Goal: Task Accomplishment & Management: Manage account settings

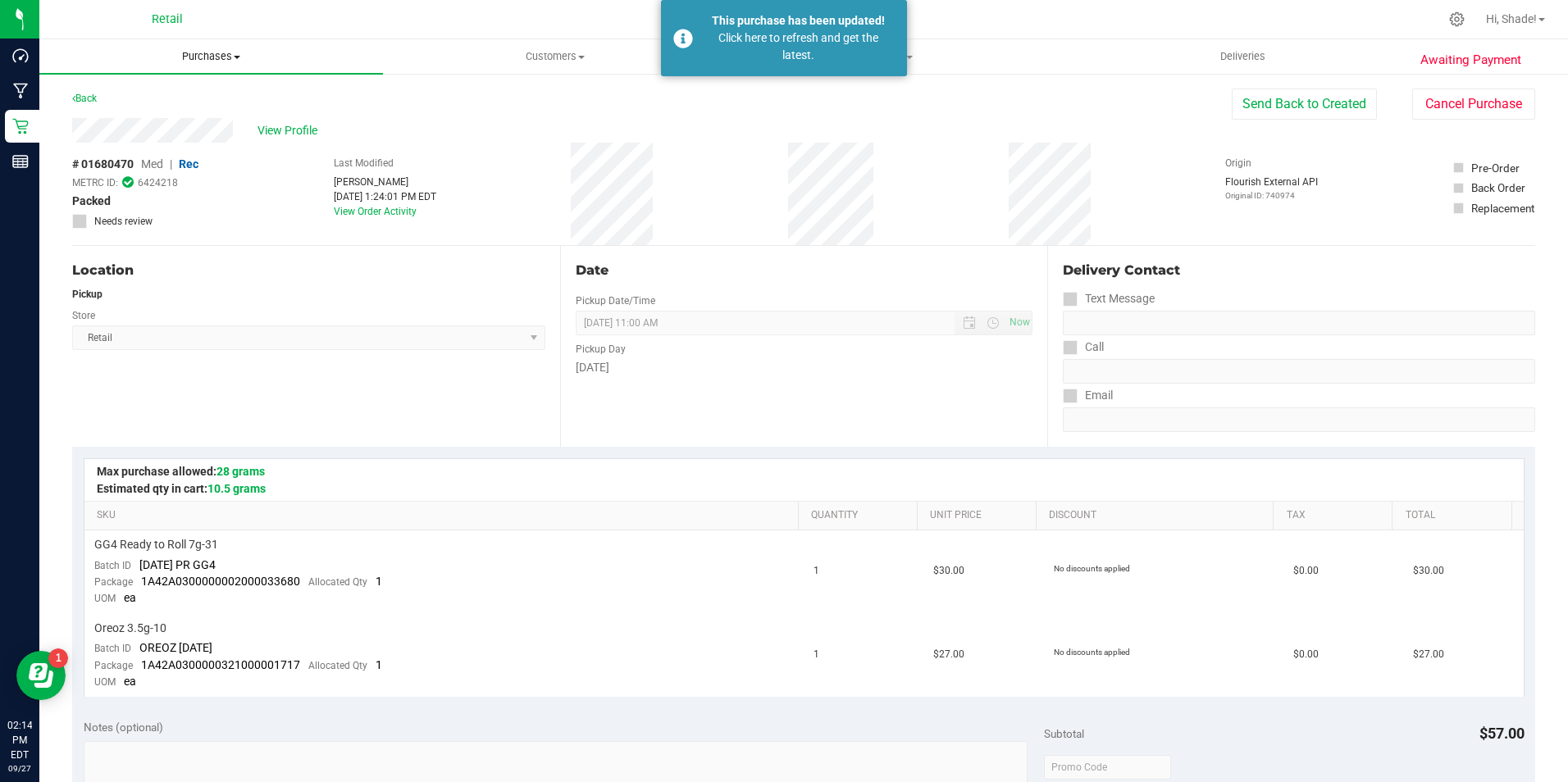
click at [206, 53] on span "Purchases" at bounding box center [211, 56] width 343 height 15
click at [118, 135] on span "All purchases" at bounding box center [97, 138] width 116 height 14
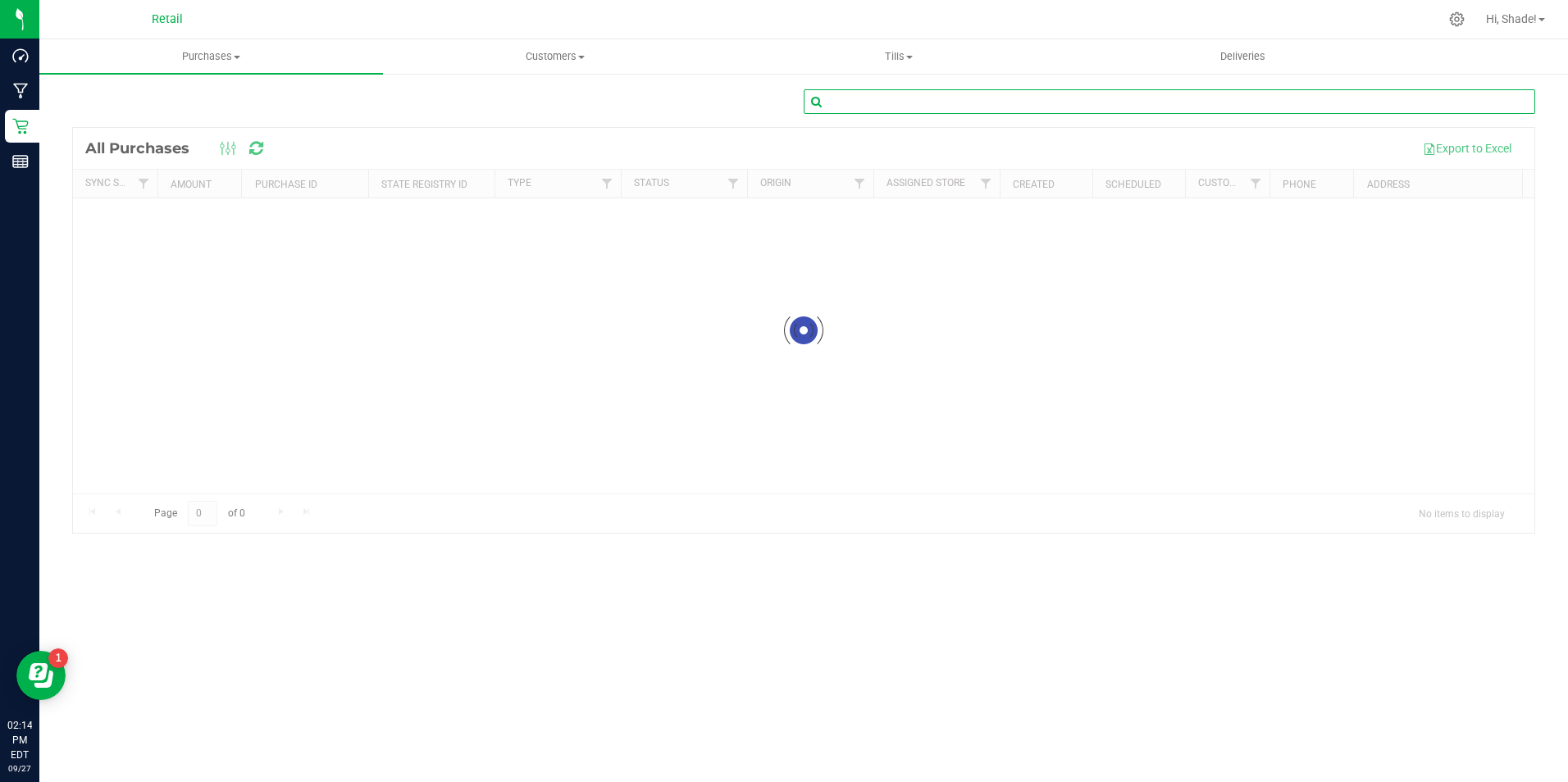
click at [1002, 93] on input "text" at bounding box center [1170, 101] width 732 height 24
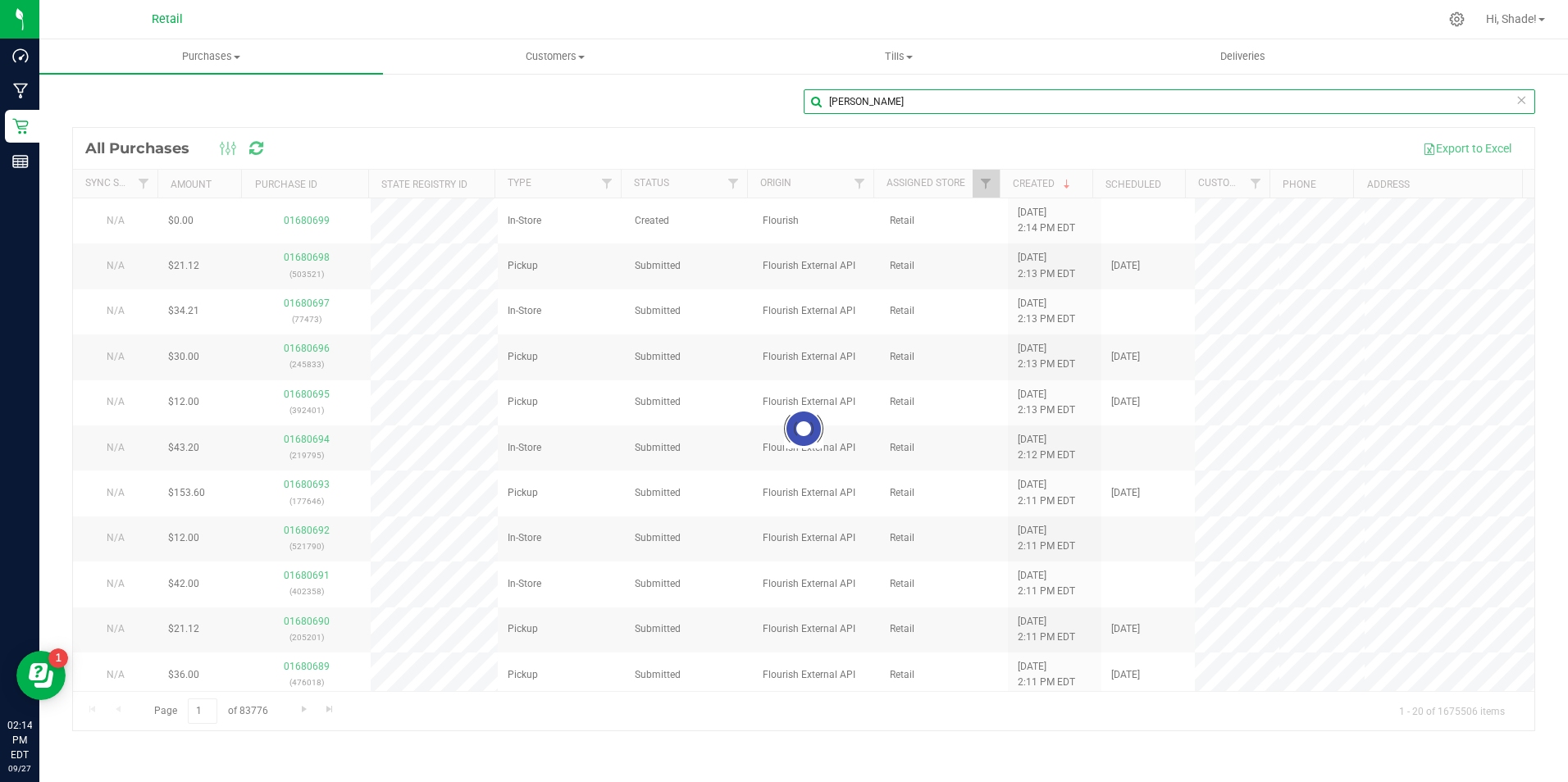
type input "[PERSON_NAME]"
click at [951, 397] on div at bounding box center [803, 429] width 1461 height 603
click at [946, 408] on div at bounding box center [803, 429] width 1461 height 603
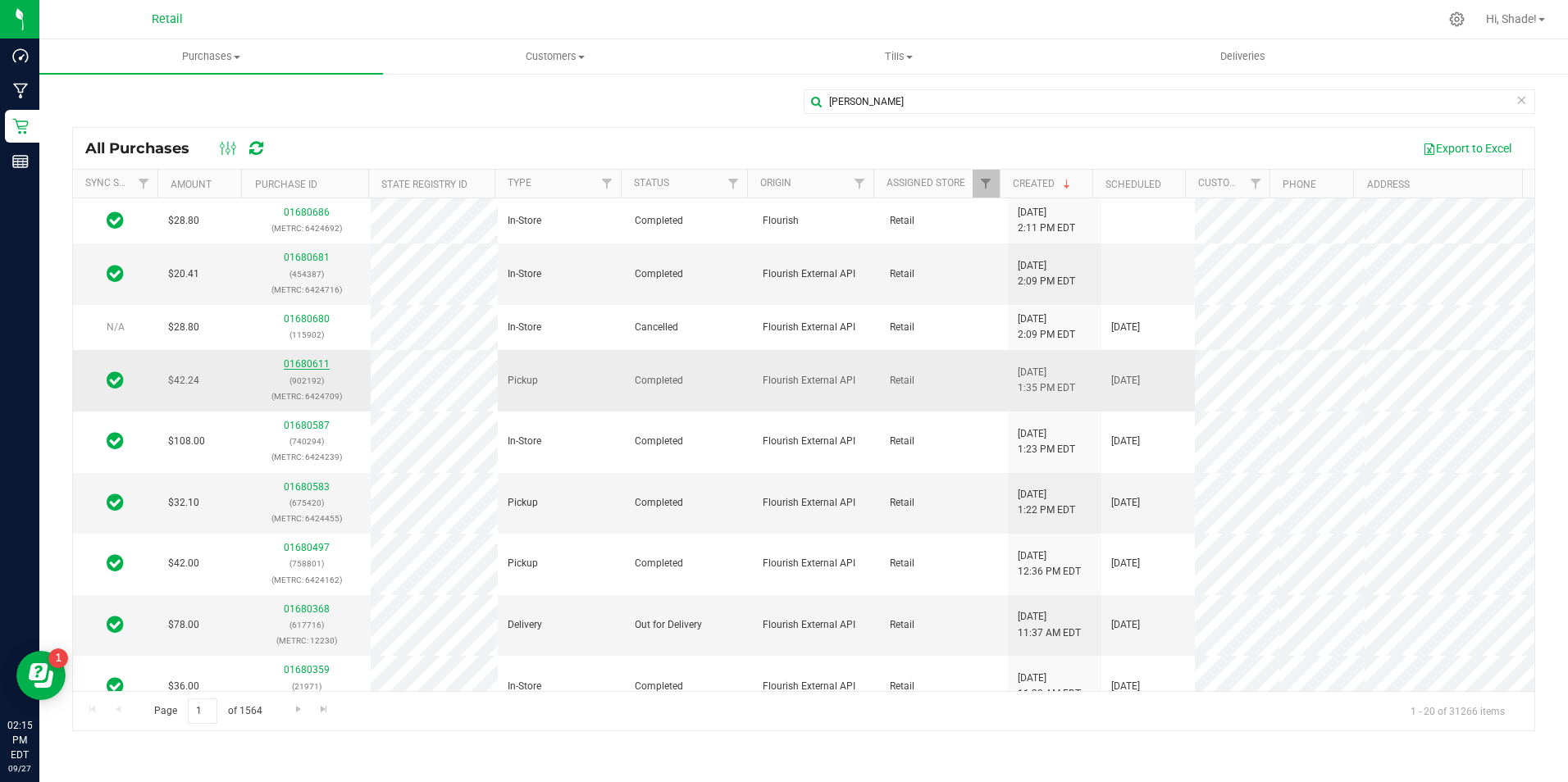
click at [322, 365] on link "01680611" at bounding box center [306, 363] width 46 height 11
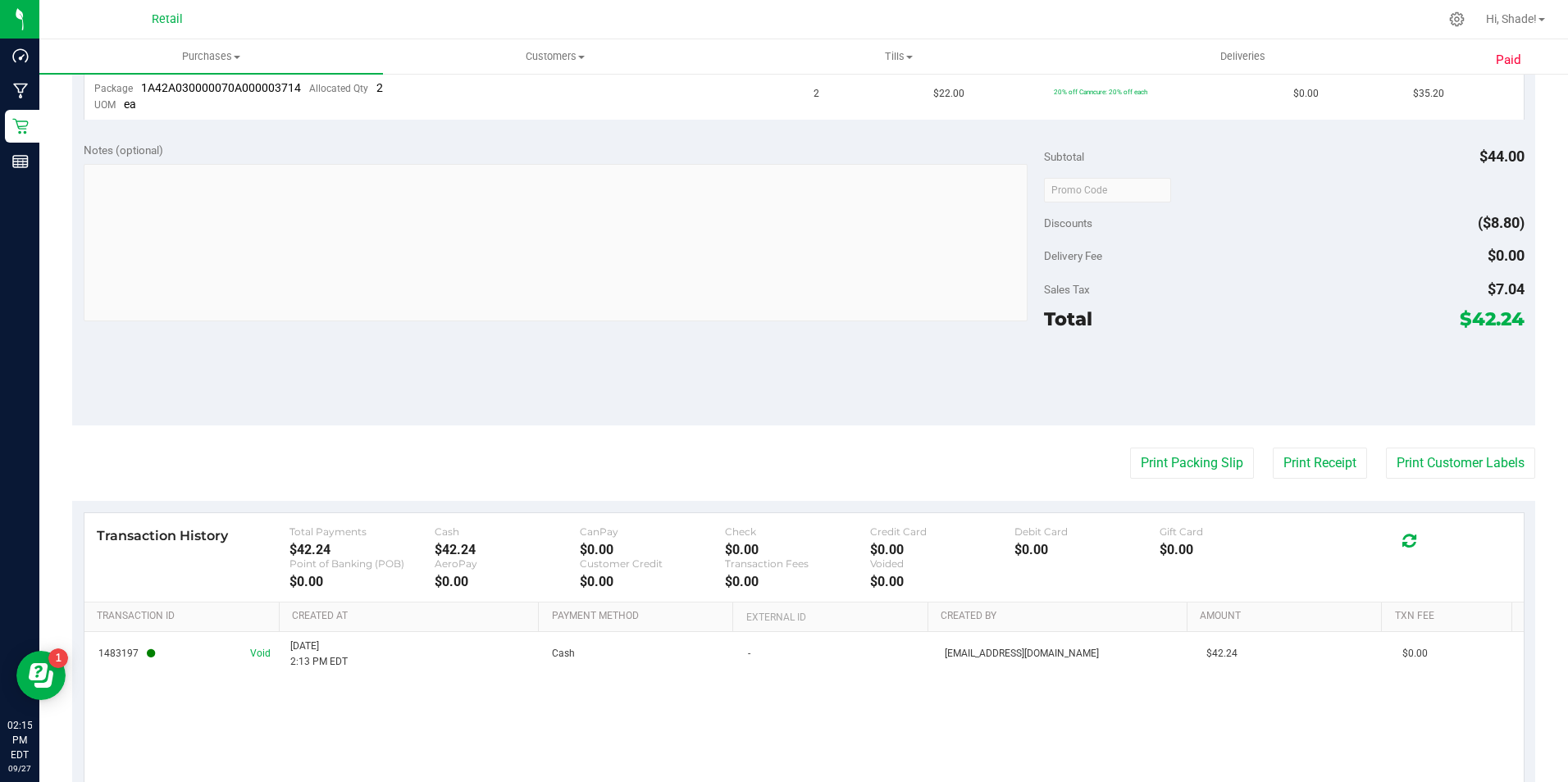
scroll to position [551, 0]
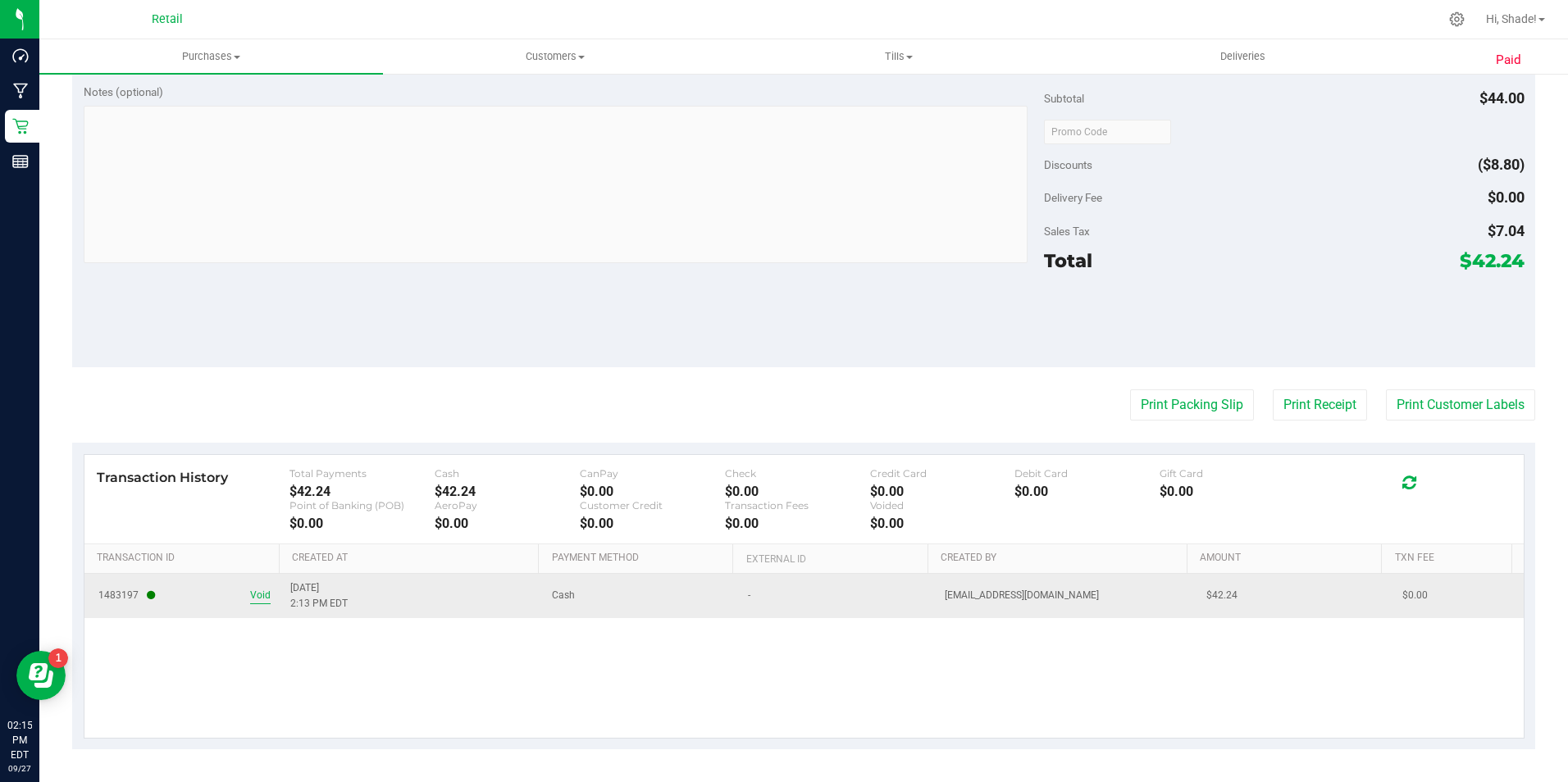
drag, startPoint x: 265, startPoint y: 656, endPoint x: 265, endPoint y: 596, distance: 60.0
click at [265, 656] on div "1483197 Void 9/27/2025 2:13 PM EDT Cash - mnixon@slatercenter.com $42.24 $0.00" at bounding box center [804, 655] width 1440 height 164
click at [258, 653] on div "1483197 Void 9/27/2025 2:13 PM EDT Cash - mnixon@slatercenter.com $42.24 $0.00" at bounding box center [804, 655] width 1440 height 164
click at [263, 595] on span "Void" at bounding box center [260, 596] width 21 height 16
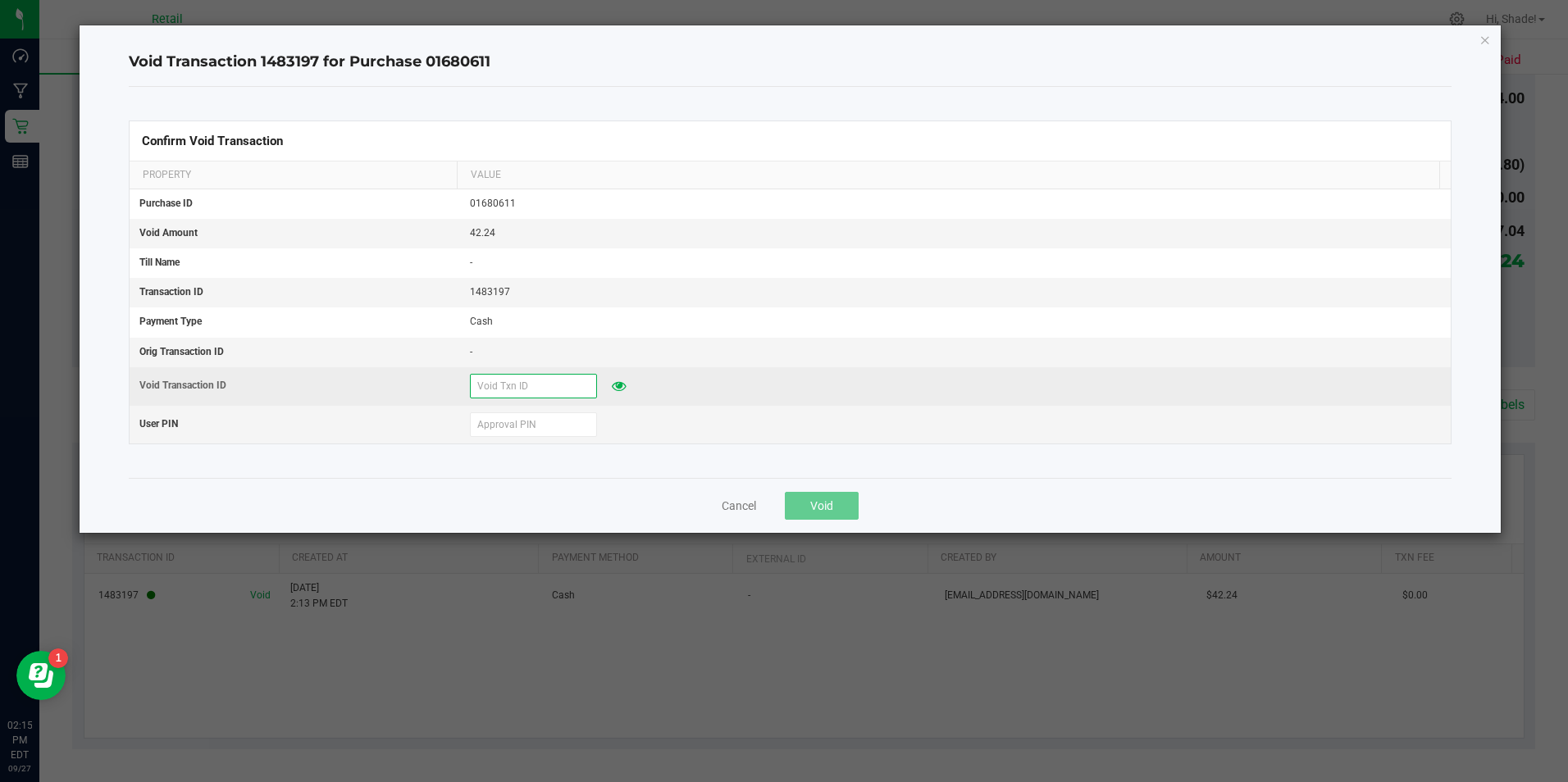
click at [521, 378] on input "text" at bounding box center [533, 386] width 127 height 24
type input "9"
type input "92725"
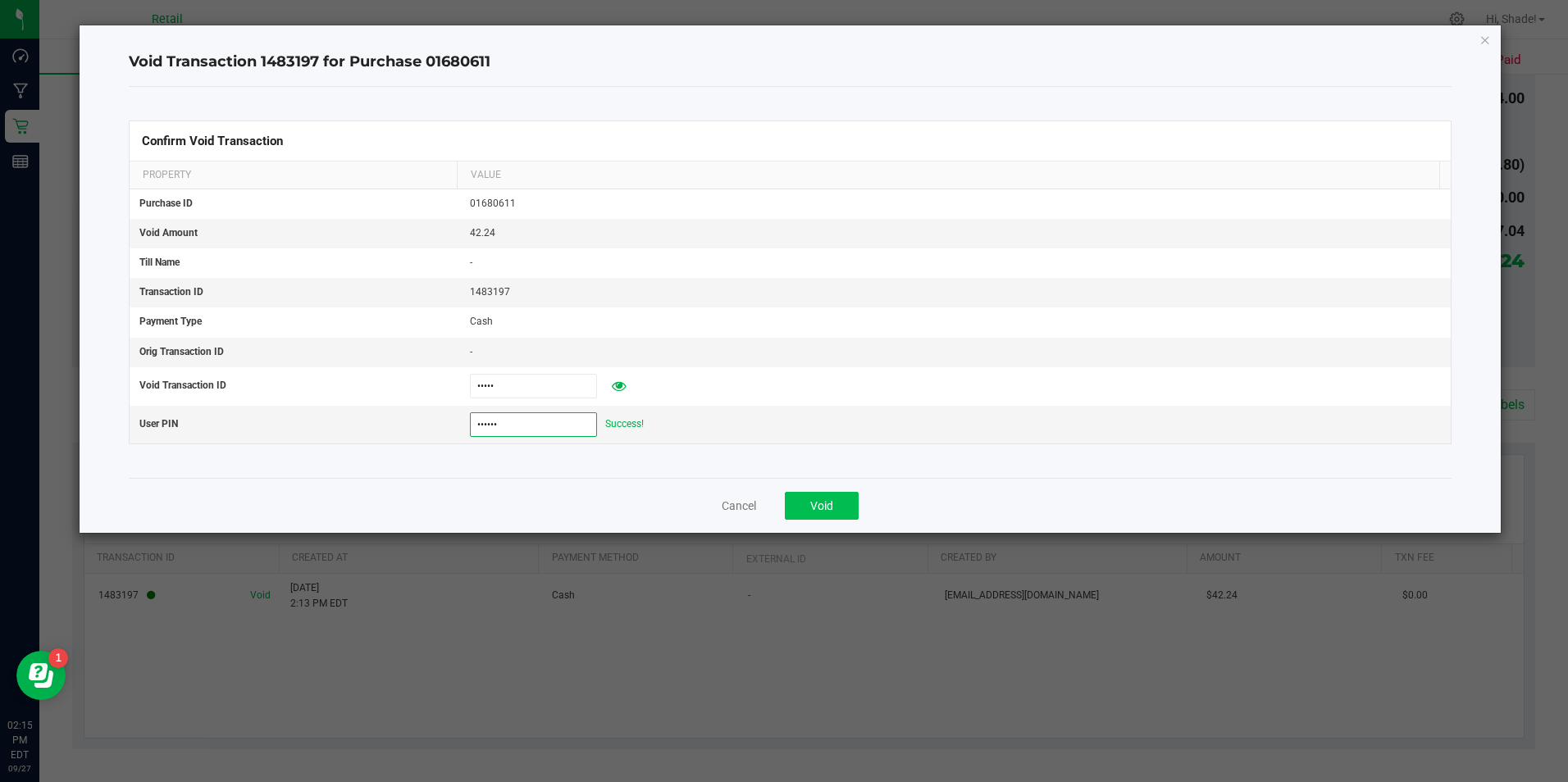
type input "532189"
click at [825, 497] on button "Void" at bounding box center [821, 505] width 74 height 28
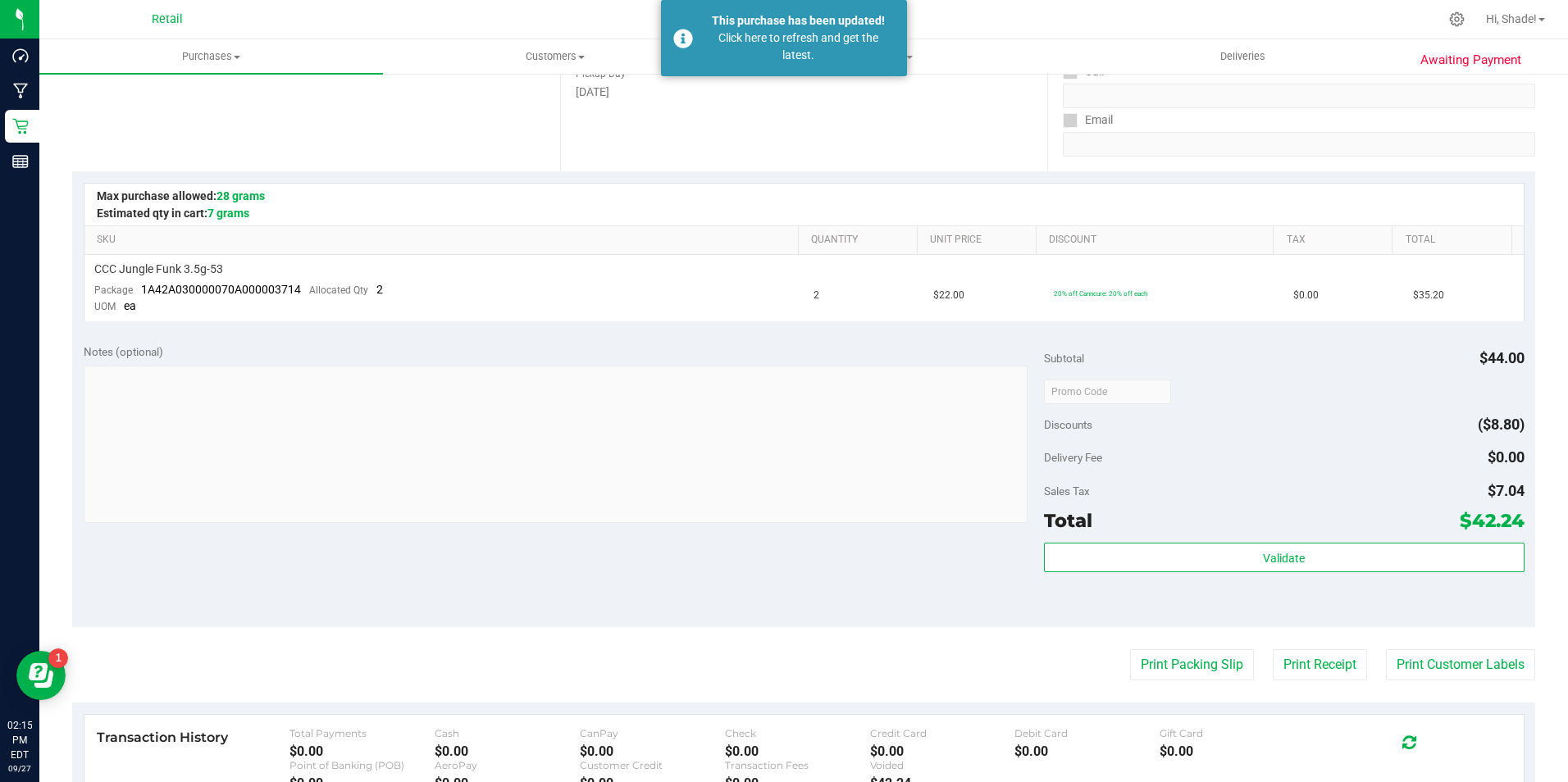
scroll to position [0, 0]
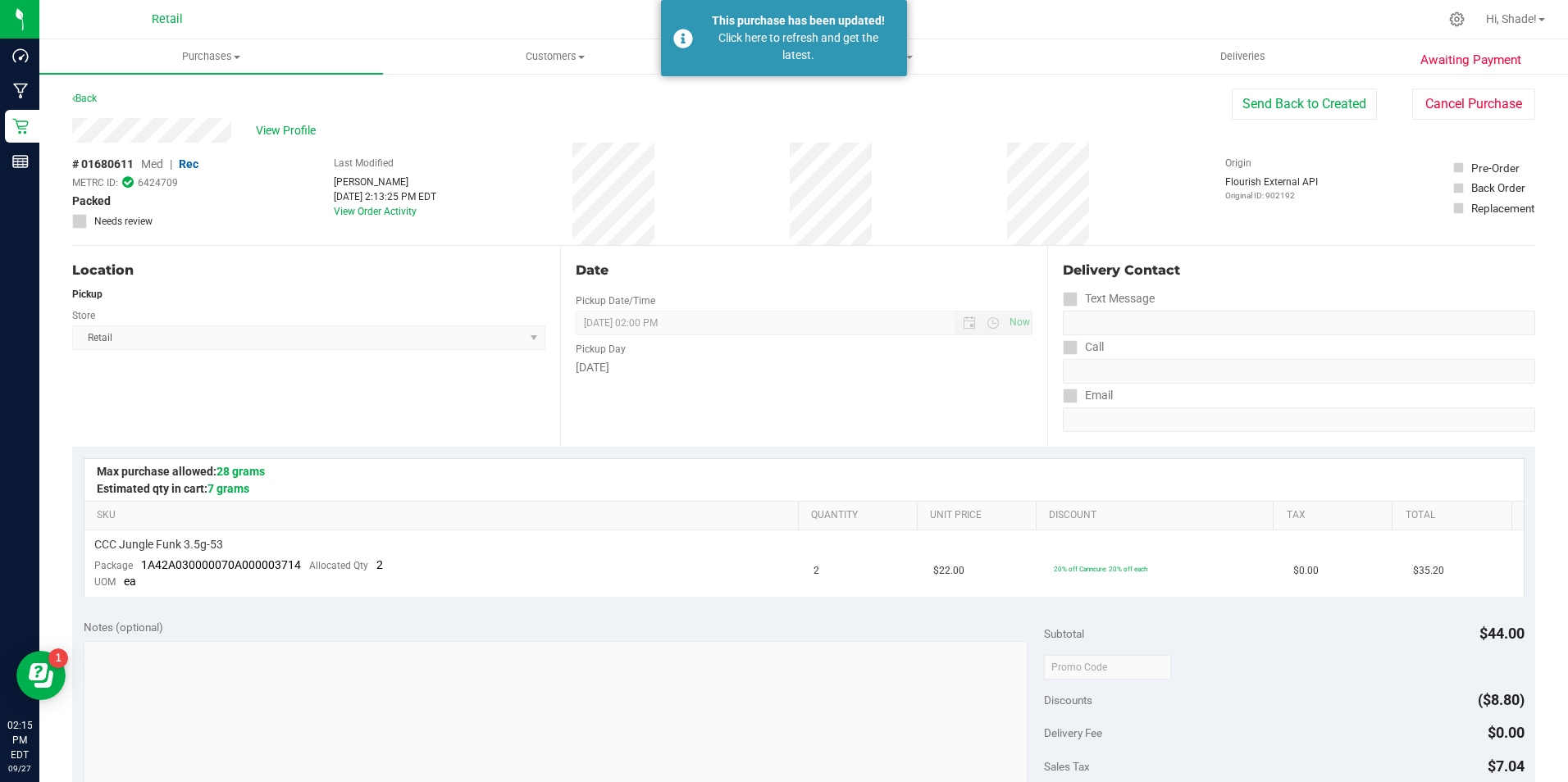
click at [1470, 121] on div "View Profile # 01680611 Med | Rec METRC ID: 6424709 Packed Needs review Last Mo…" at bounding box center [803, 182] width 1463 height 128
click at [1452, 95] on button "Cancel Purchase" at bounding box center [1474, 104] width 123 height 31
click at [580, 116] on div "Back Send Back to Created Cancel Purchase" at bounding box center [803, 103] width 1463 height 29
click at [538, 57] on span "Customers" at bounding box center [555, 56] width 342 height 15
click at [1097, 83] on div "Awaiting Payment Back Send Back to Created Cancel Purchase View Profile # 01680…" at bounding box center [803, 694] width 1529 height 1246
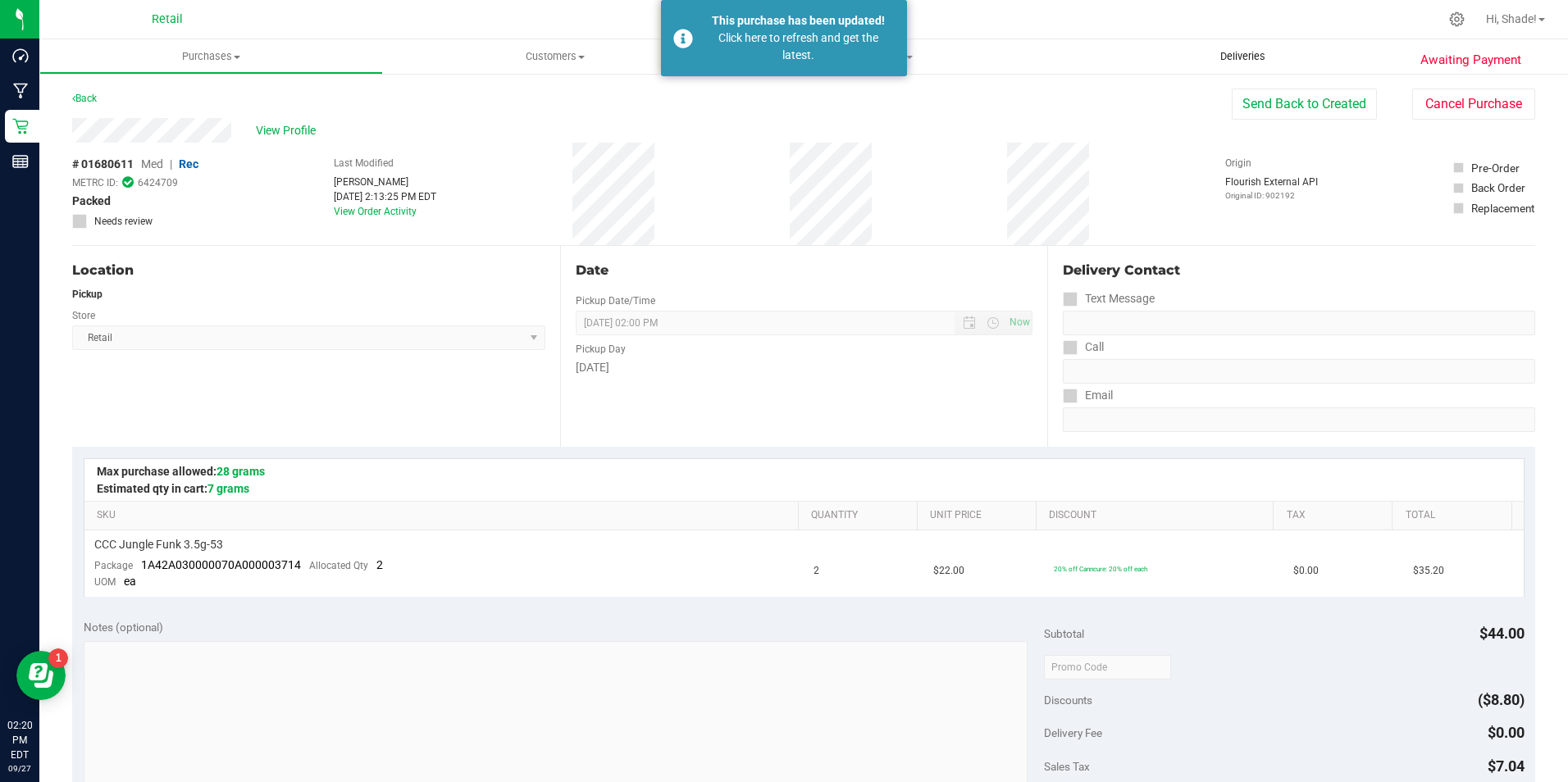
click at [1273, 54] on span "Deliveries" at bounding box center [1243, 56] width 89 height 15
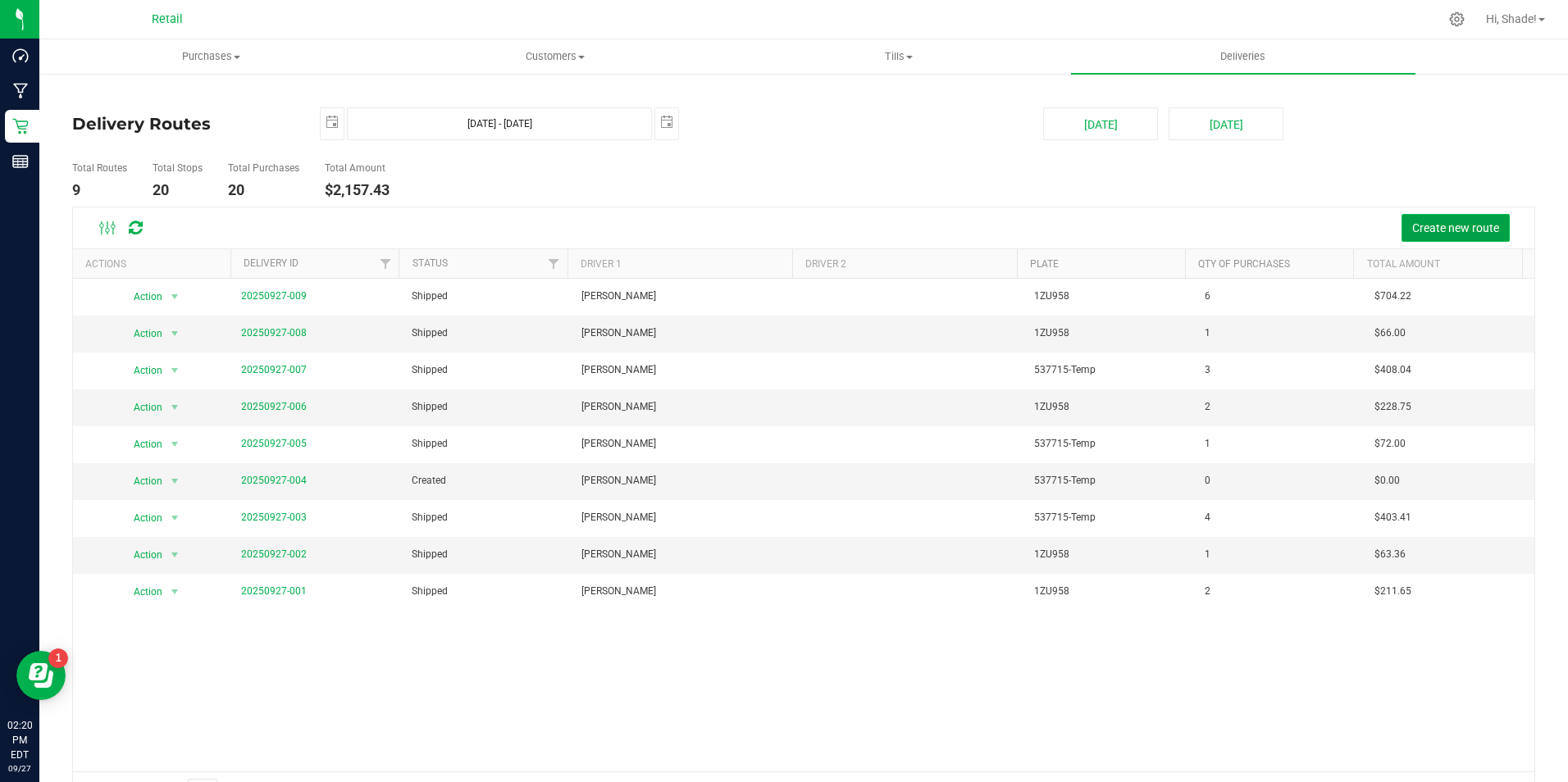
click at [1414, 229] on span "Create new route" at bounding box center [1456, 227] width 87 height 13
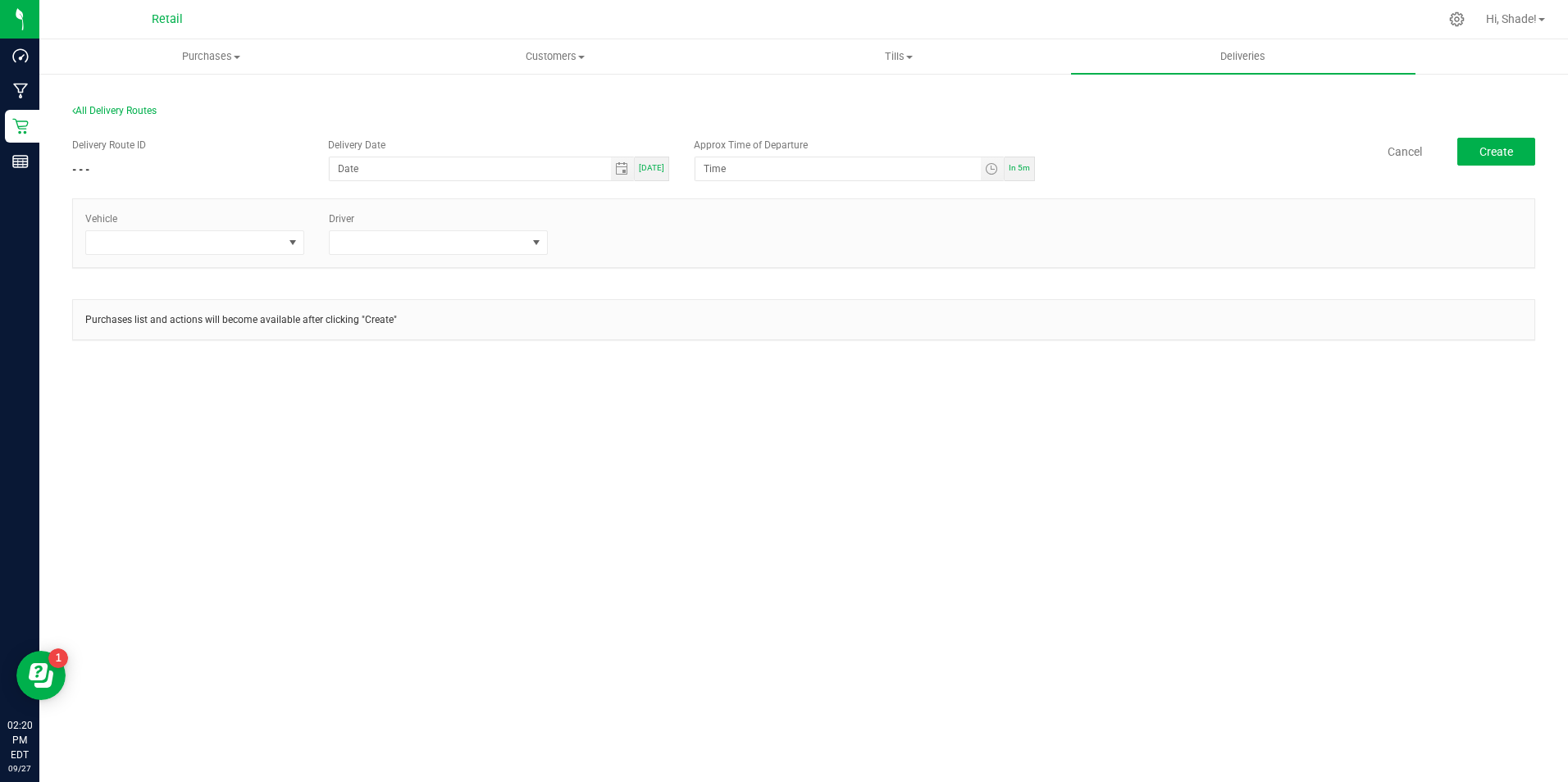
click at [670, 165] on div "[DATE]" at bounding box center [652, 169] width 35 height 24
type input "[DATE]"
click at [657, 166] on span "[DATE]" at bounding box center [651, 167] width 25 height 9
click at [1015, 166] on span "In 5m" at bounding box center [1019, 167] width 22 height 9
click at [722, 167] on input "2:25 PM" at bounding box center [838, 169] width 284 height 23
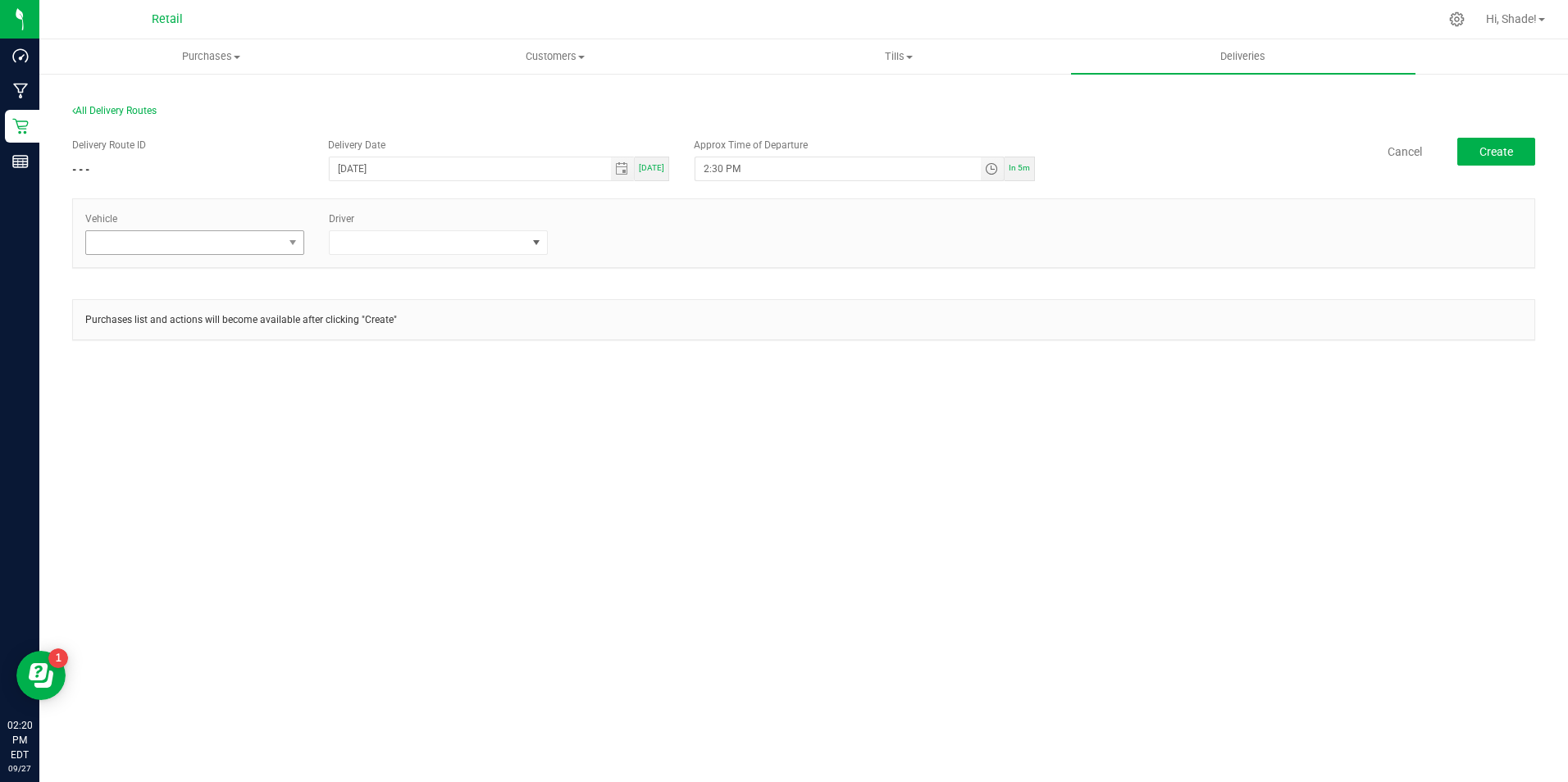
type input "2:30 PM"
click at [195, 238] on span at bounding box center [184, 243] width 197 height 23
click at [206, 374] on li "Tesla-Silver" at bounding box center [194, 369] width 218 height 28
click at [416, 223] on div "Driver" at bounding box center [438, 233] width 244 height 43
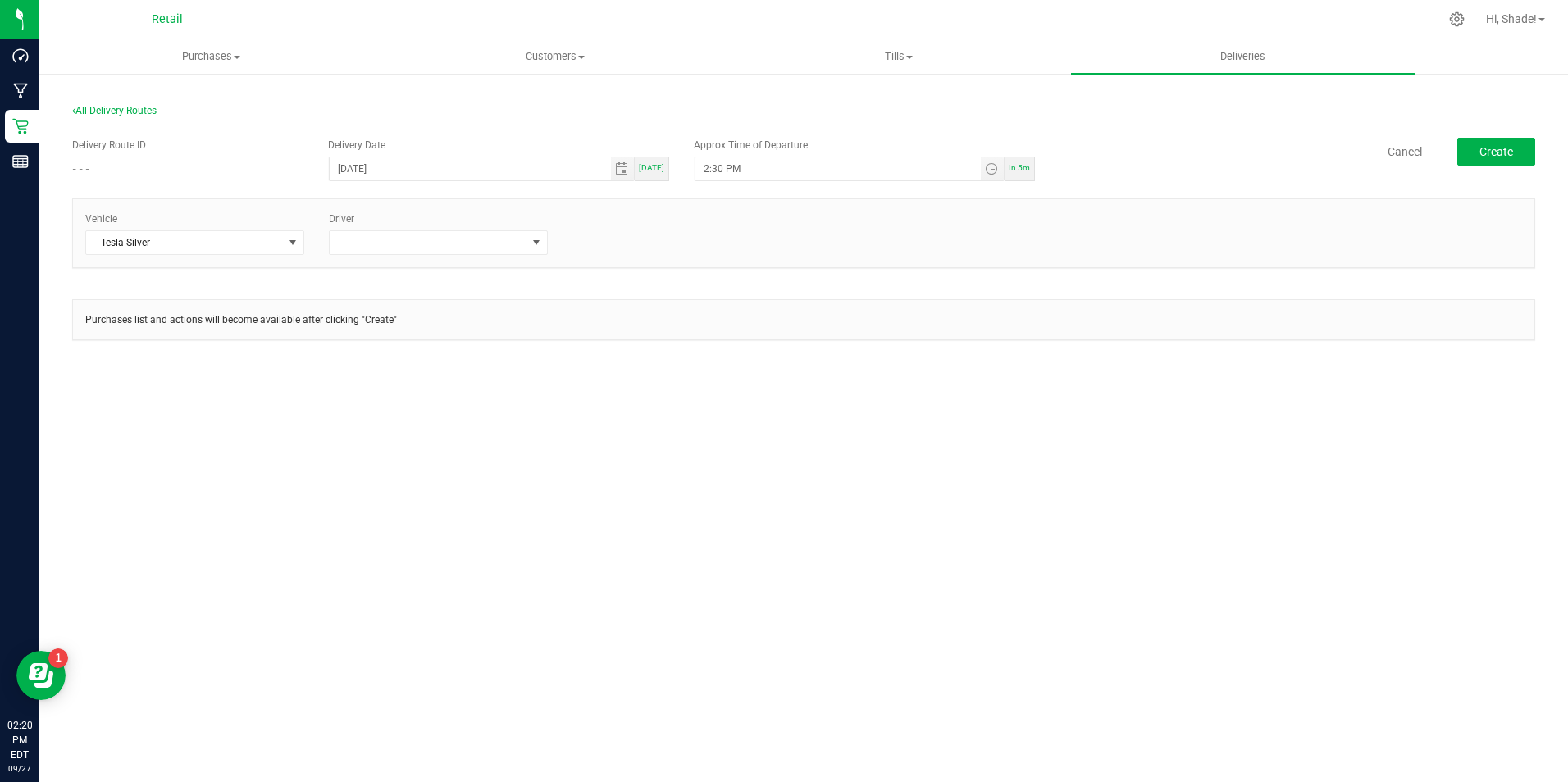
click at [418, 228] on div "Driver" at bounding box center [438, 233] width 244 height 43
click at [421, 242] on span at bounding box center [428, 243] width 197 height 23
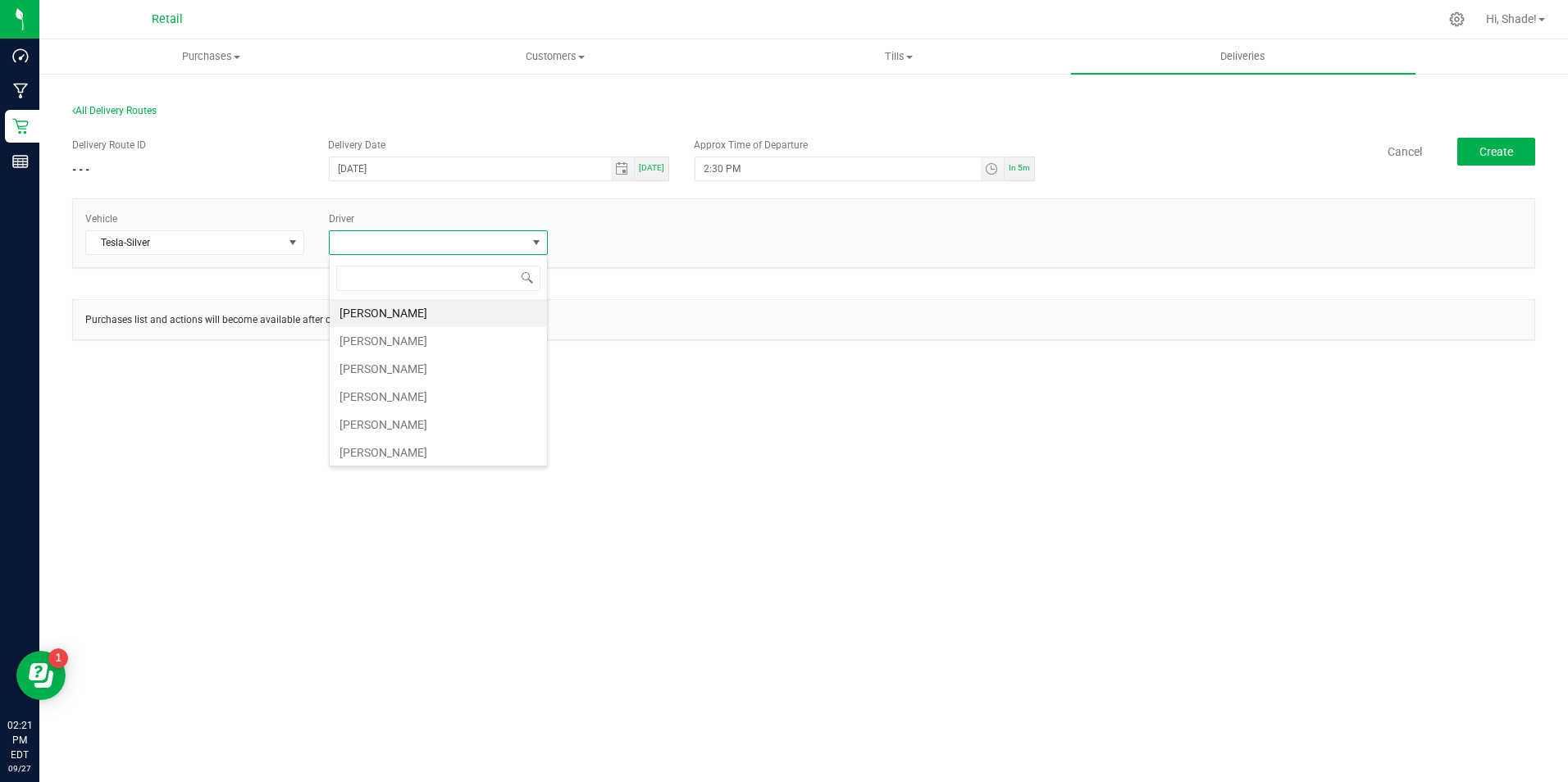
click at [401, 324] on li "Alexander Lopes" at bounding box center [438, 313] width 218 height 28
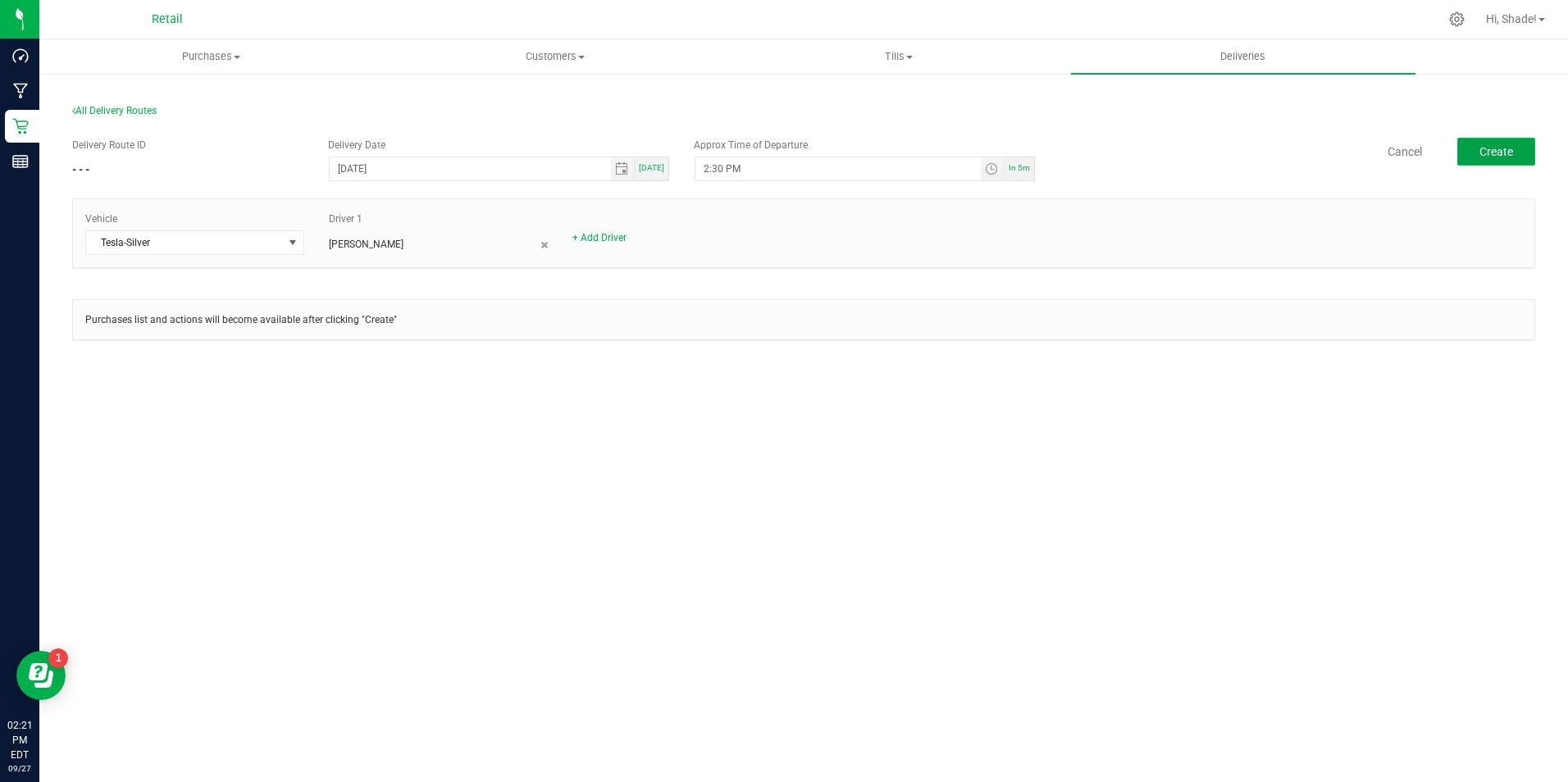
click at [1496, 151] on span "Create" at bounding box center [1496, 151] width 34 height 13
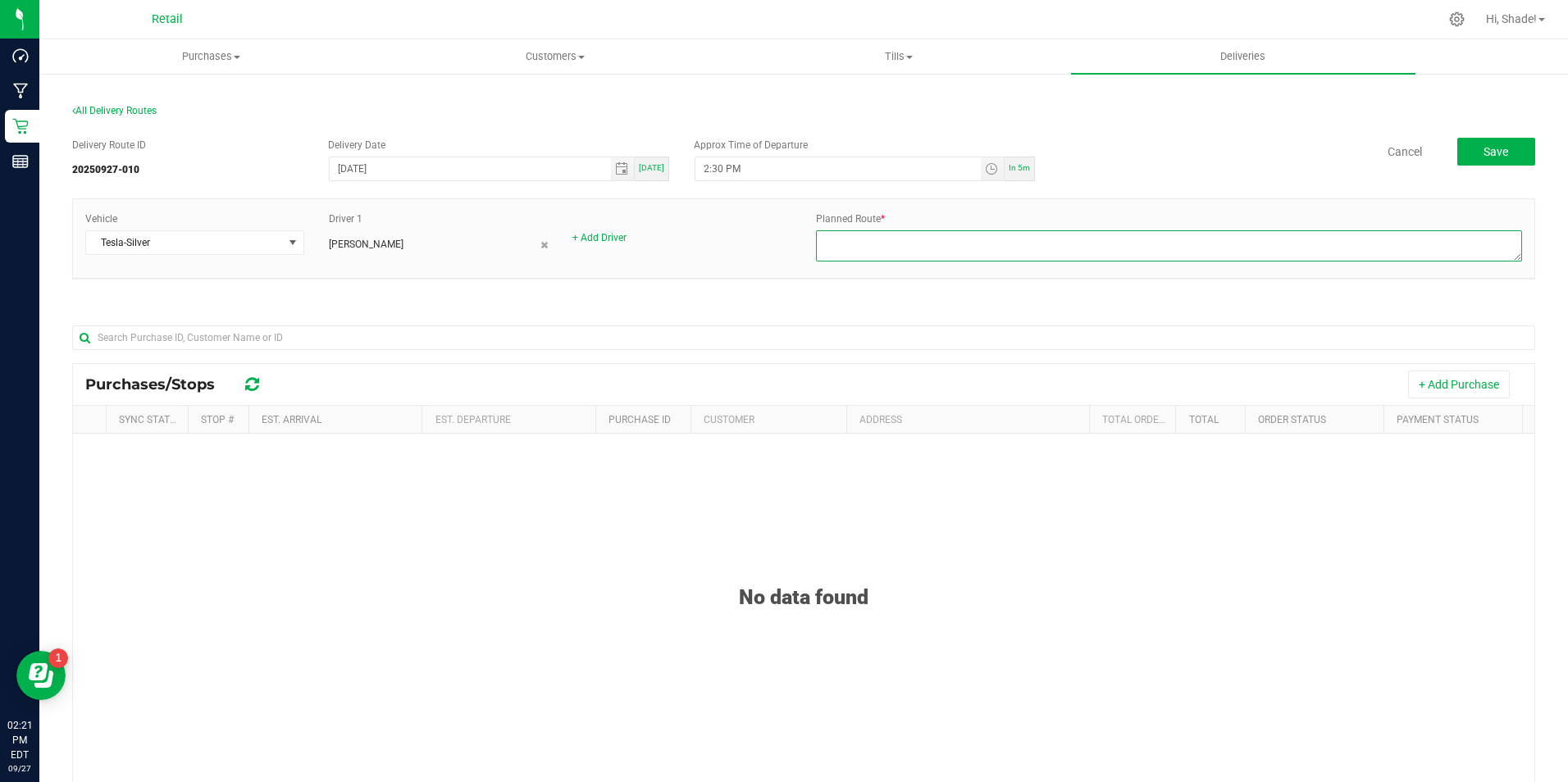
click at [846, 235] on textarea at bounding box center [1169, 246] width 706 height 31
click at [846, 246] on textarea at bounding box center [1169, 246] width 706 height 31
type textarea "OnFLeet Alex Drv..Carl Disp.9/27/25"
click at [1472, 161] on button "Save" at bounding box center [1497, 152] width 78 height 28
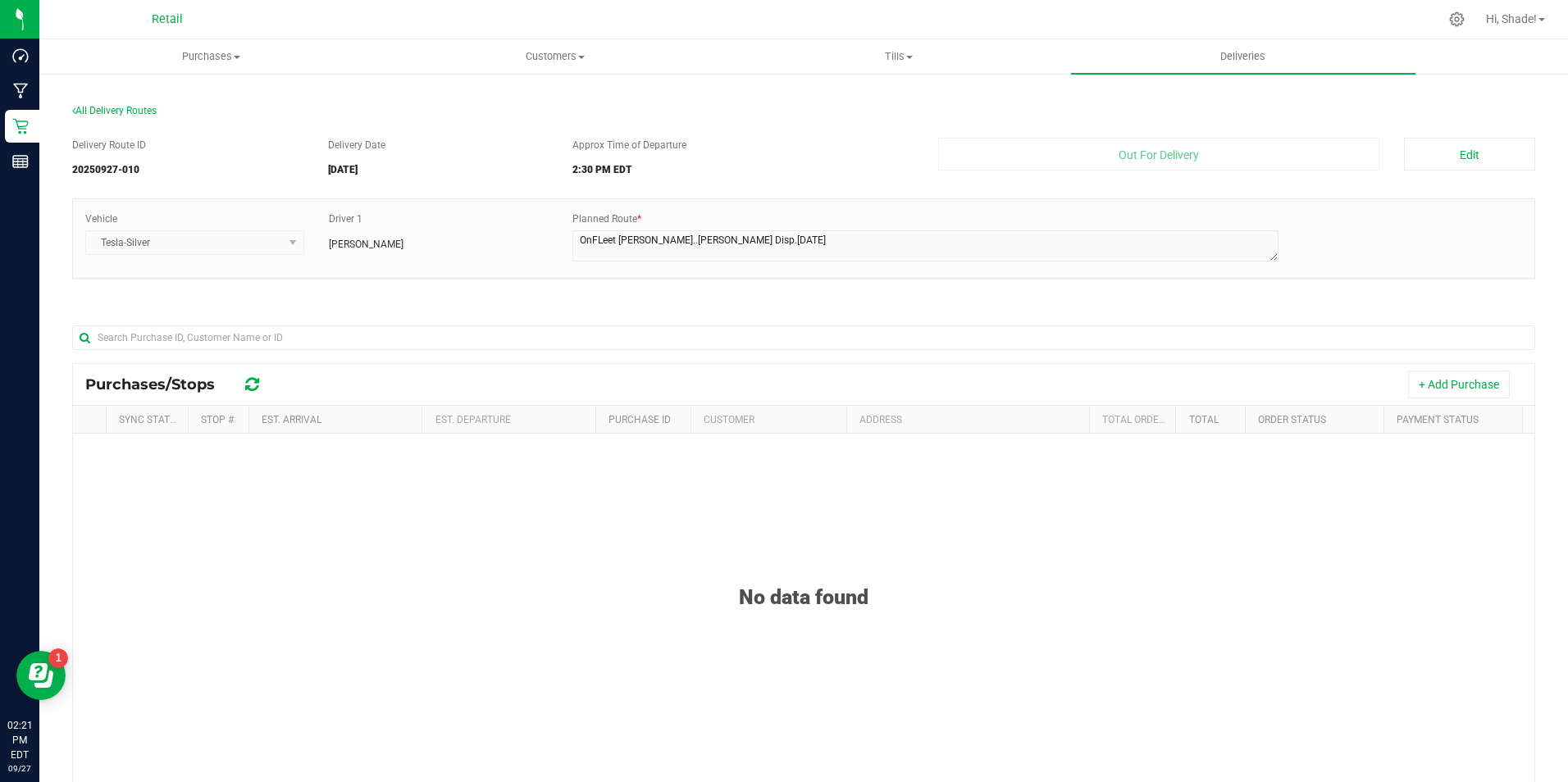
click at [1442, 388] on button "+ Add Purchase" at bounding box center [1459, 385] width 101 height 28
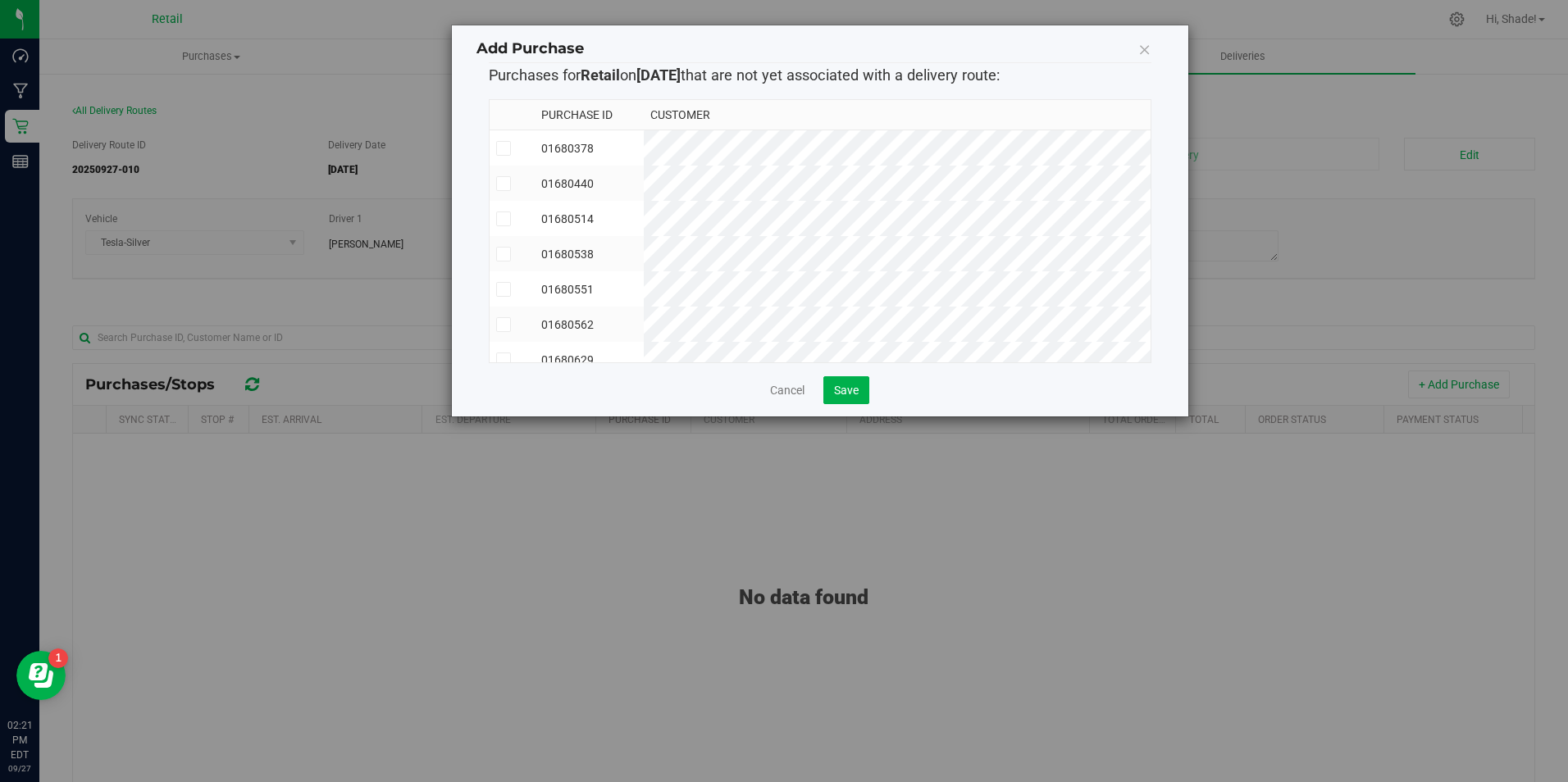
click at [496, 180] on span at bounding box center [503, 183] width 15 height 15
click at [0, 0] on input "checkbox" at bounding box center [0, 0] width 0 height 0
click at [507, 148] on icon at bounding box center [503, 148] width 10 height 0
click at [0, 0] on input "checkbox" at bounding box center [0, 0] width 0 height 0
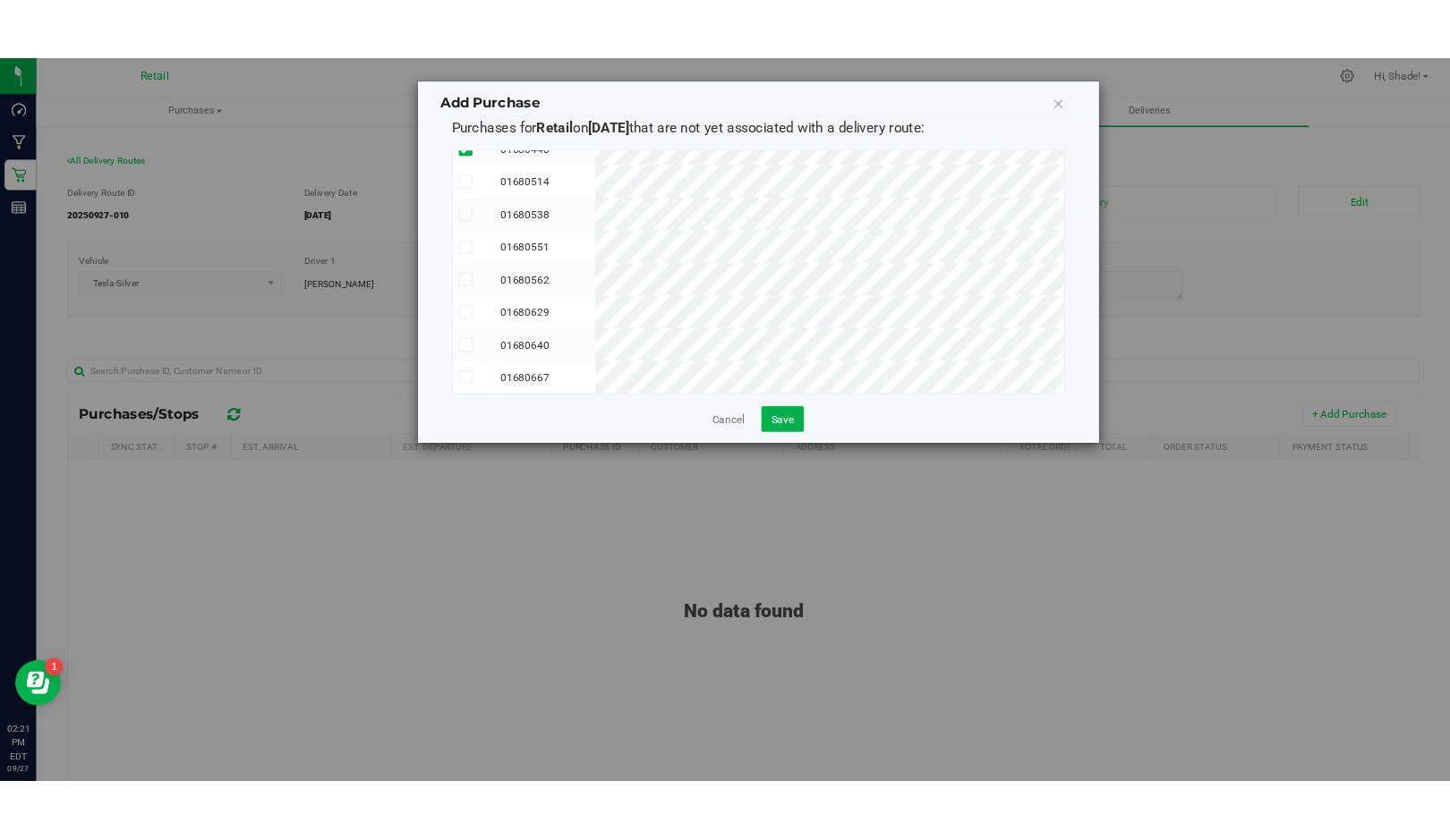
scroll to position [107, 0]
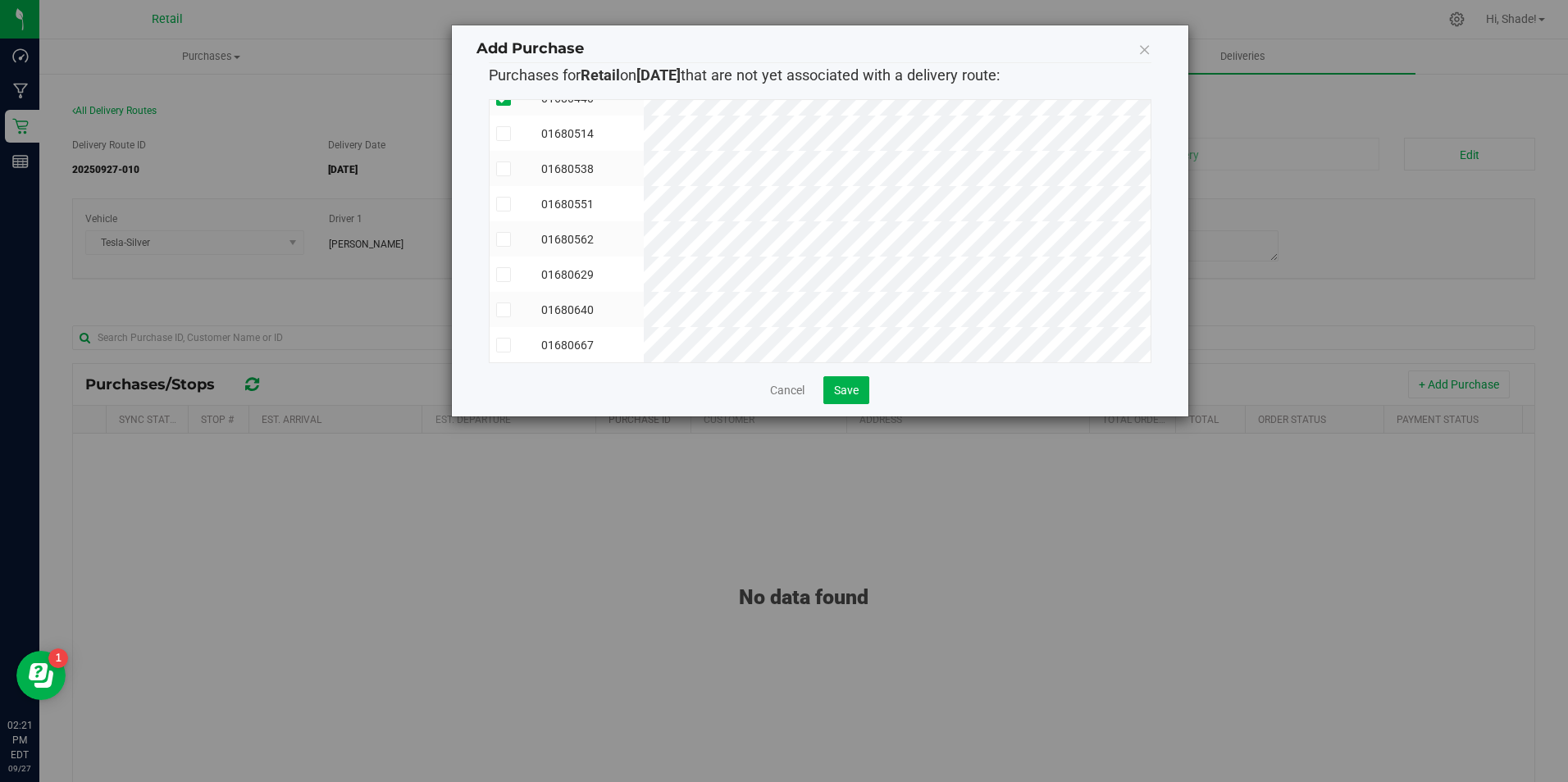
click at [493, 261] on td at bounding box center [513, 274] width 45 height 36
click at [503, 115] on td at bounding box center [513, 133] width 45 height 36
click at [866, 396] on button "Save" at bounding box center [846, 390] width 46 height 28
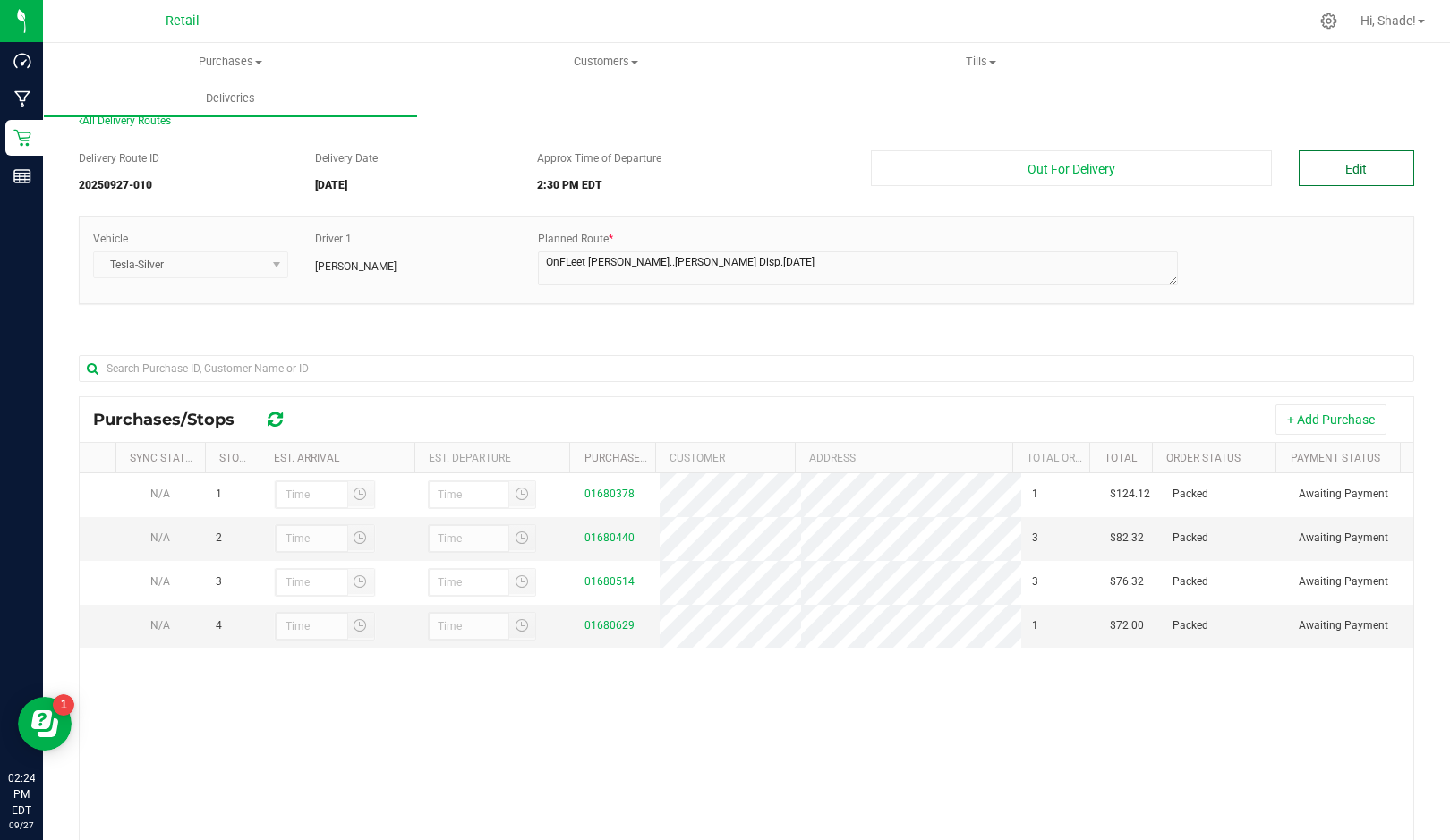
click at [1316, 167] on button "Edit" at bounding box center [1356, 168] width 115 height 36
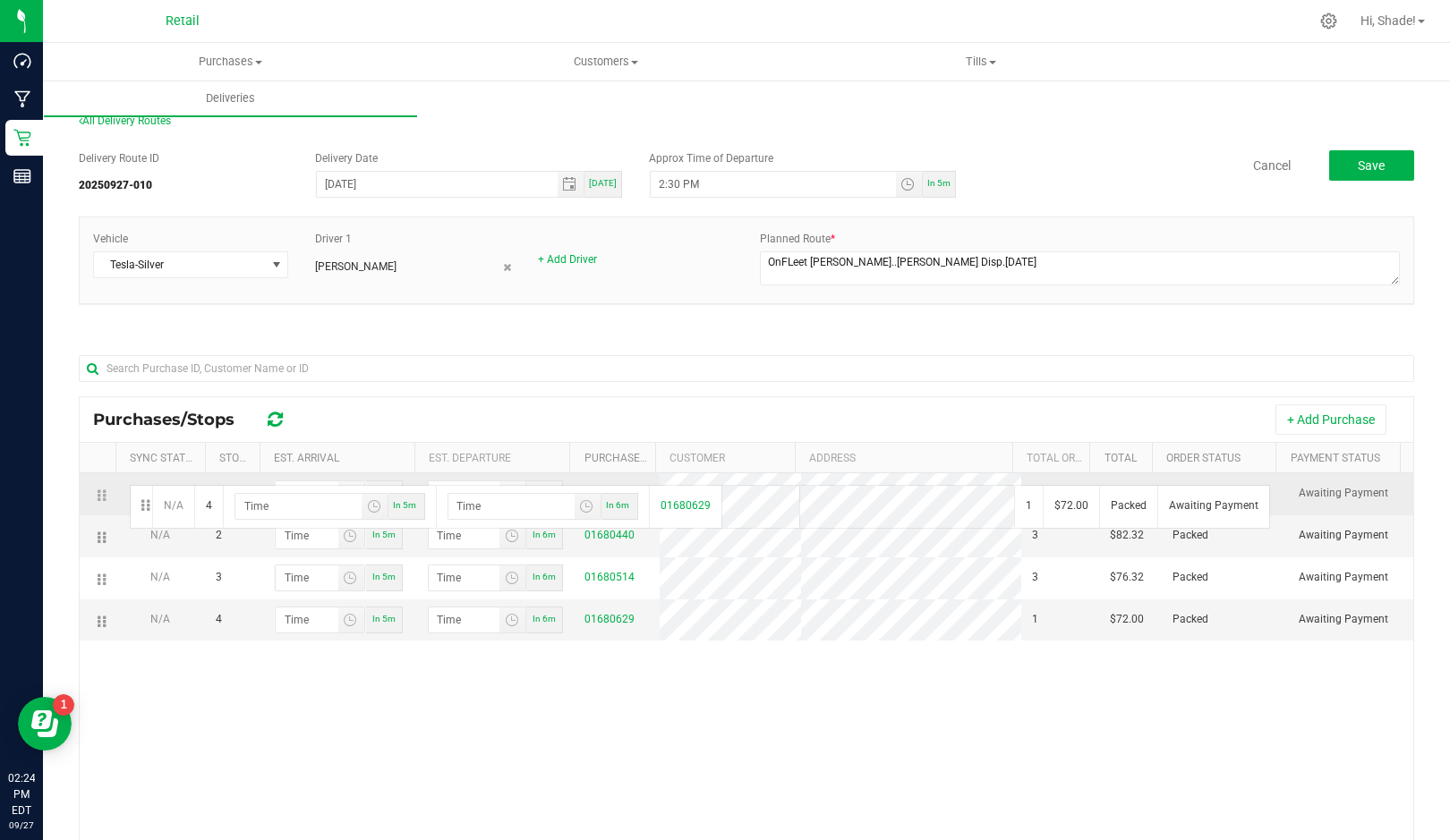
drag, startPoint x: 108, startPoint y: 646, endPoint x: 127, endPoint y: 483, distance: 164.1
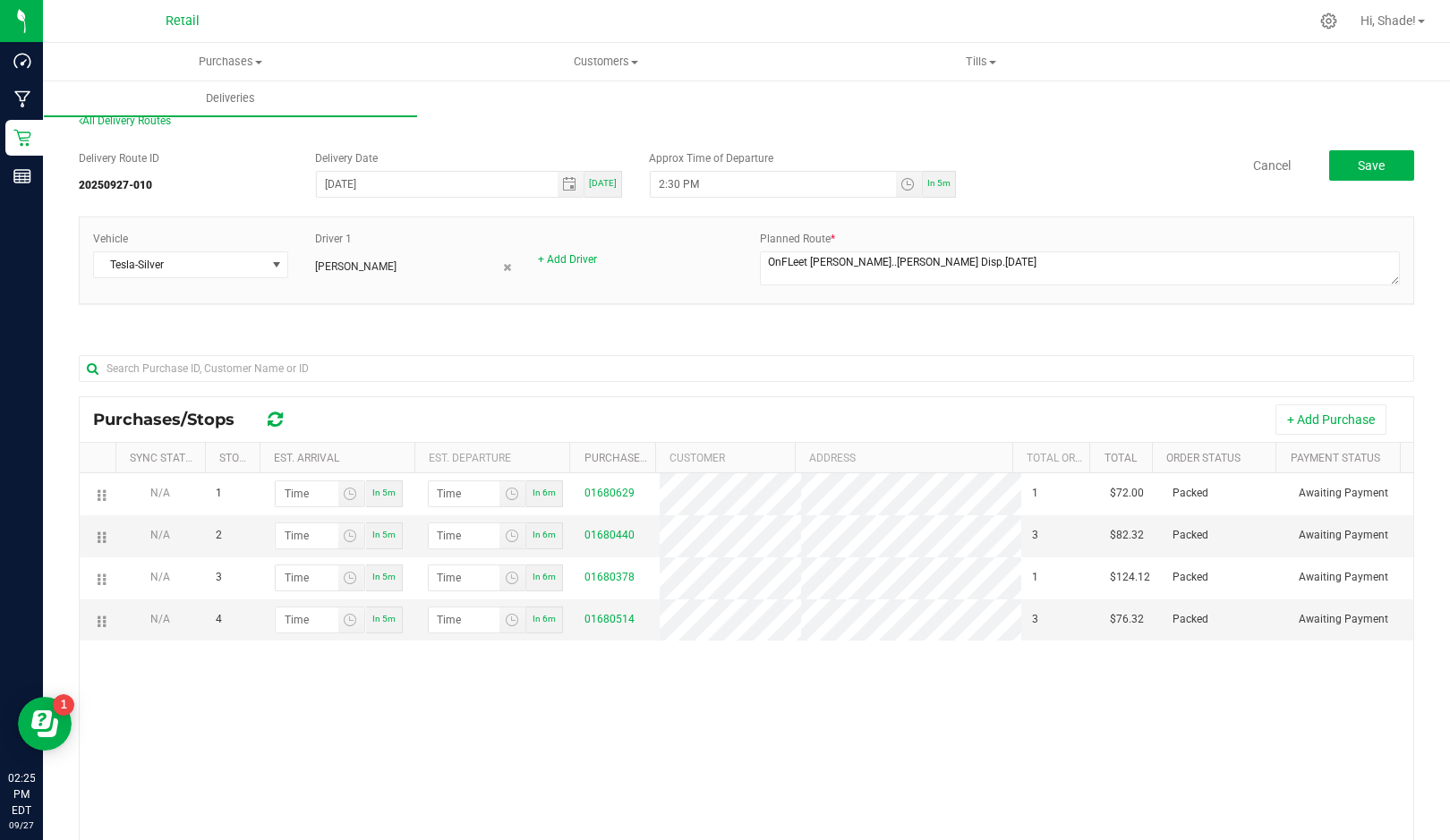
click at [251, 150] on div "Delivery Route ID 20250927-010" at bounding box center [190, 175] width 223 height 50
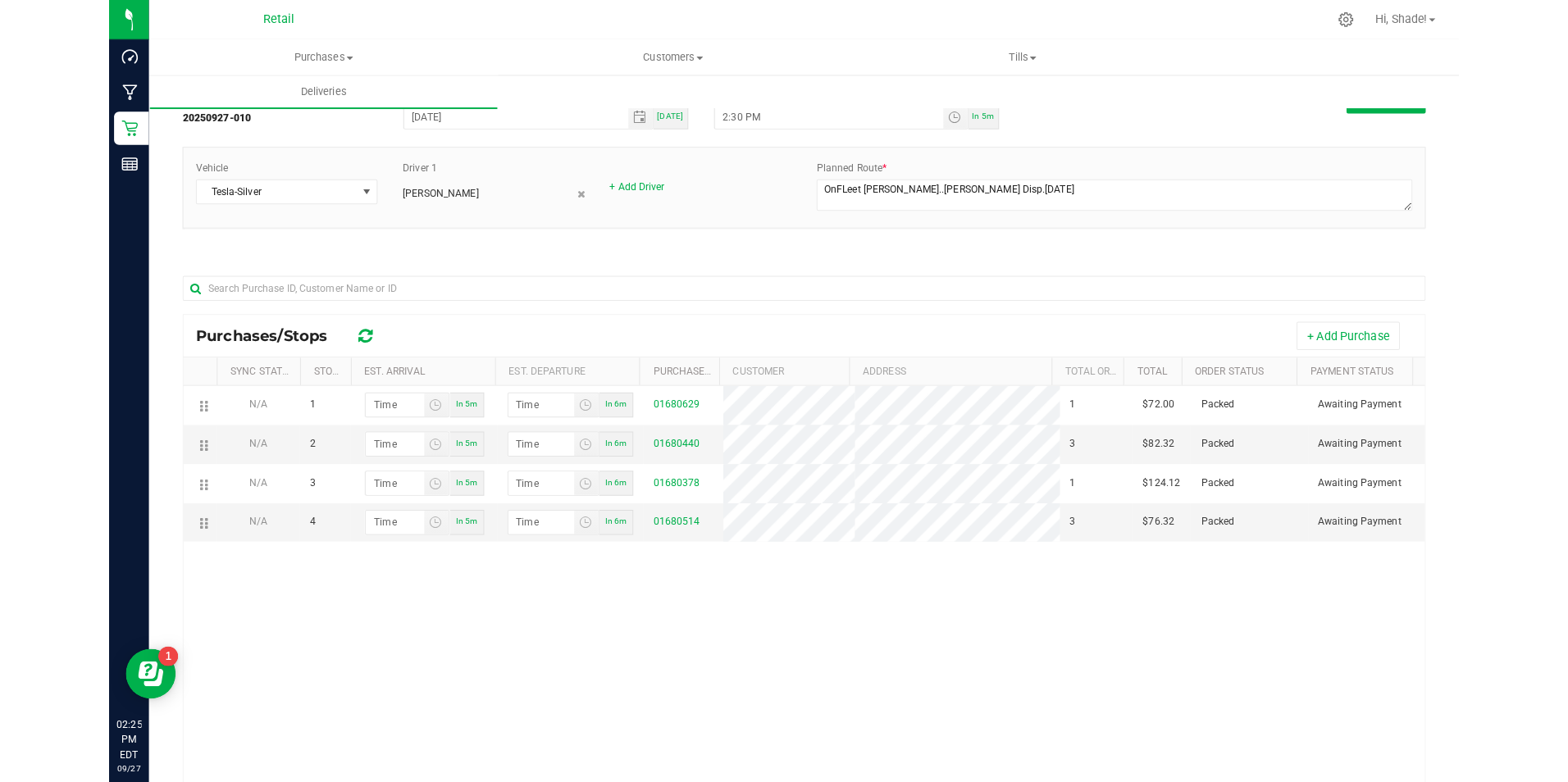
scroll to position [82, 0]
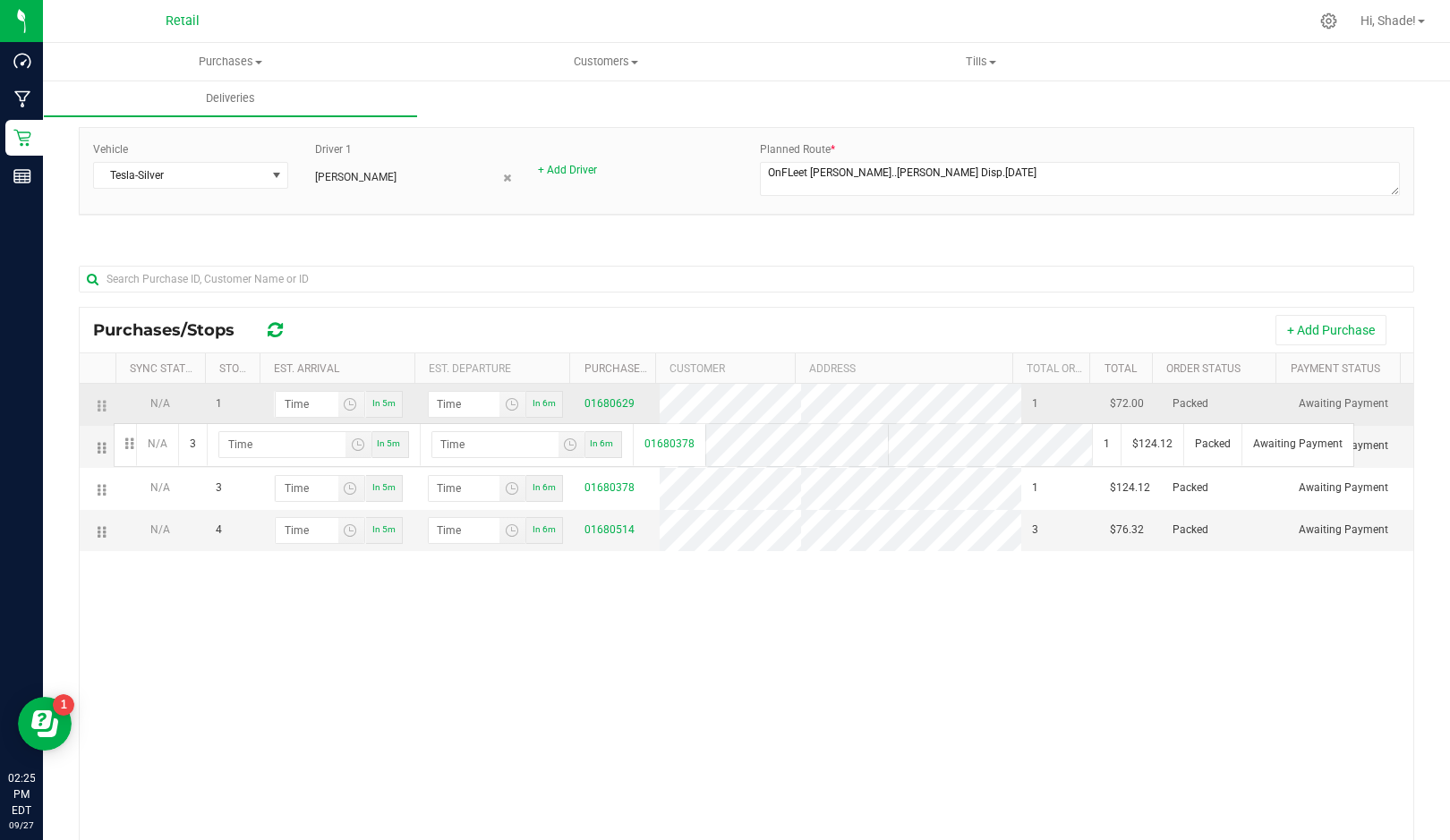
drag, startPoint x: 100, startPoint y: 501, endPoint x: 111, endPoint y: 421, distance: 80.8
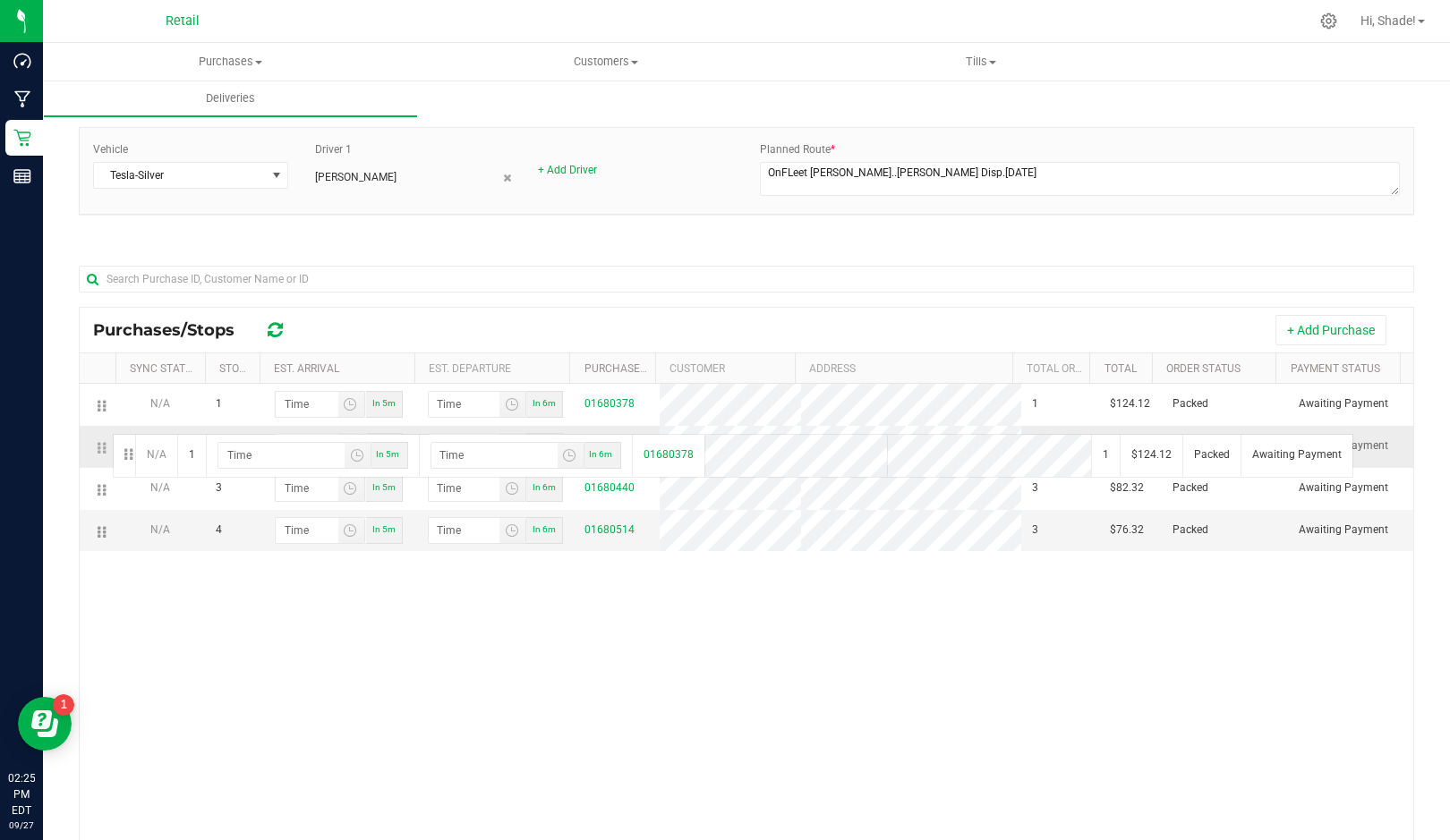
drag, startPoint x: 101, startPoint y: 408, endPoint x: 109, endPoint y: 449, distance: 41.8
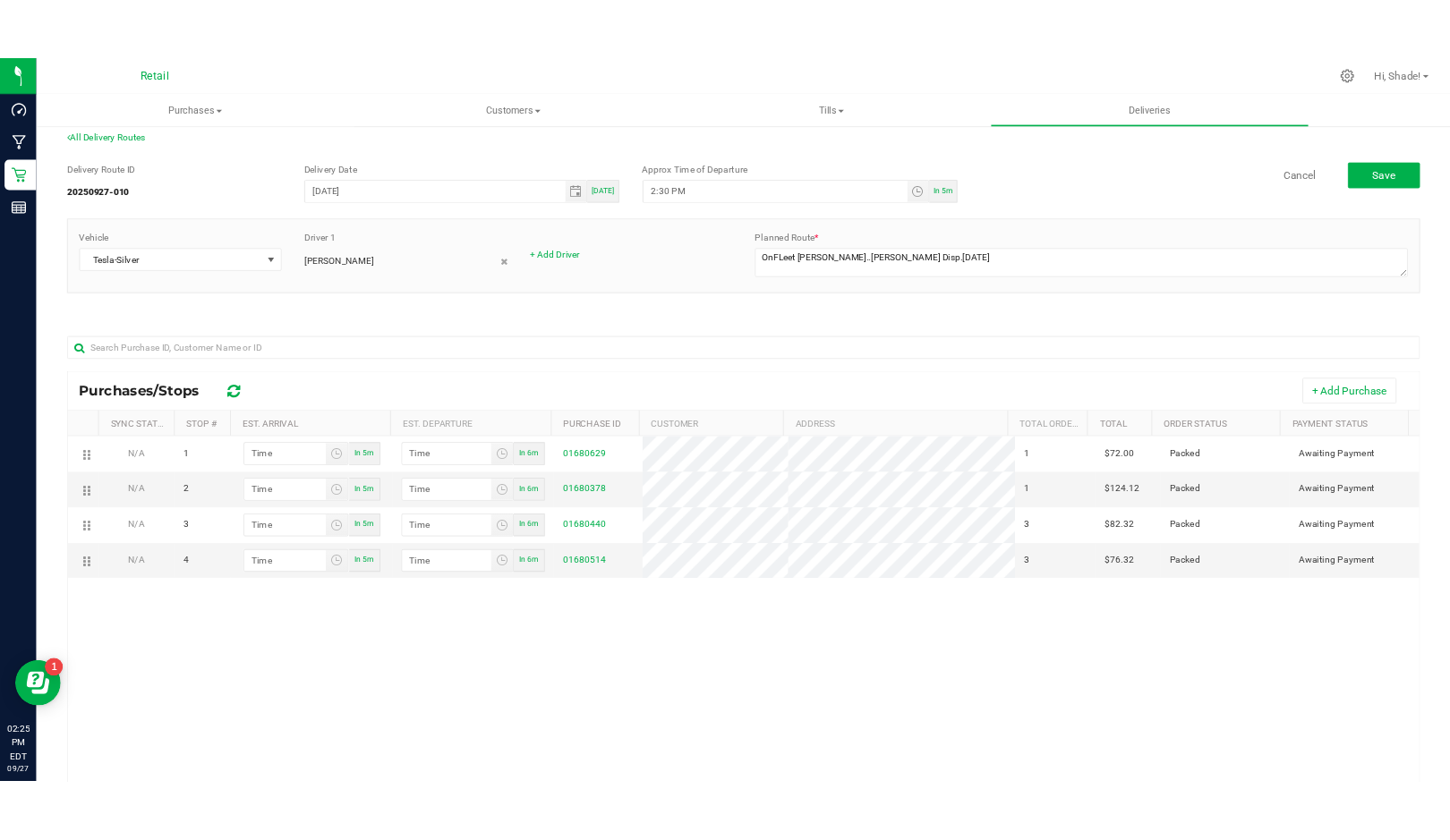
scroll to position [0, 0]
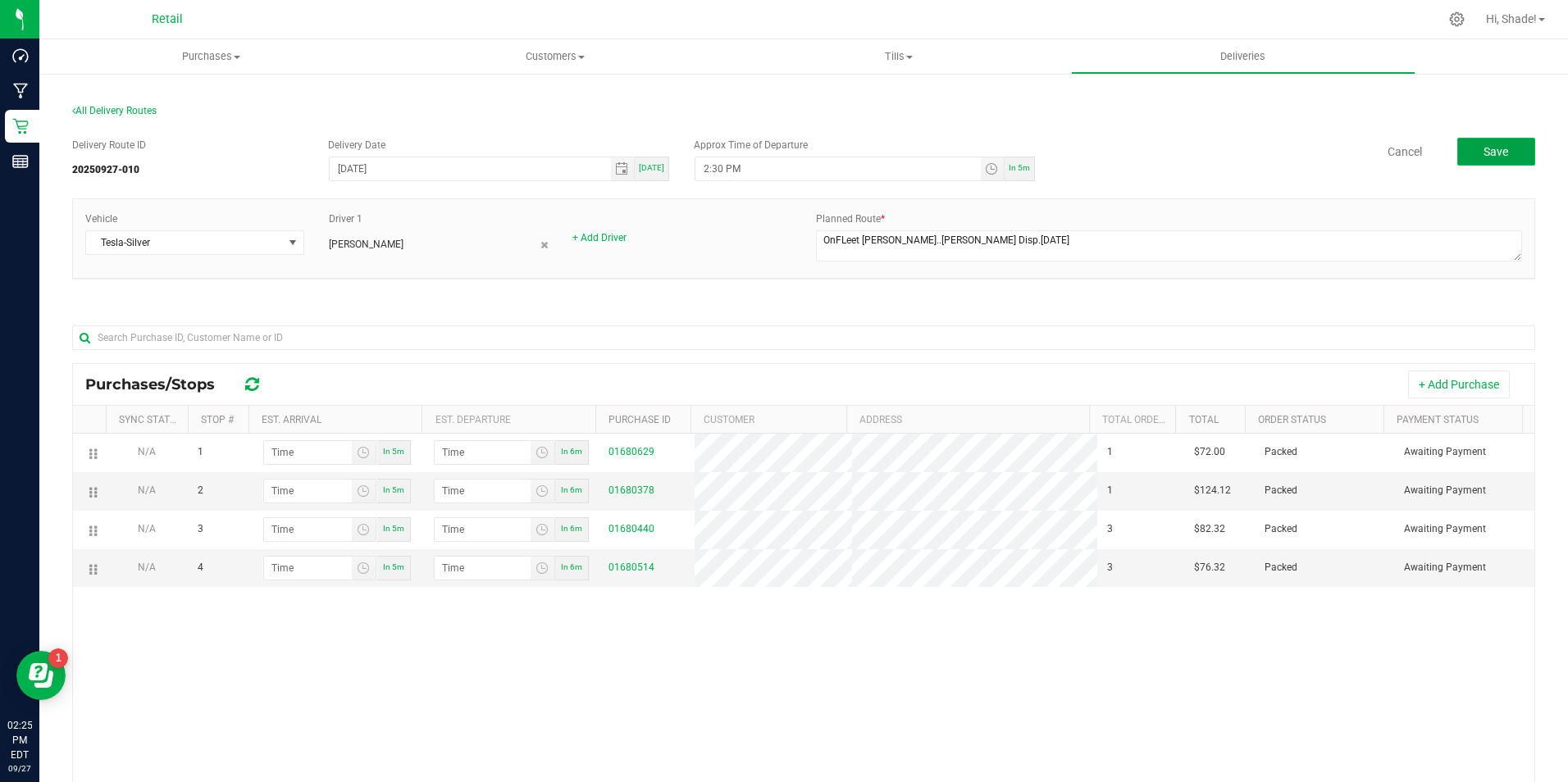
click at [1497, 142] on button "Save" at bounding box center [1497, 152] width 78 height 28
click at [1009, 168] on span "In 5m" at bounding box center [1019, 167] width 22 height 9
click at [840, 83] on div "All Delivery Routes Delivery Route ID 20250927-010 Delivery Date 09/27/2025 Tod…" at bounding box center [803, 541] width 1529 height 938
click at [1022, 172] on span "In 5m" at bounding box center [1019, 167] width 22 height 9
click at [1013, 164] on span "In 5m" at bounding box center [1019, 167] width 22 height 9
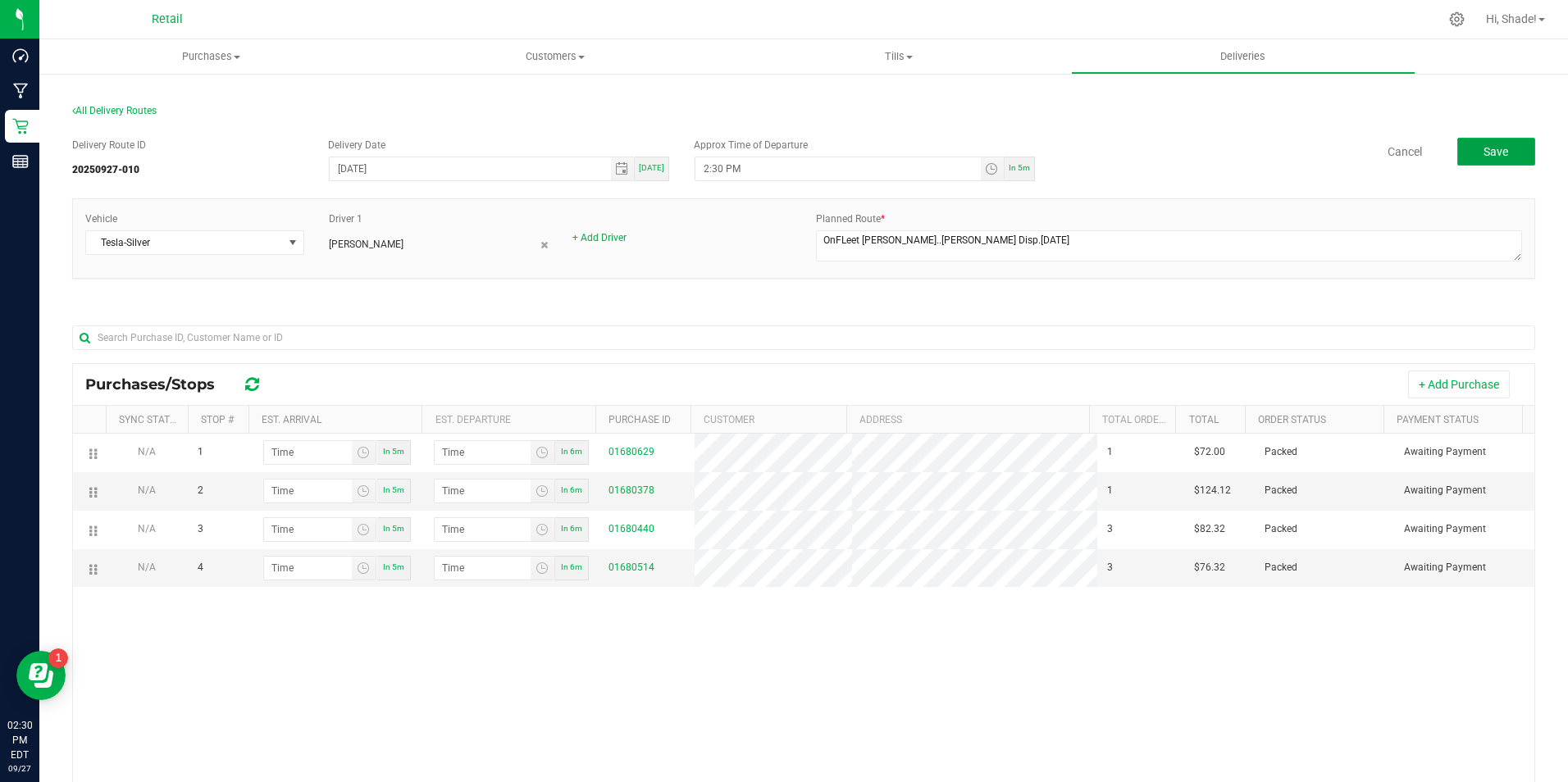
click at [1503, 147] on button "Save" at bounding box center [1497, 152] width 78 height 28
click at [1013, 167] on span "In 5m" at bounding box center [1019, 167] width 22 height 9
type input "2:35 PM"
click at [1037, 115] on div "All Delivery Routes" at bounding box center [803, 114] width 1463 height 23
click at [1502, 158] on button "Save" at bounding box center [1497, 152] width 78 height 28
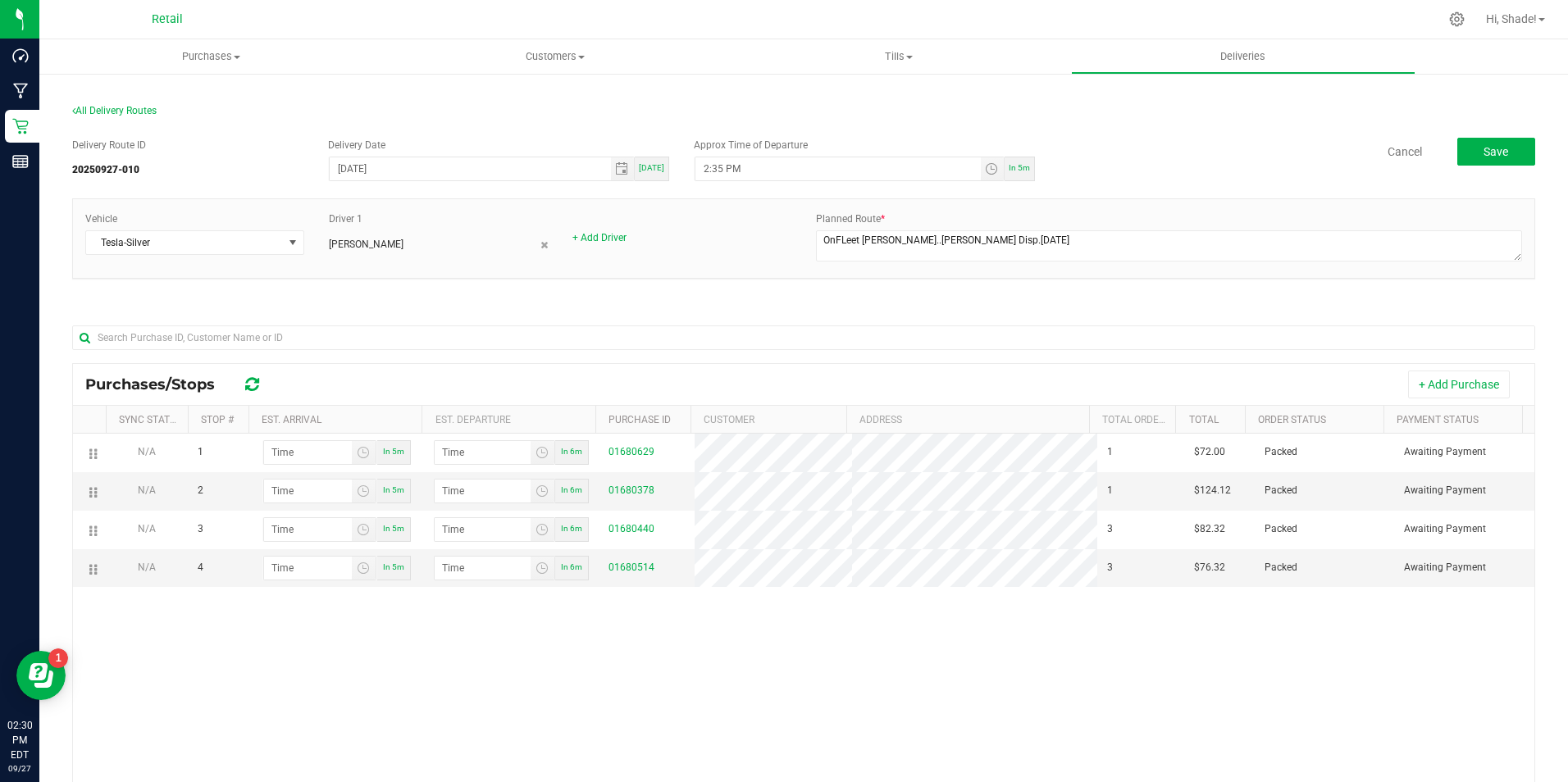
click at [1098, 138] on div "Cancel Save" at bounding box center [1291, 152] width 488 height 28
click at [1497, 157] on button "Save" at bounding box center [1497, 152] width 78 height 28
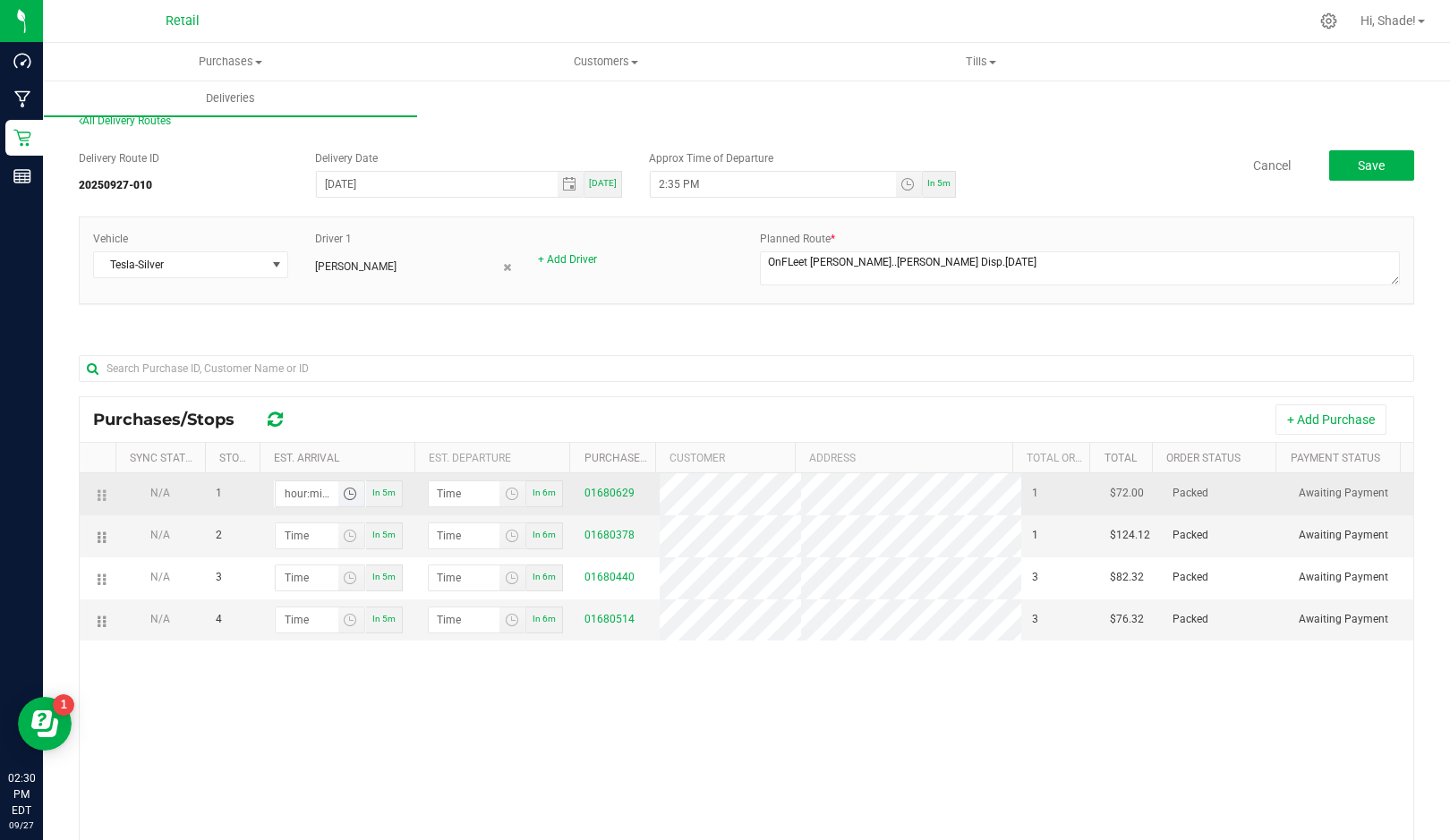
click at [320, 497] on input "hour:minute AM" at bounding box center [307, 494] width 62 height 25
type input "2:04 AM"
type input "2:05 AM"
type input "2:40 AM"
type input "2:41 AM"
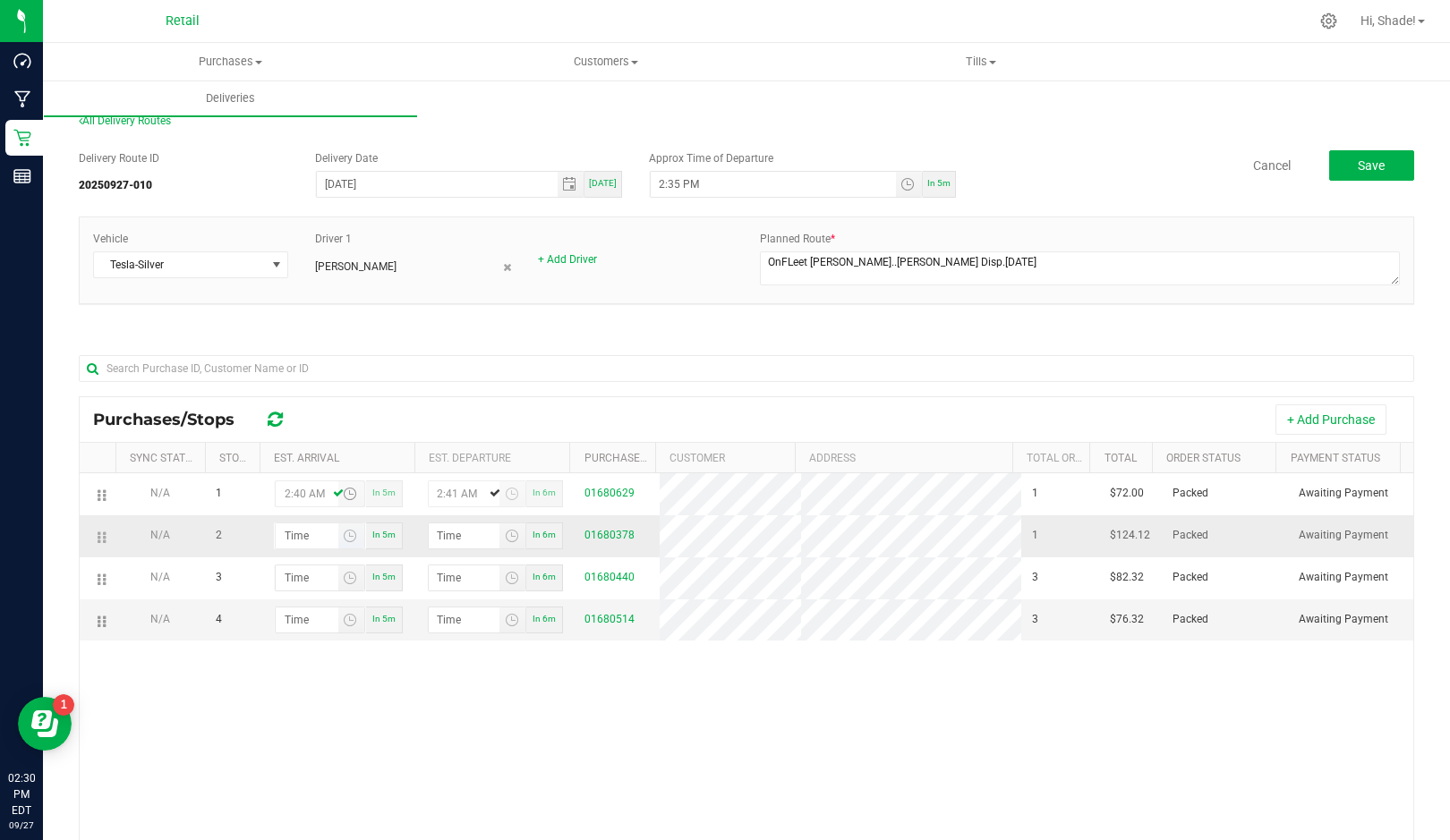
type input "2:40 PM"
type input "2:41 PM"
type input "2:40 PM"
click at [301, 540] on input "hour:minute AM" at bounding box center [307, 535] width 62 height 25
type input "2:04 AM"
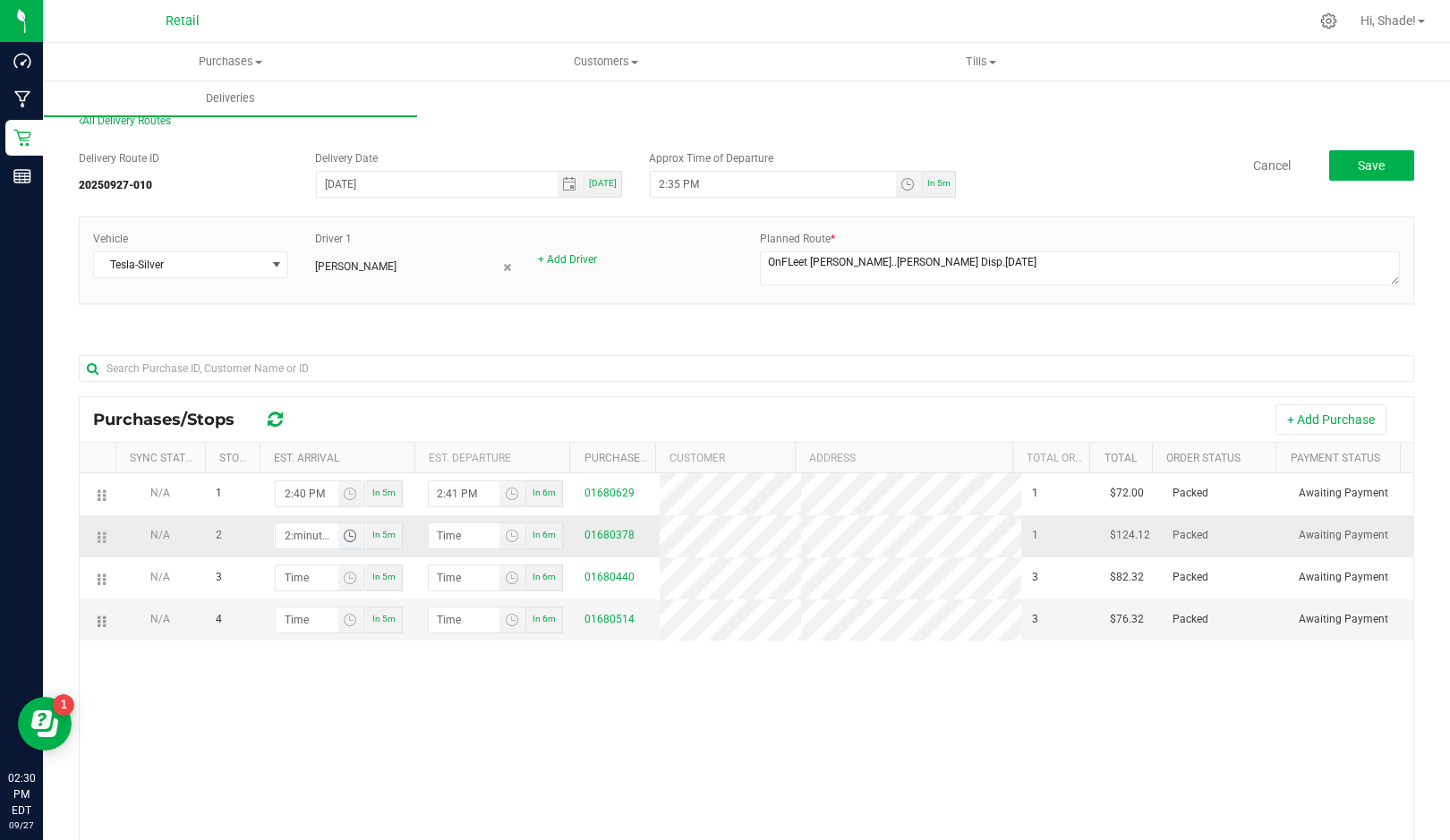
type input "2:05 AM"
type input "2:49 AM"
type input "2:50 AM"
type input "2:49 PM"
type input "2:50 PM"
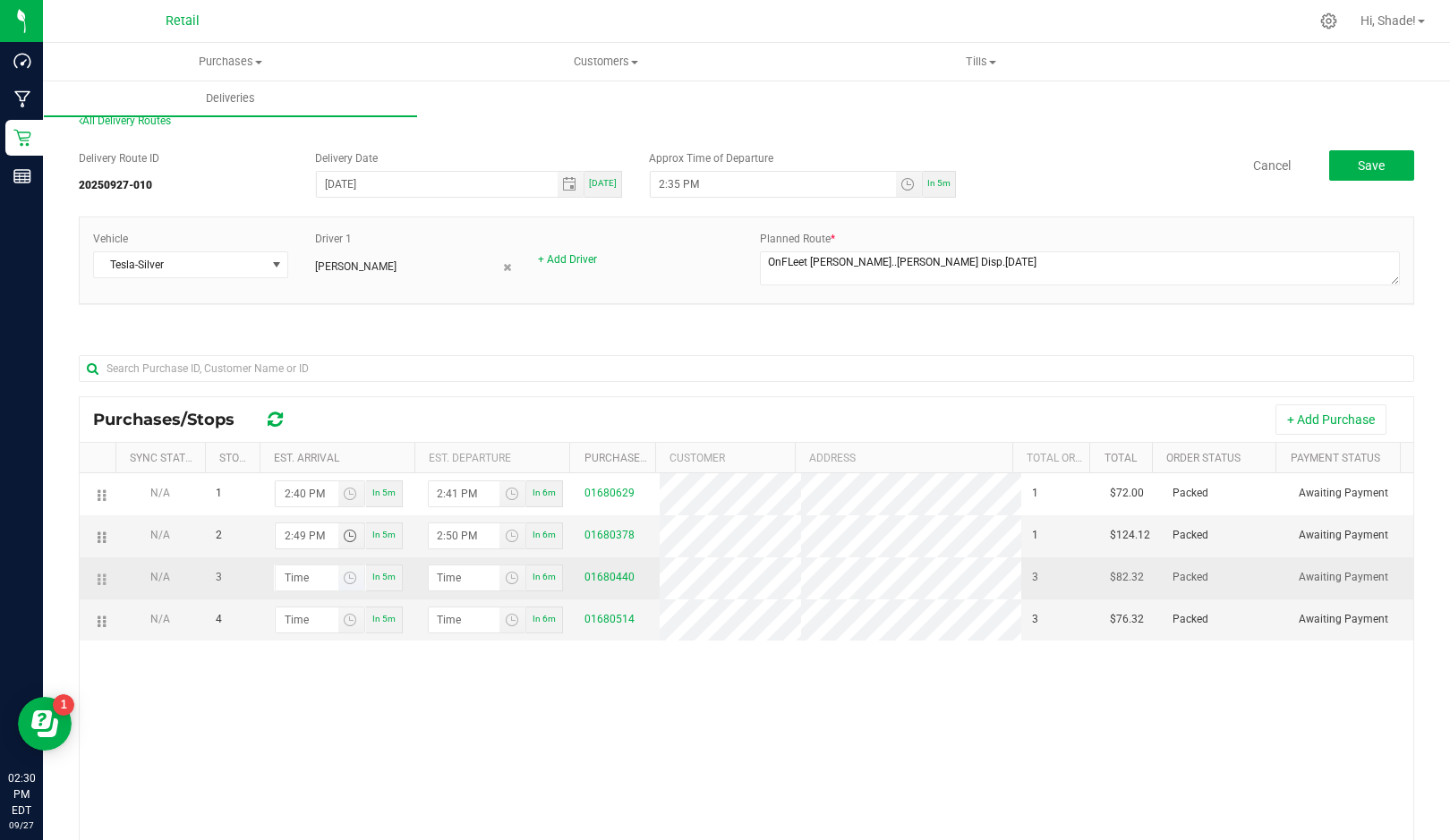
type input "2:49 PM"
click at [305, 590] on input "hour:minute AM" at bounding box center [307, 578] width 62 height 25
type input "2:05 AM"
type input "2:06 AM"
type input "2:59 AM"
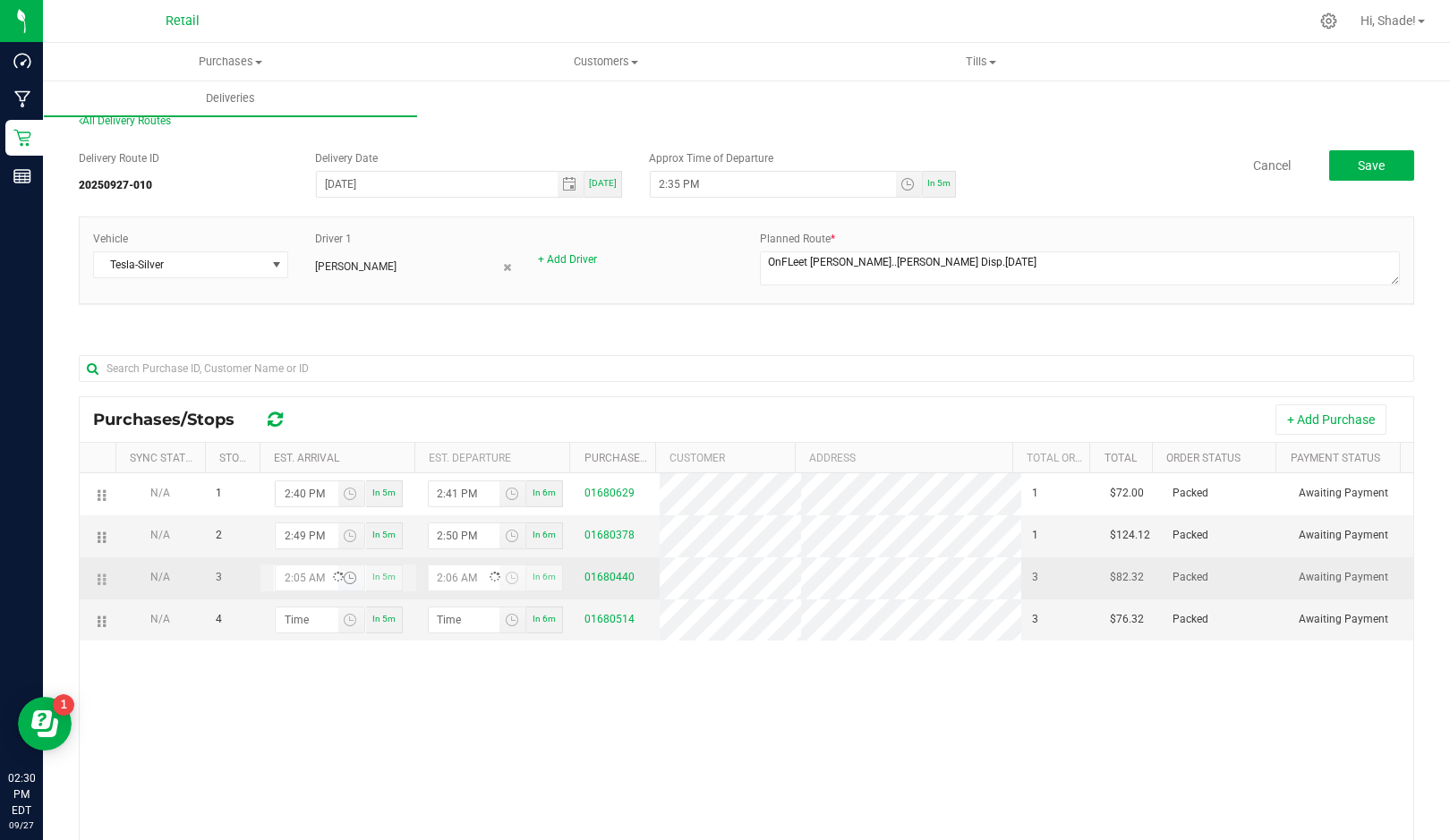
type input "3:00 AM"
type input "2:59 PM"
type input "3:00 PM"
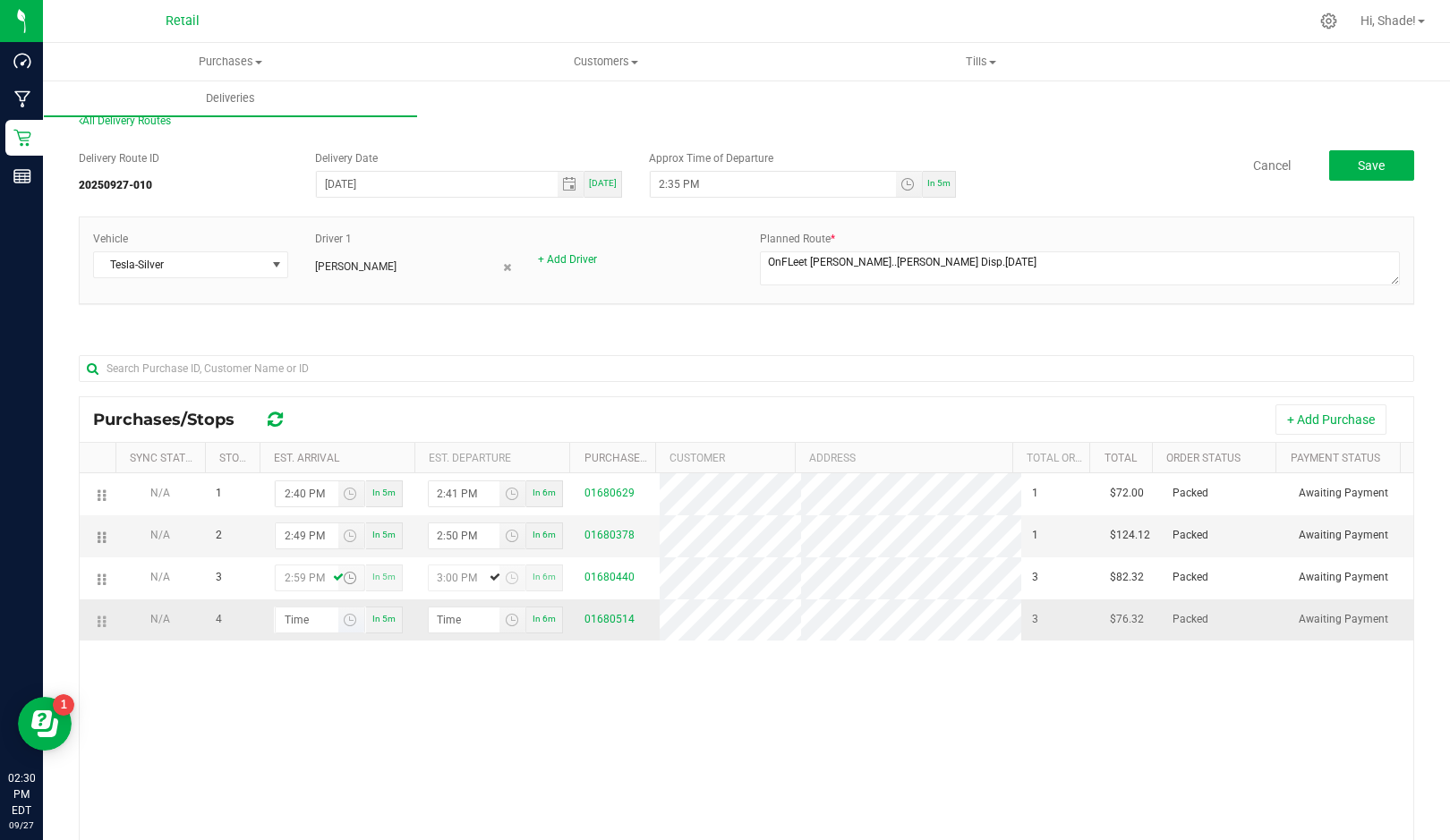
type input "2:59 PM"
click at [304, 633] on input "hour:minute AM" at bounding box center [307, 620] width 62 height 25
type input "3:00 AM"
type input "3:01 AM"
type input "3:09 AM"
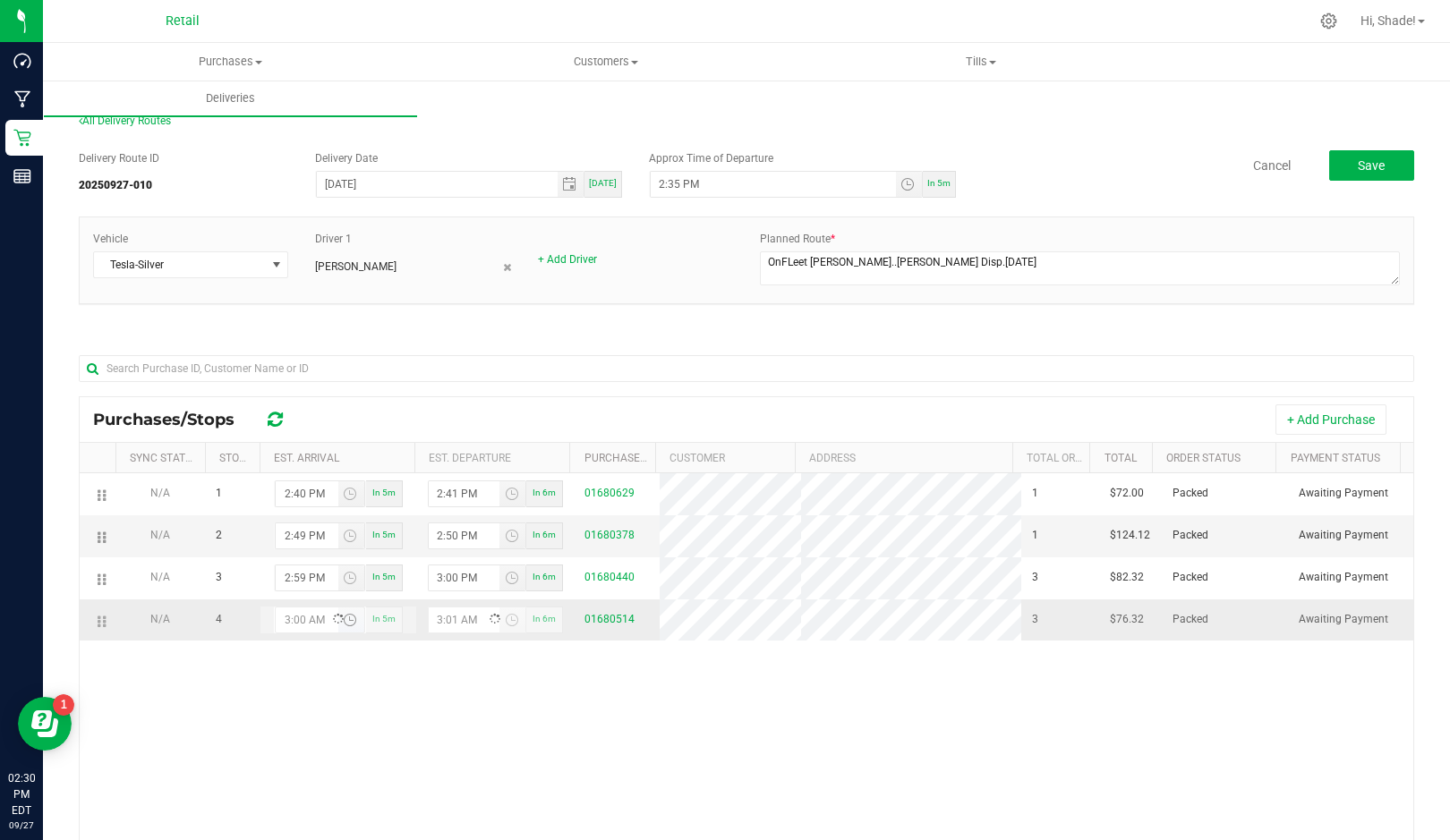
type input "3:10 AM"
type input "3:09 PM"
type input "3:10 PM"
type input "3:09 PM"
click at [1358, 165] on span "Save" at bounding box center [1371, 165] width 27 height 14
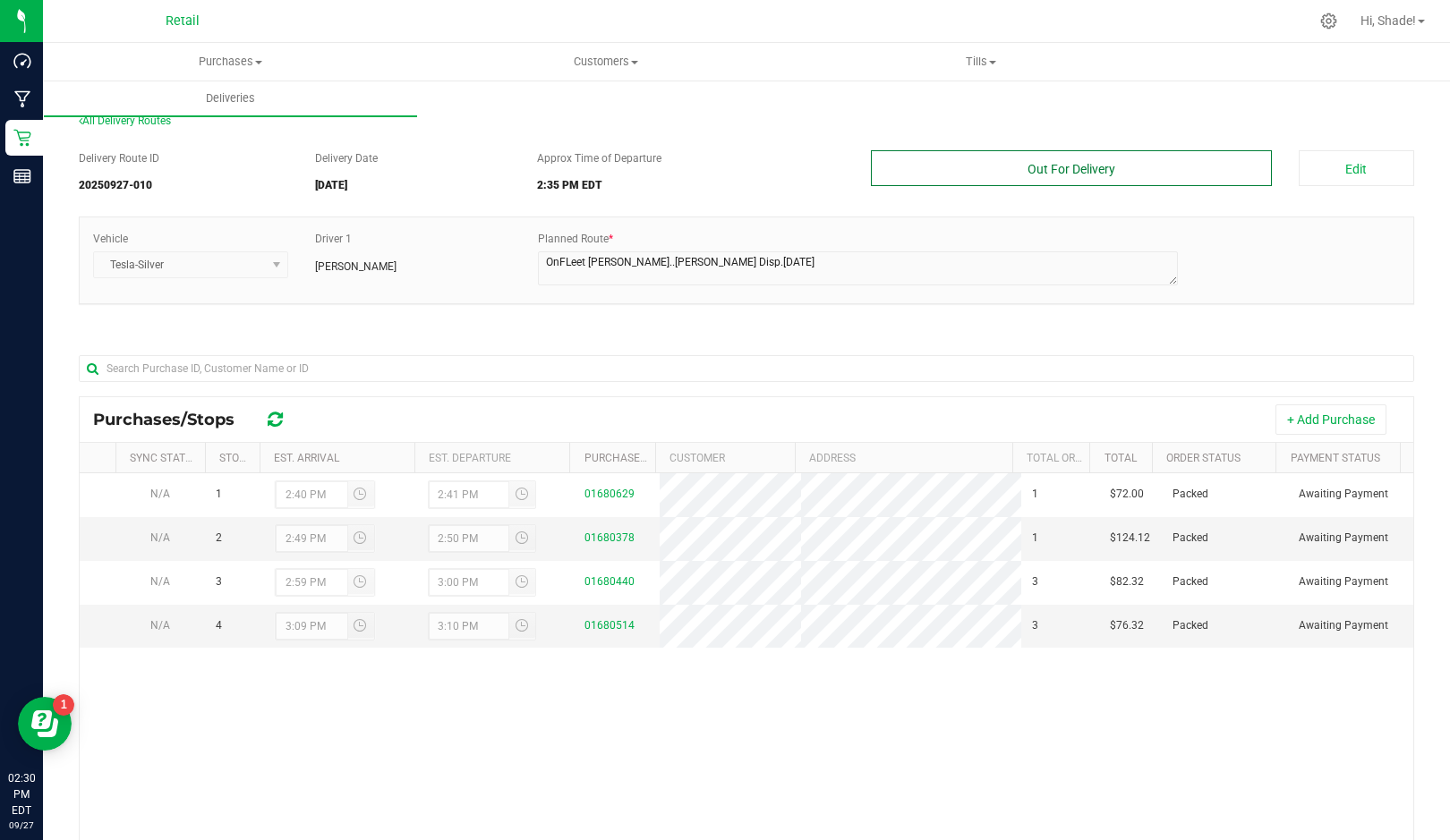
click at [1068, 170] on button "Out For Delivery" at bounding box center [1070, 168] width 400 height 36
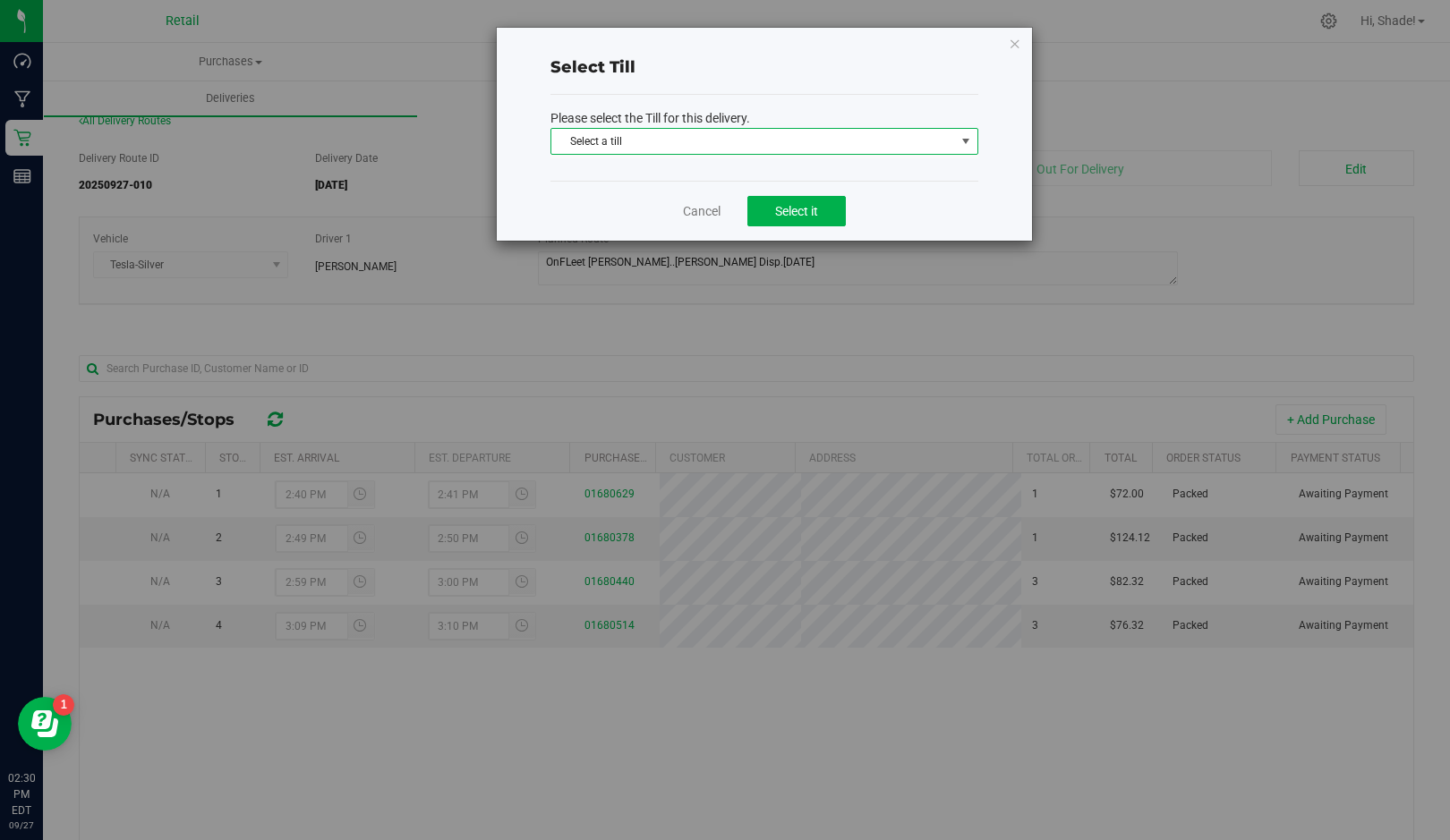
click at [773, 135] on span "Select a till" at bounding box center [753, 141] width 404 height 25
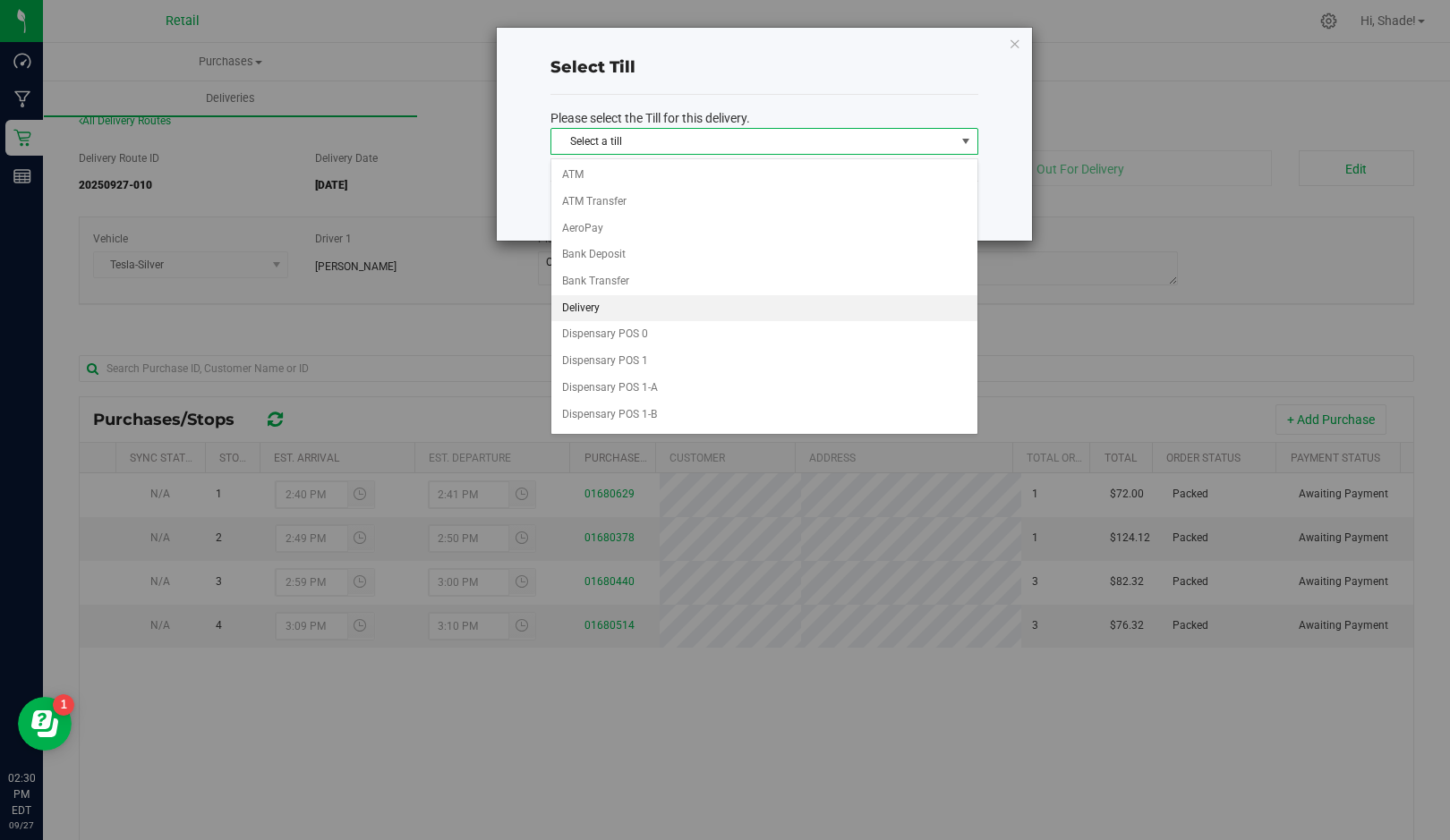
click at [702, 312] on li "Delivery" at bounding box center [765, 308] width 426 height 26
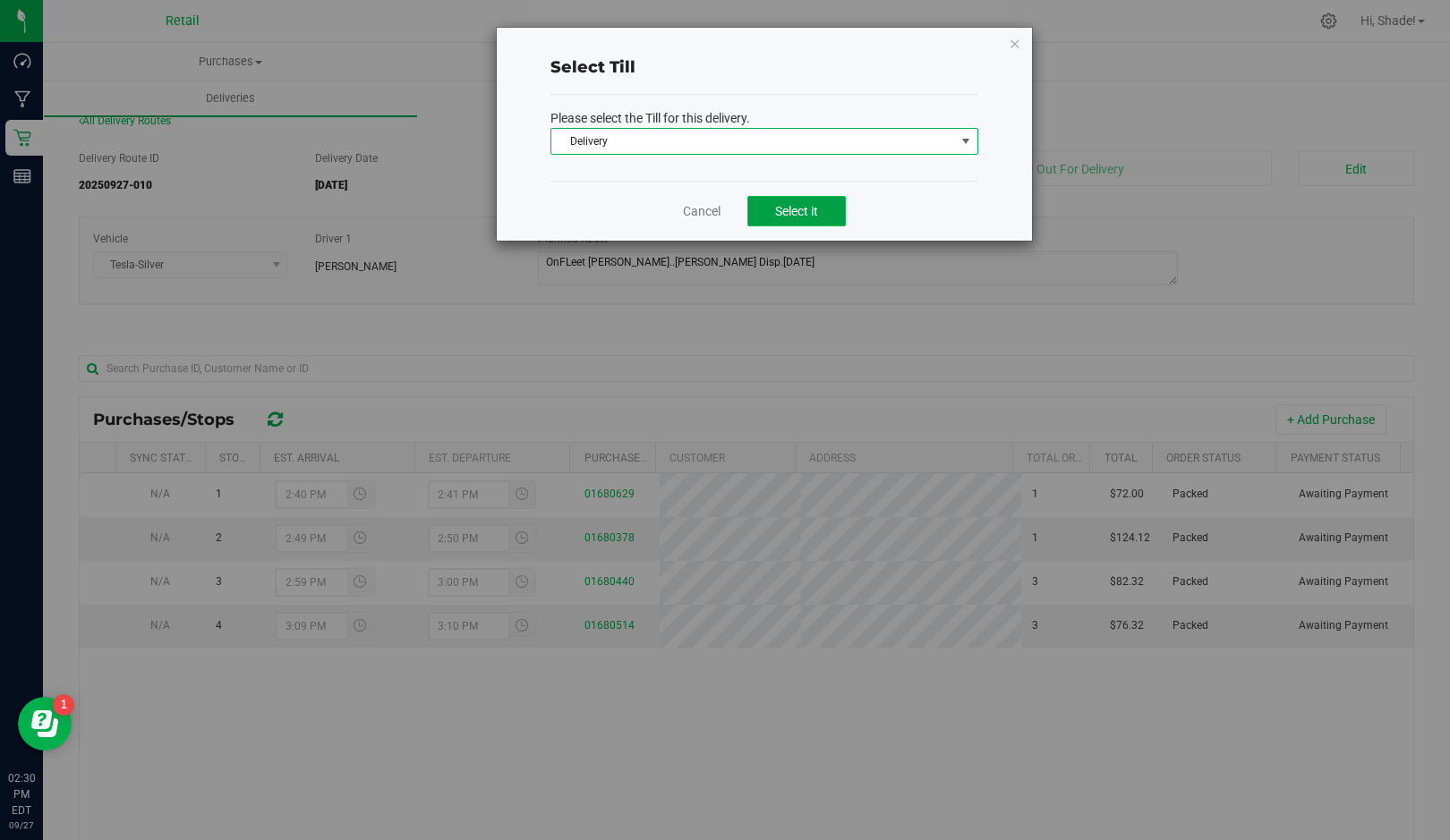
click at [806, 219] on button "Select it" at bounding box center [797, 211] width 98 height 30
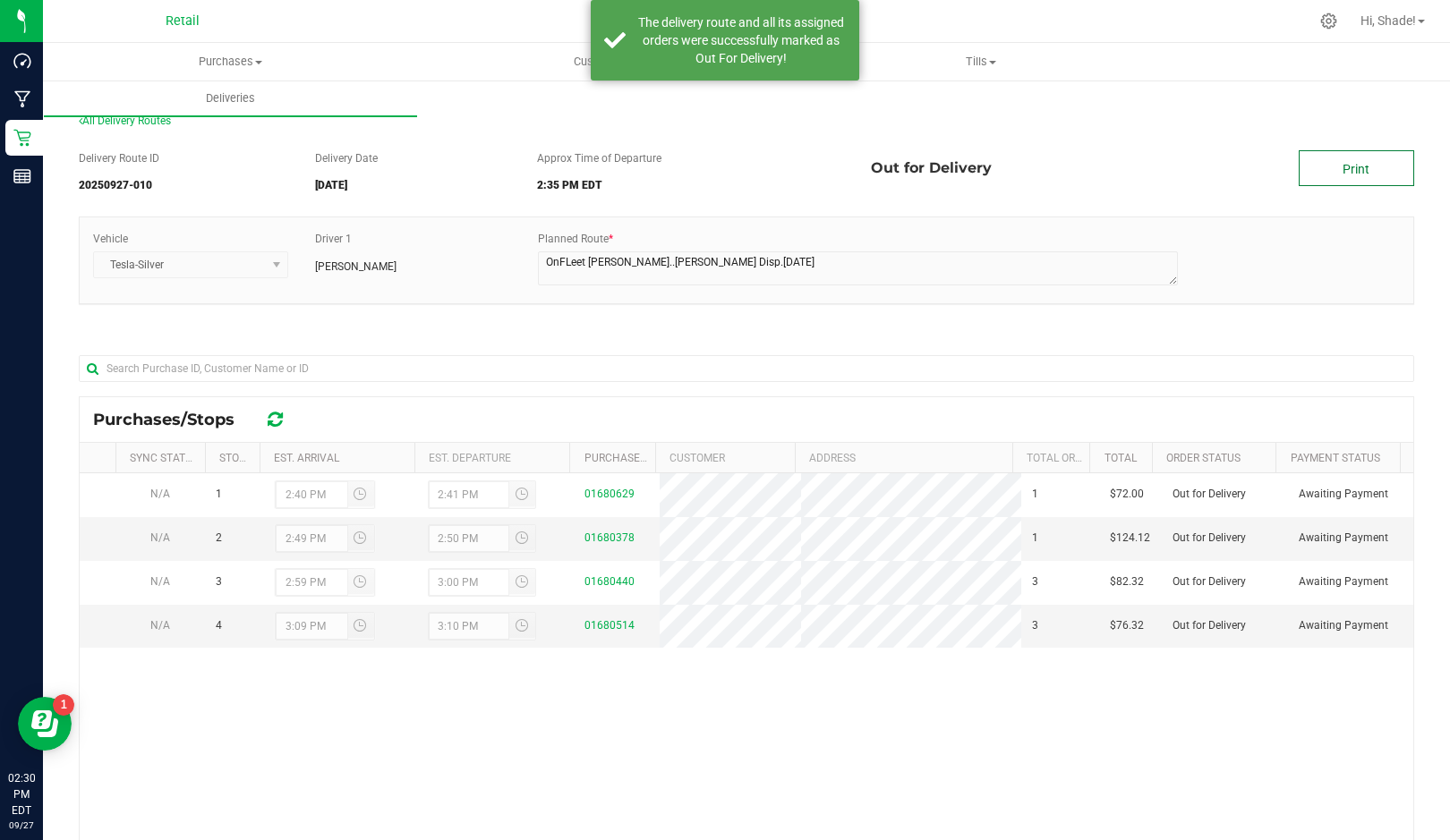
click at [1354, 170] on link "Print" at bounding box center [1356, 168] width 115 height 36
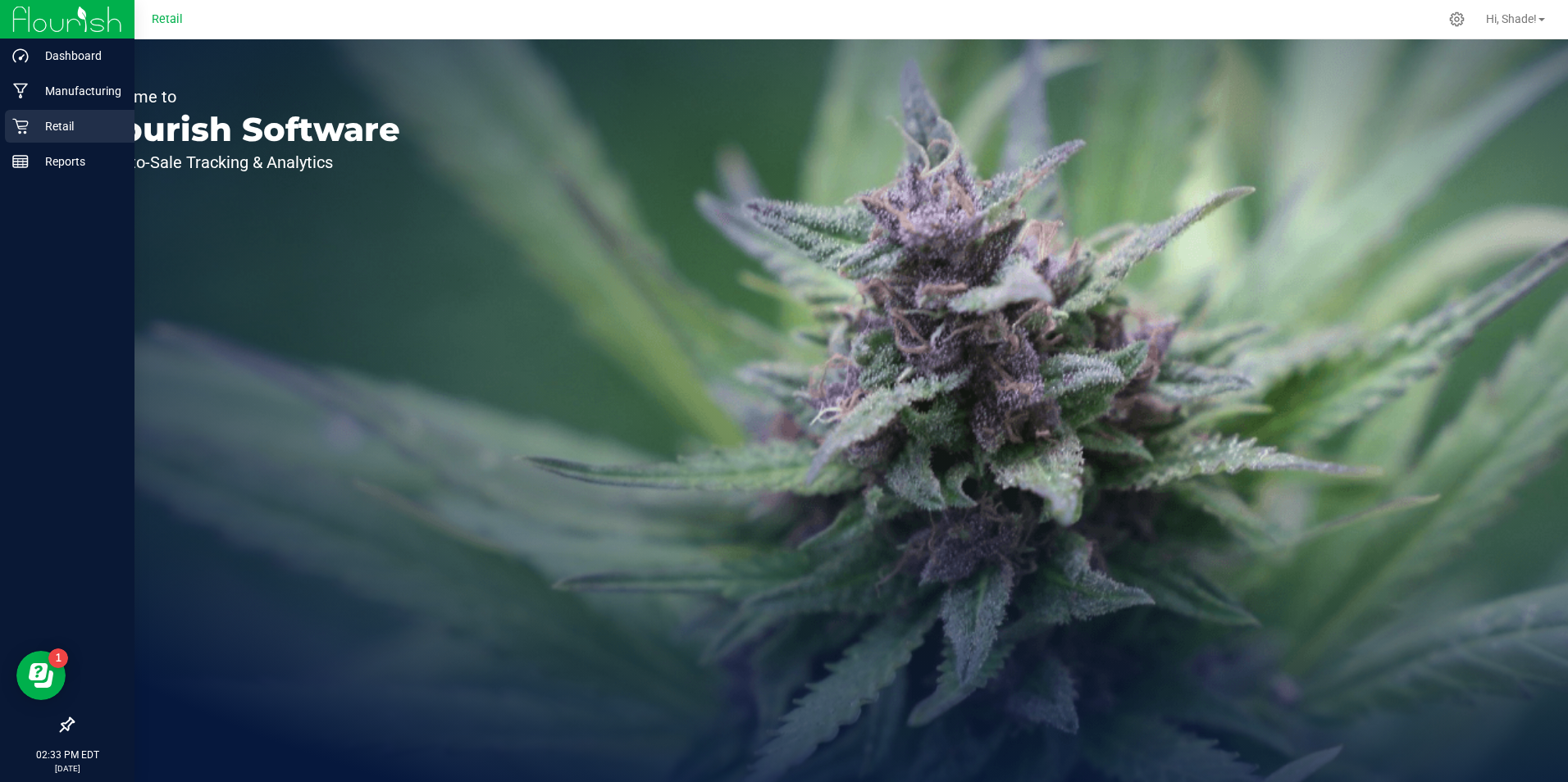
click at [28, 128] on icon at bounding box center [20, 126] width 16 height 16
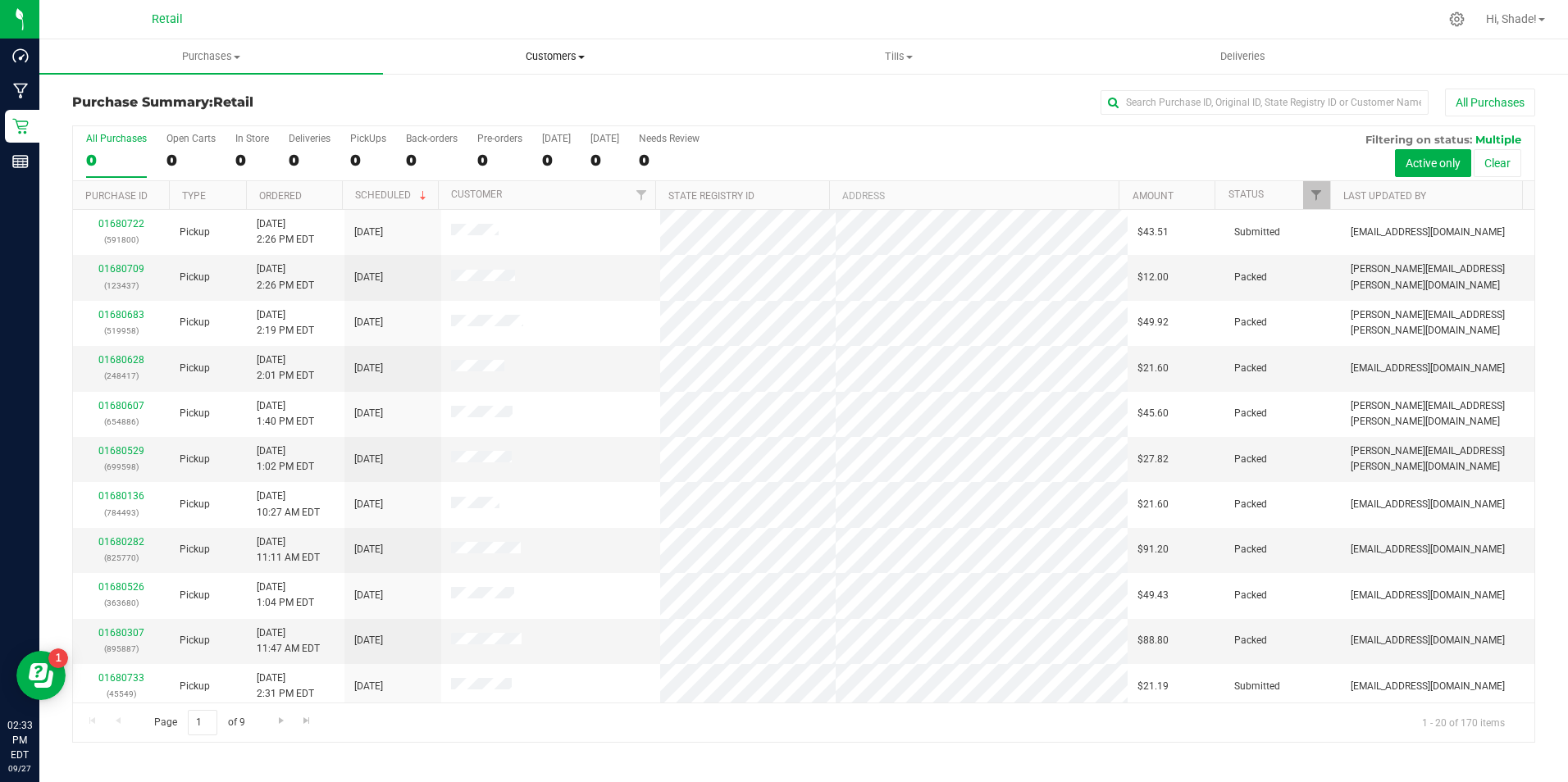
click at [554, 55] on span "Customers" at bounding box center [555, 56] width 342 height 15
click at [448, 100] on span "All customers" at bounding box center [442, 99] width 118 height 14
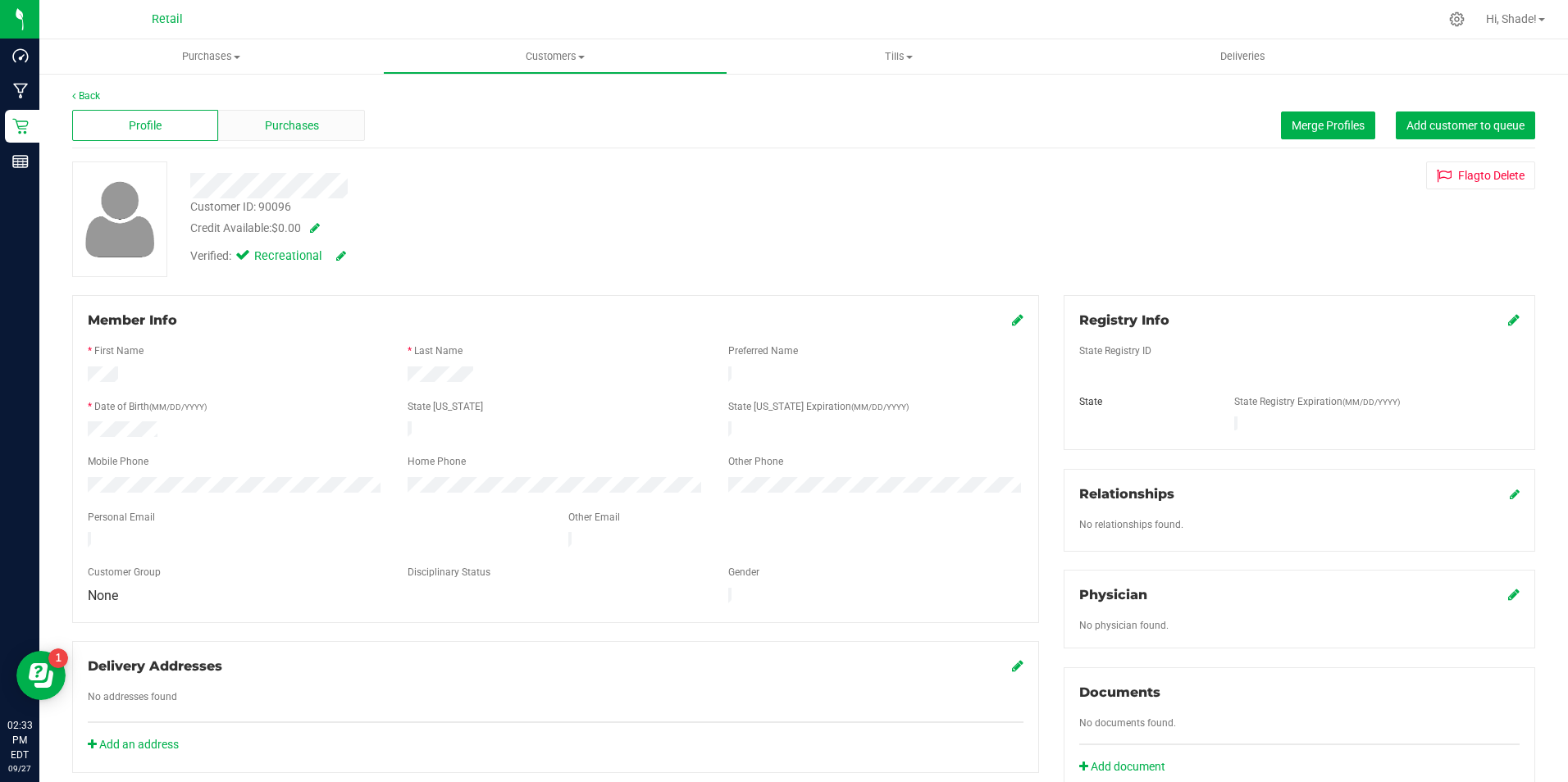
click at [291, 137] on div "Purchases" at bounding box center [291, 126] width 146 height 31
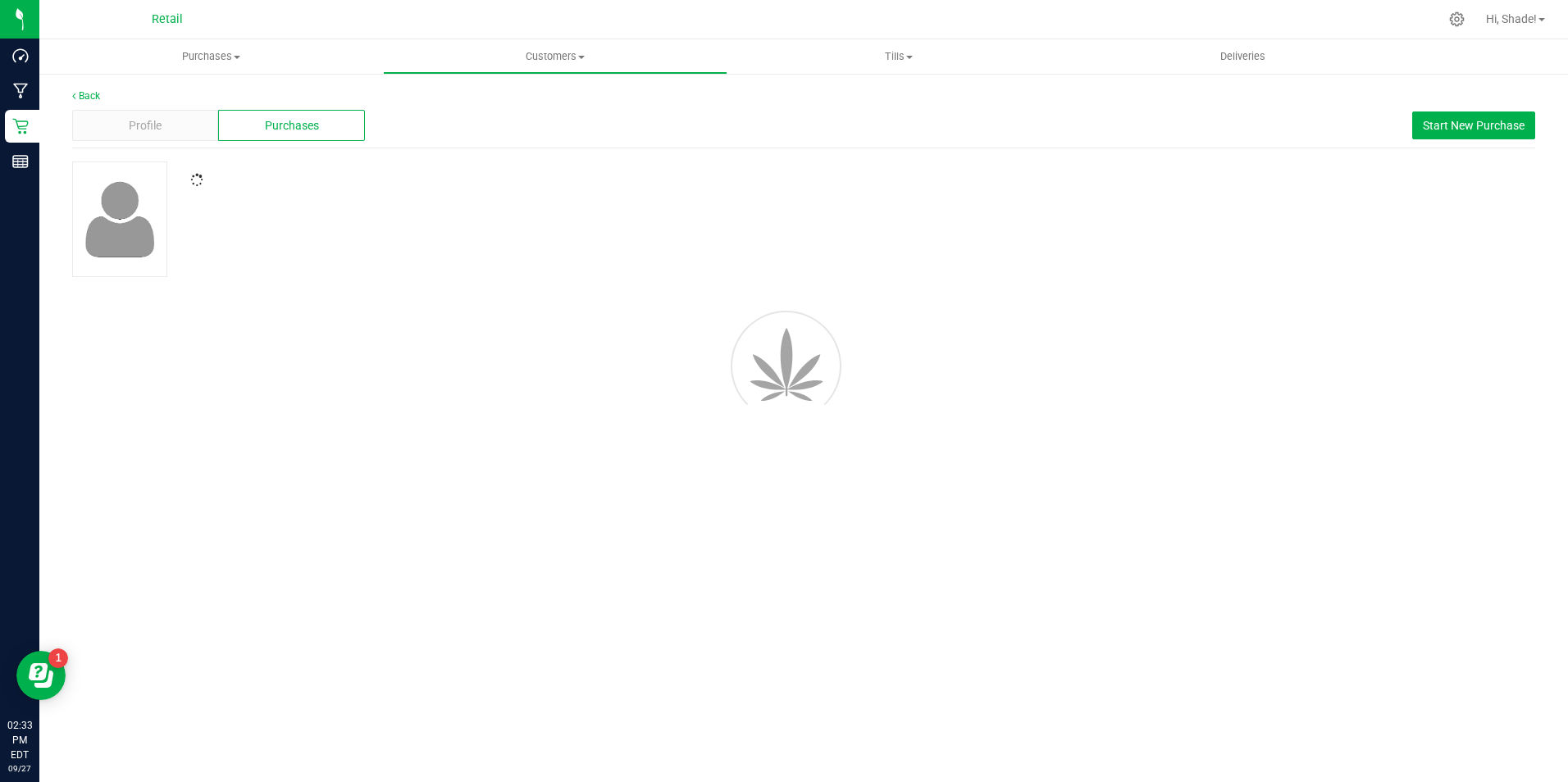
click at [294, 127] on span "Purchases" at bounding box center [292, 126] width 54 height 17
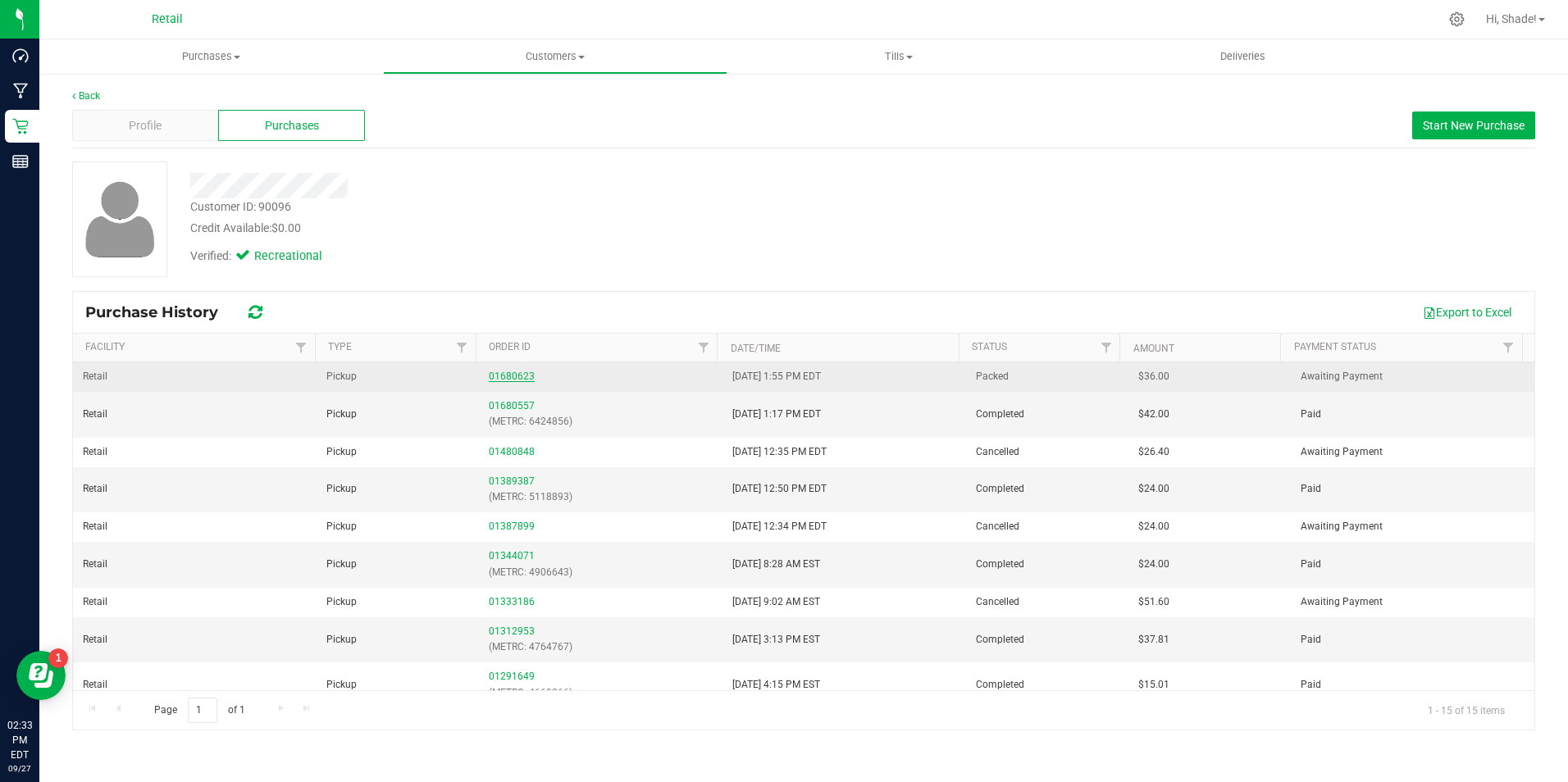
click at [512, 372] on link "01680623" at bounding box center [512, 376] width 46 height 11
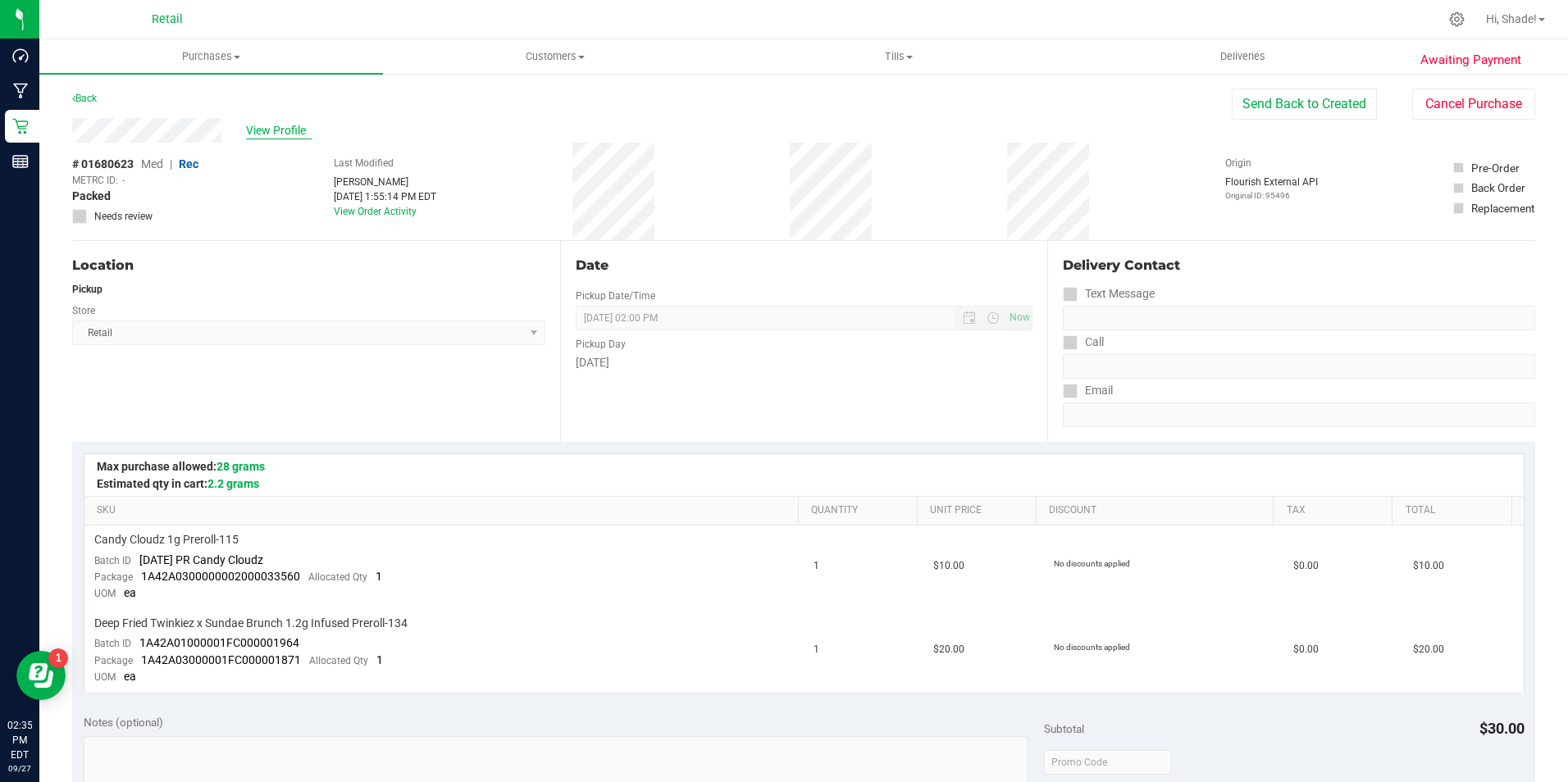
click at [265, 128] on span "View Profile" at bounding box center [279, 131] width 66 height 17
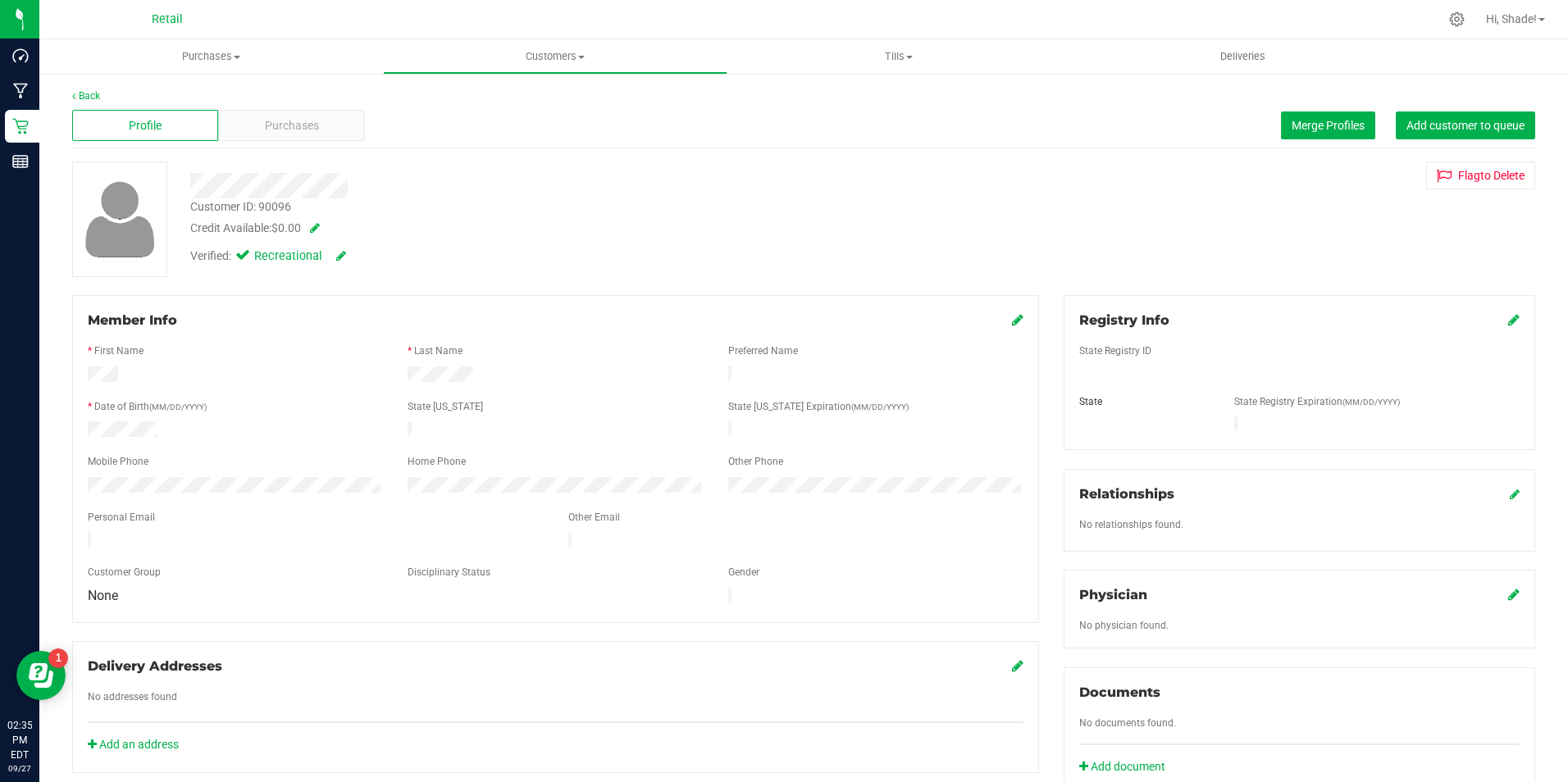
click at [280, 128] on span "Purchases" at bounding box center [292, 126] width 54 height 17
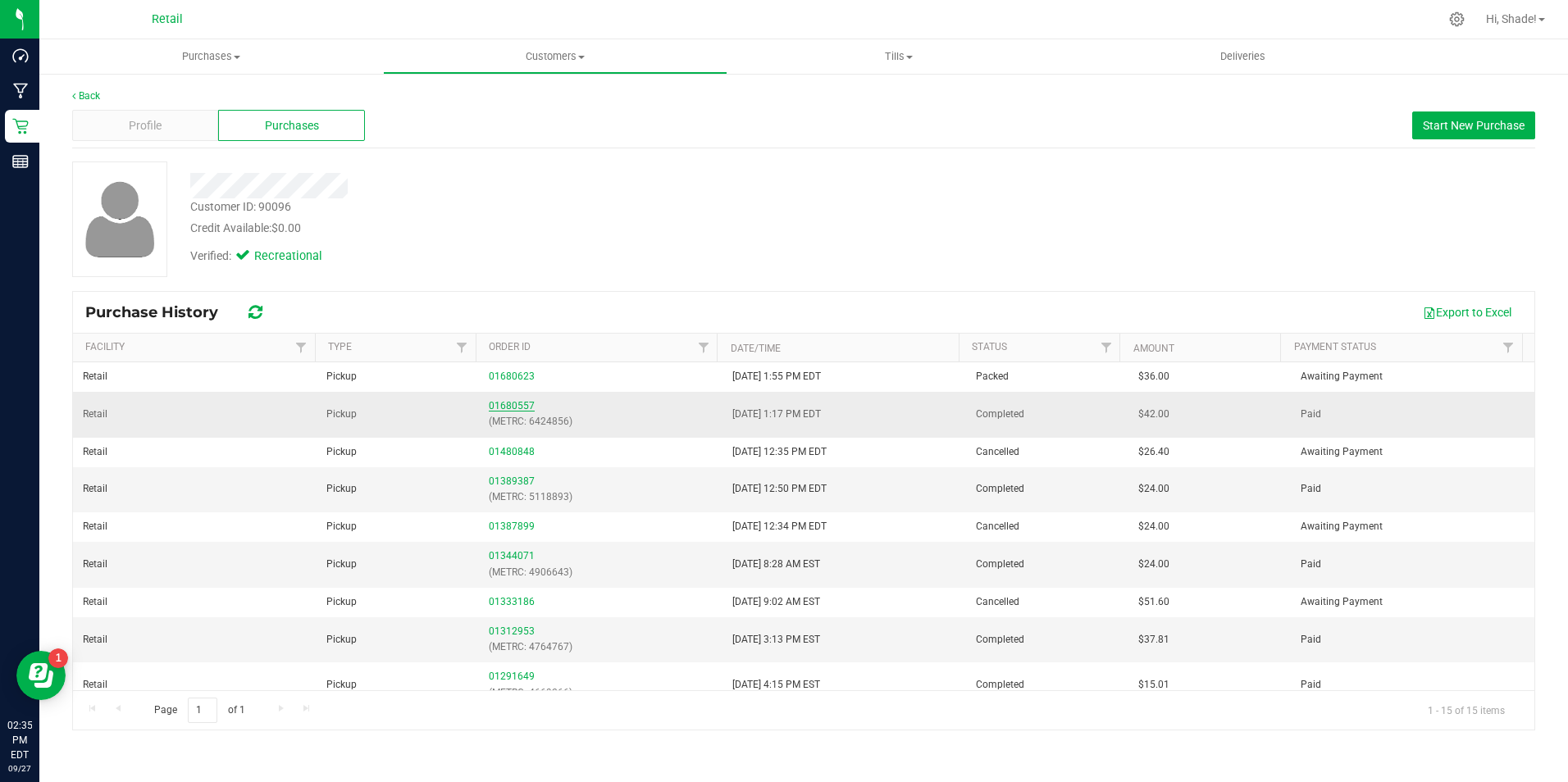
click at [508, 401] on link "01680557" at bounding box center [512, 406] width 46 height 11
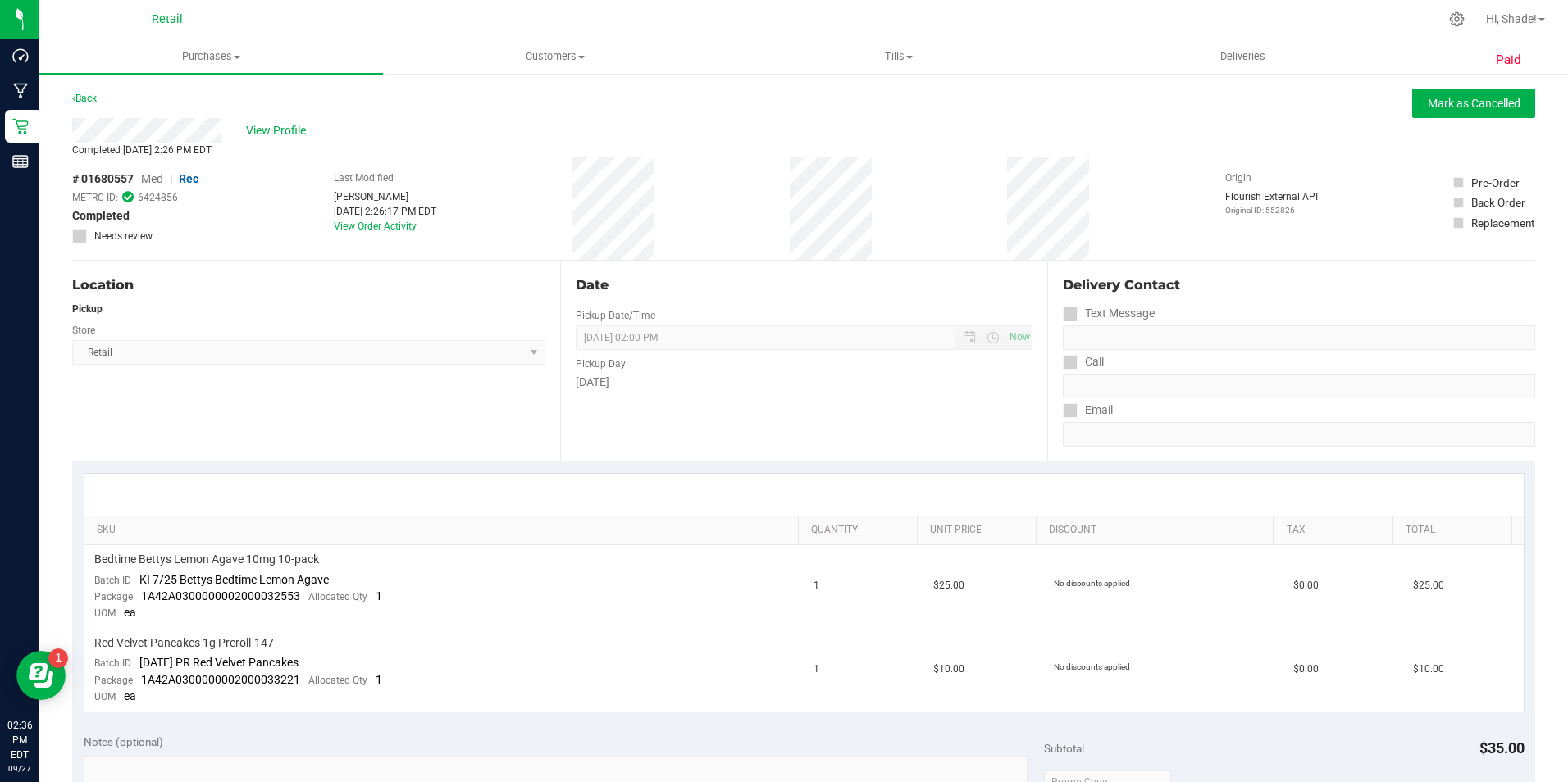
click at [299, 129] on span "View Profile" at bounding box center [279, 131] width 66 height 17
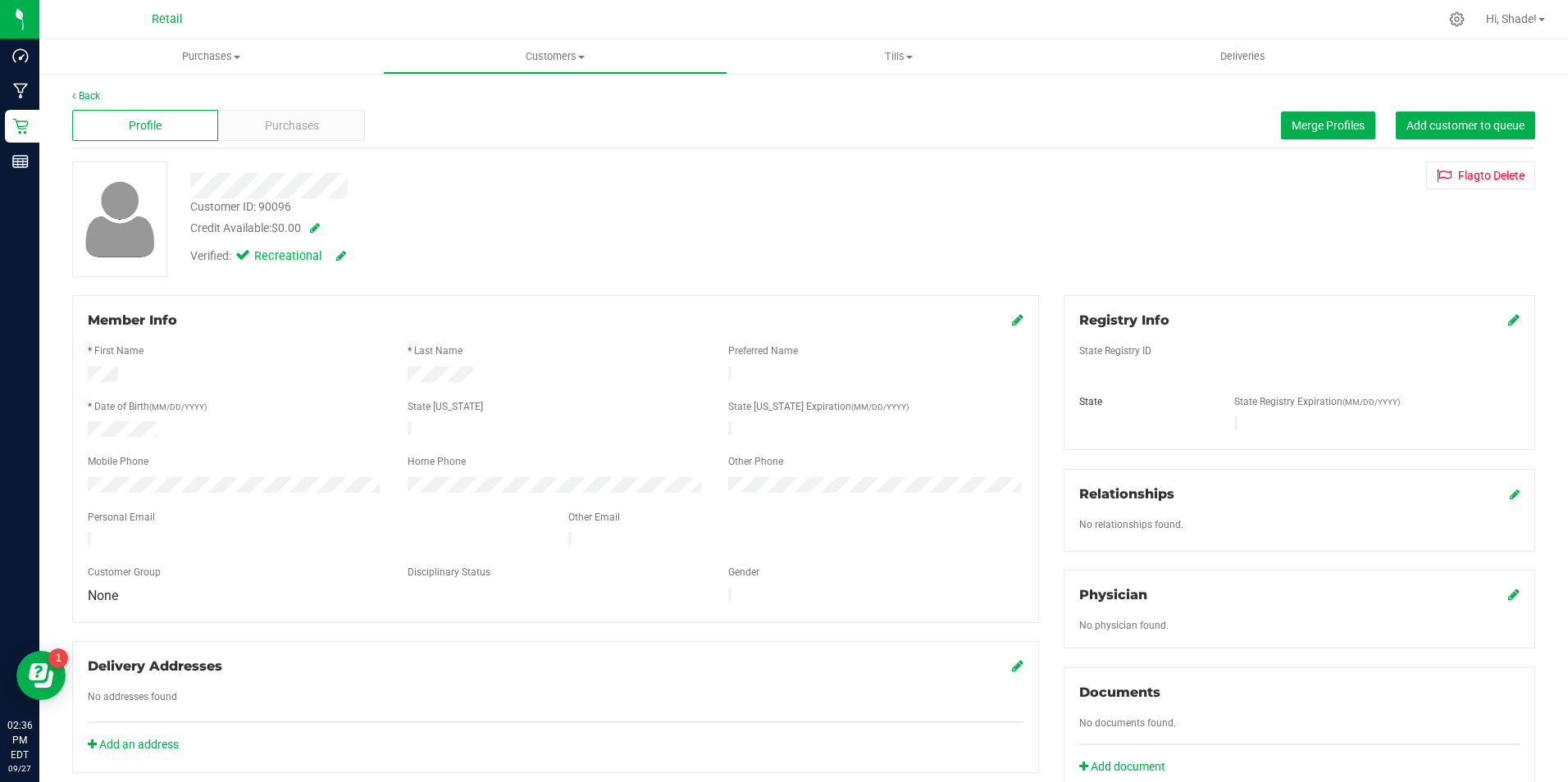
click at [315, 226] on span at bounding box center [311, 227] width 16 height 11
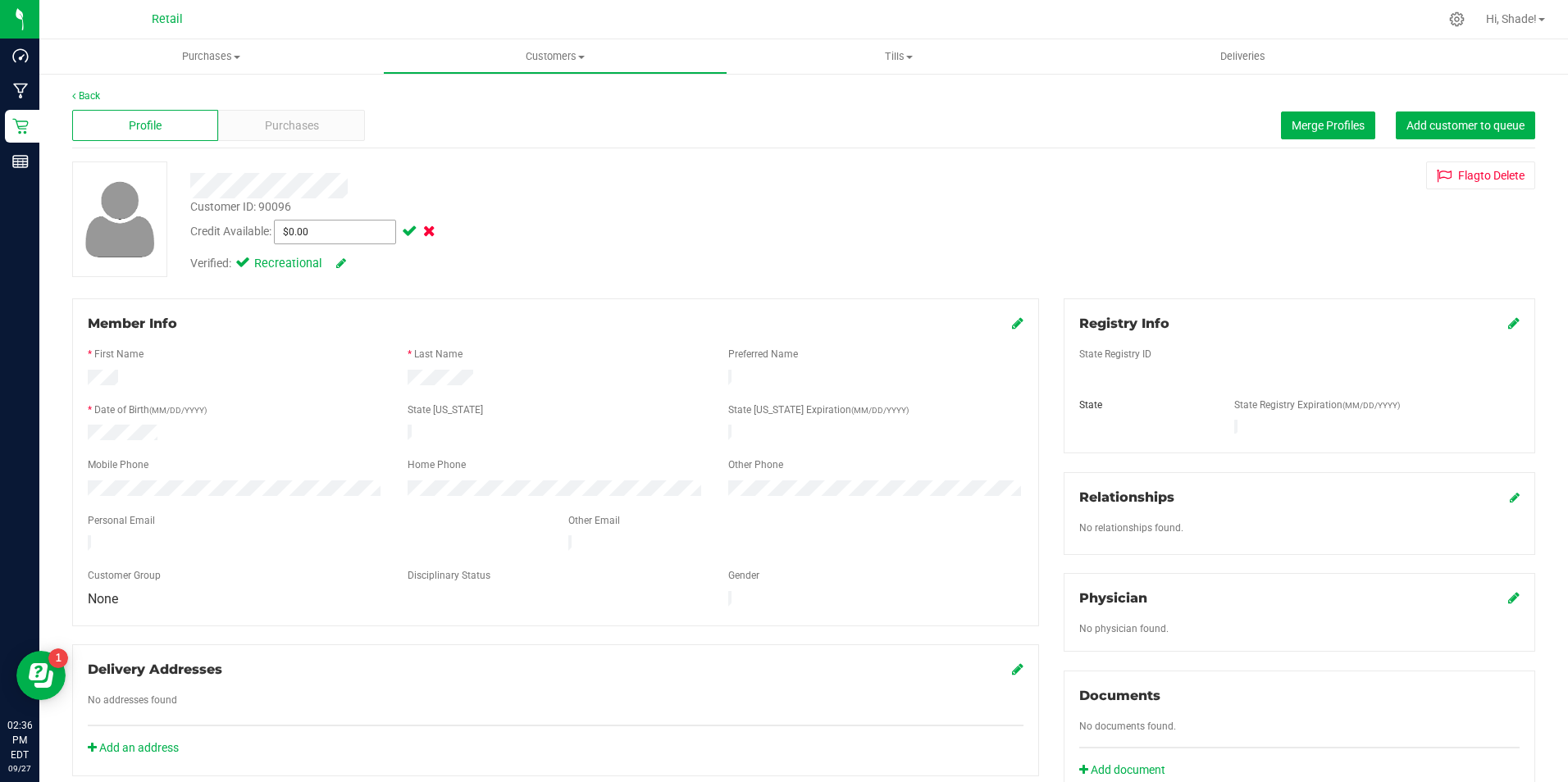
click at [312, 234] on input "$0.00" at bounding box center [335, 231] width 121 height 23
click at [311, 234] on input "70" at bounding box center [335, 231] width 121 height 23
type input "7"
type input "$7.00"
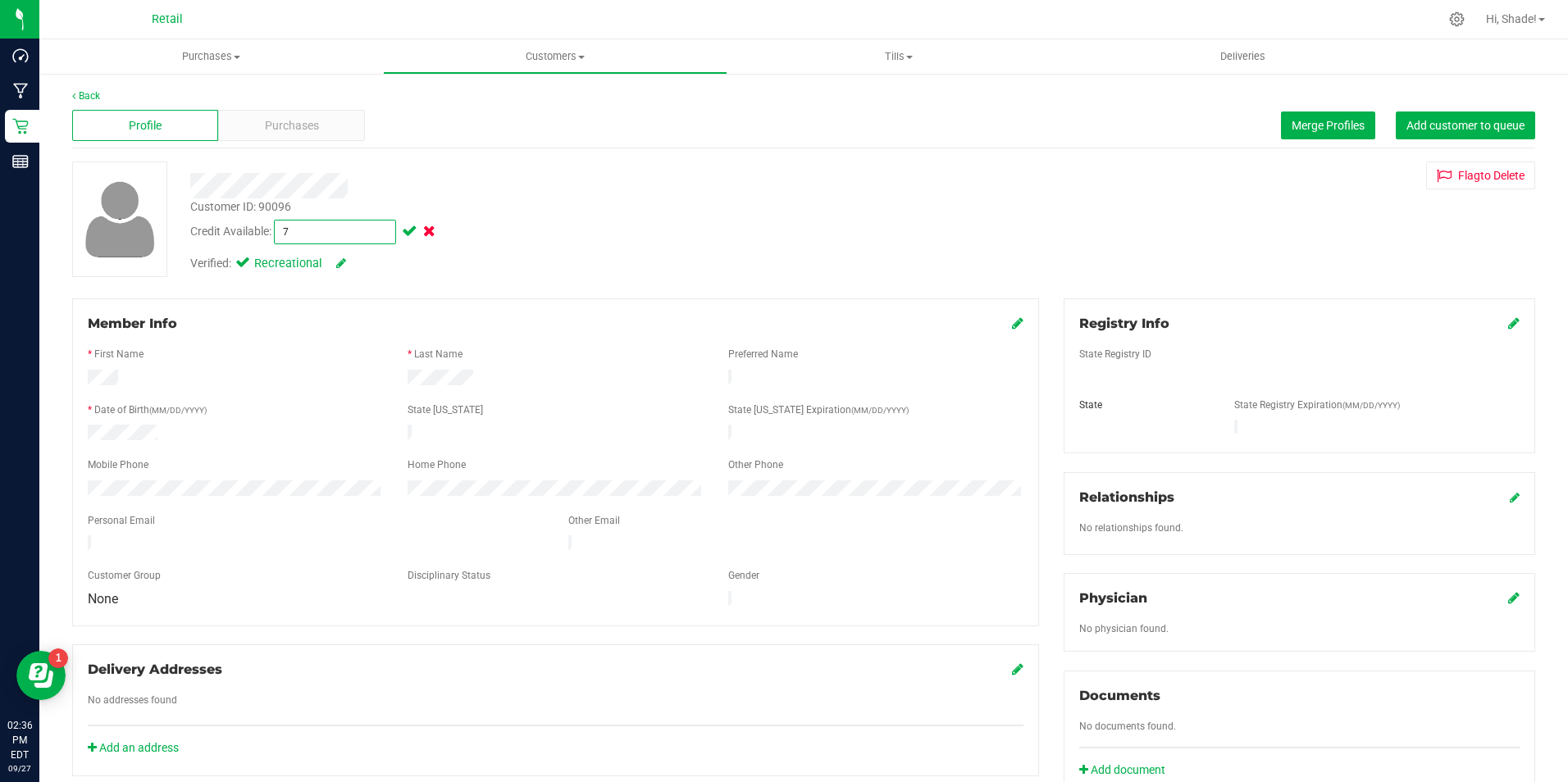
click at [407, 226] on span at bounding box center [408, 231] width 19 height 11
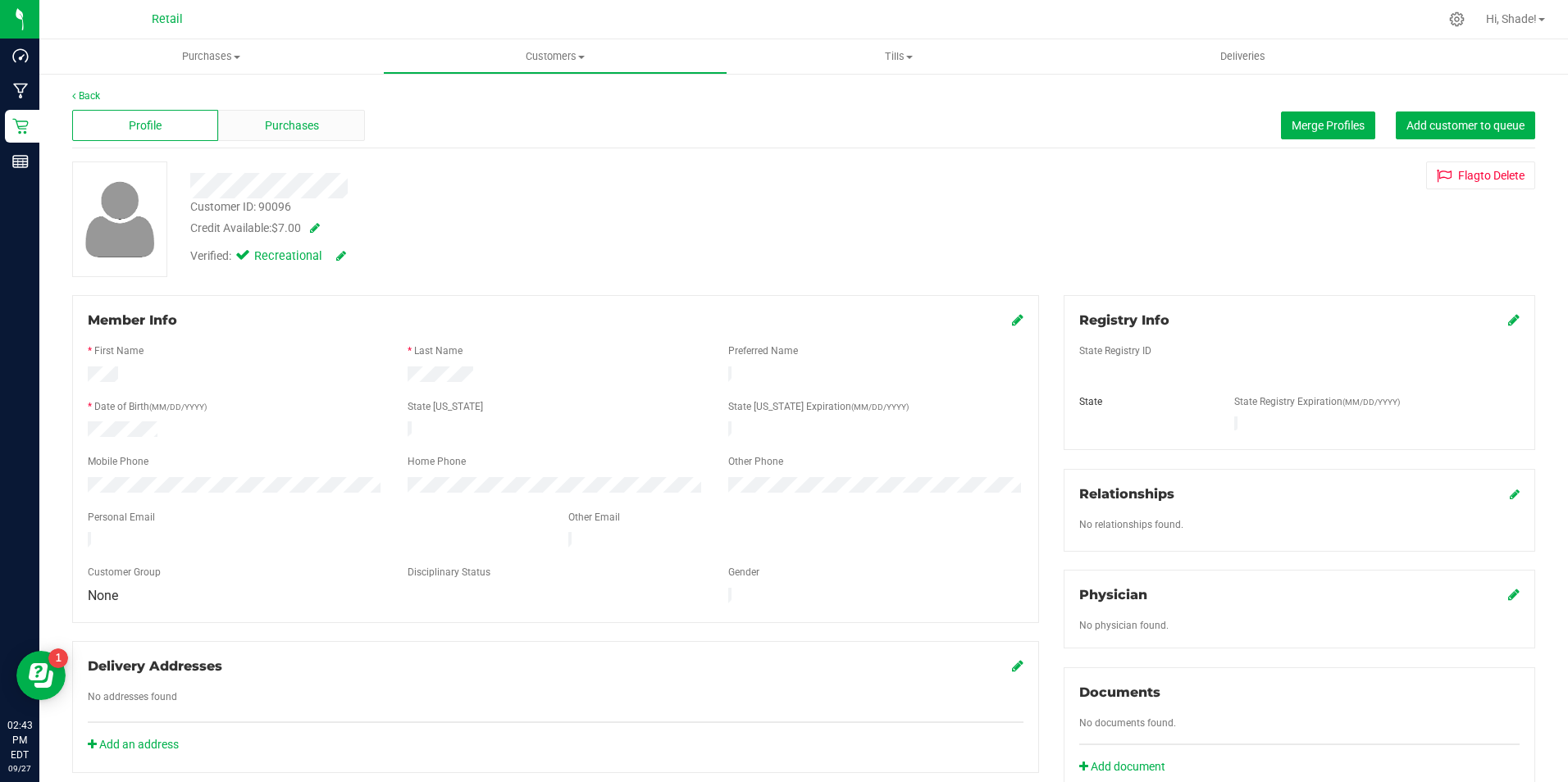
click at [318, 132] on div "Purchases" at bounding box center [291, 126] width 146 height 31
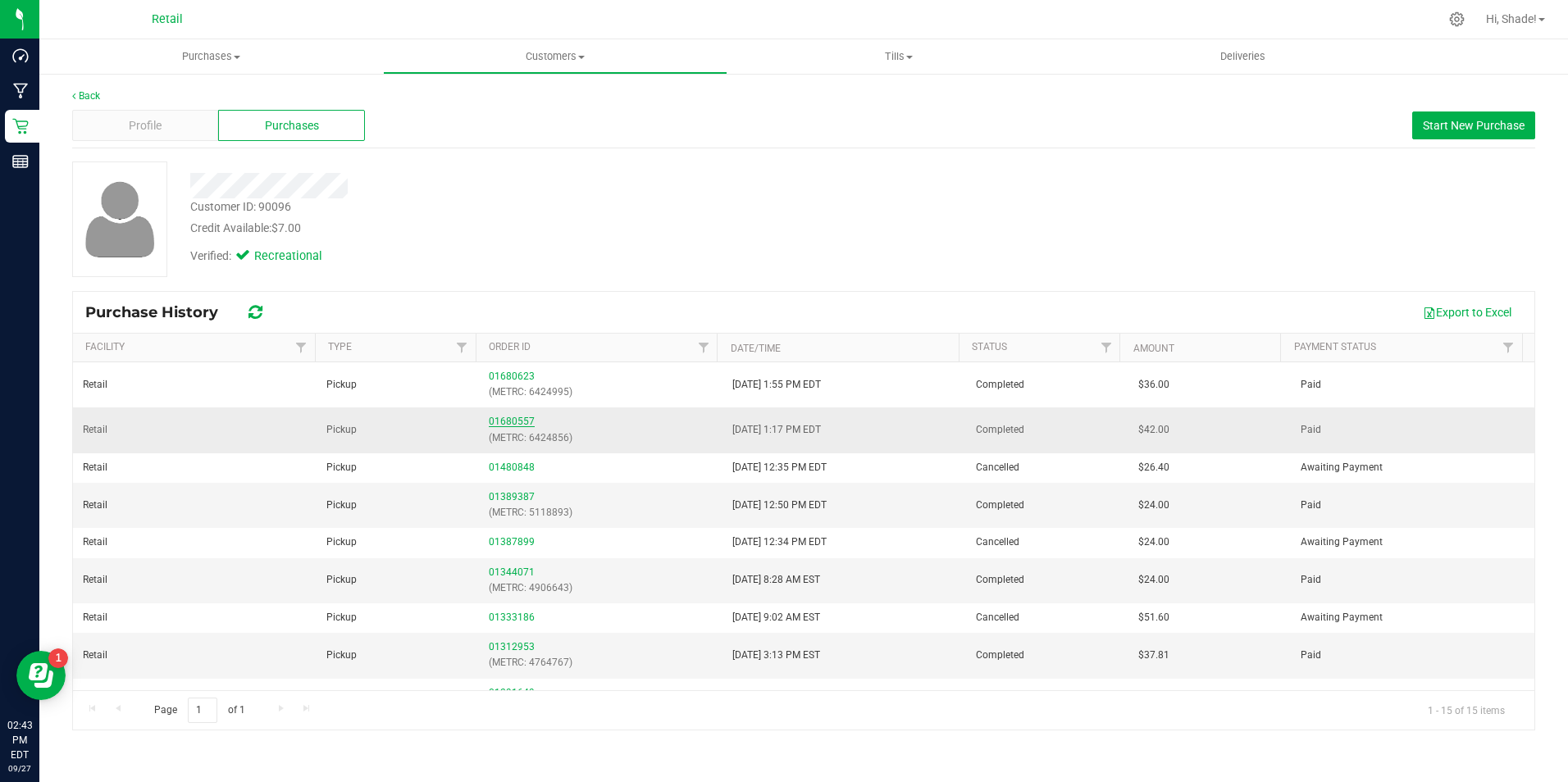
click at [493, 428] on div "01680557 (METRC: 6424856)" at bounding box center [601, 430] width 224 height 31
click at [492, 421] on link "01680557" at bounding box center [512, 421] width 46 height 11
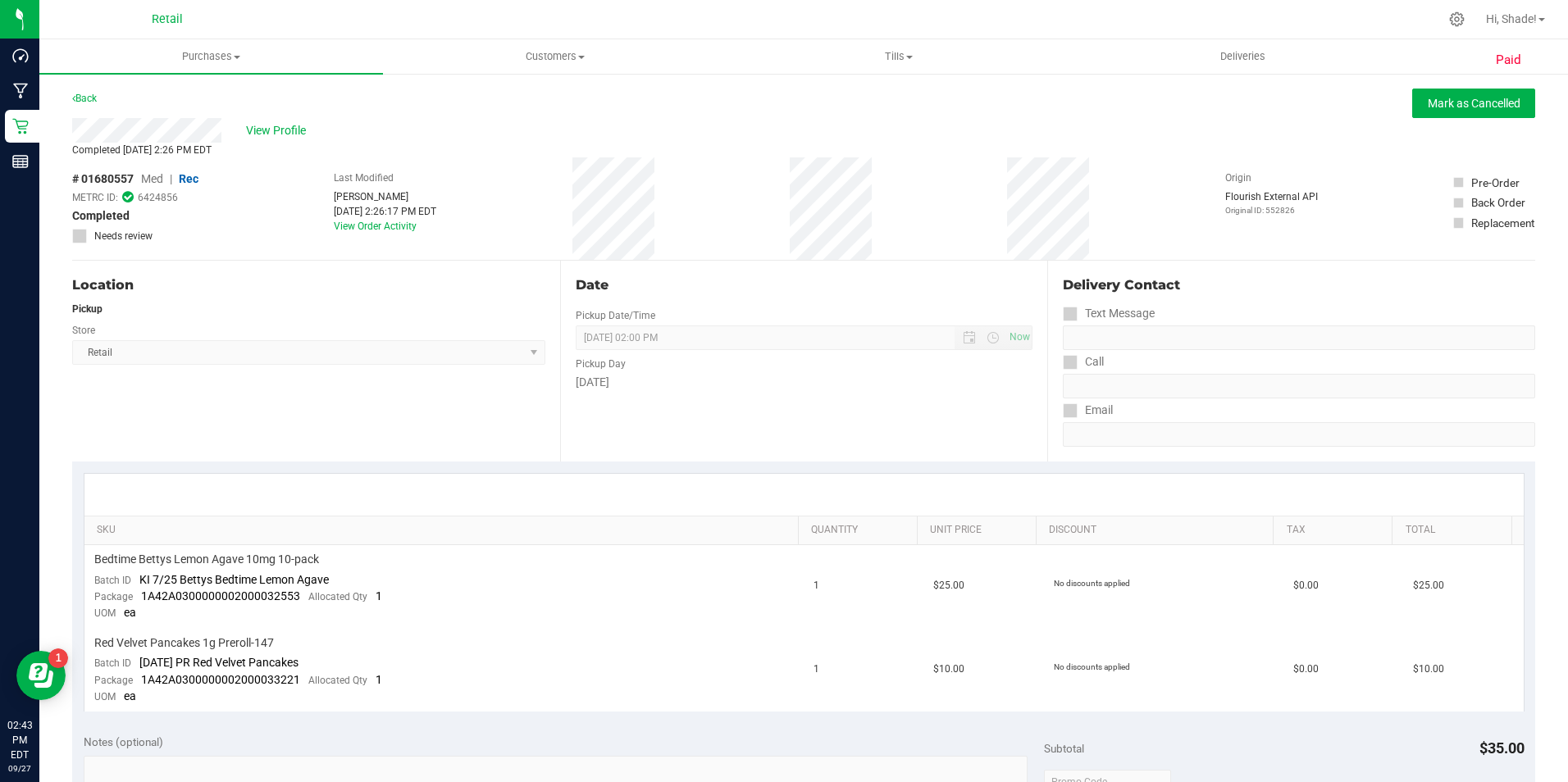
scroll to position [650, 0]
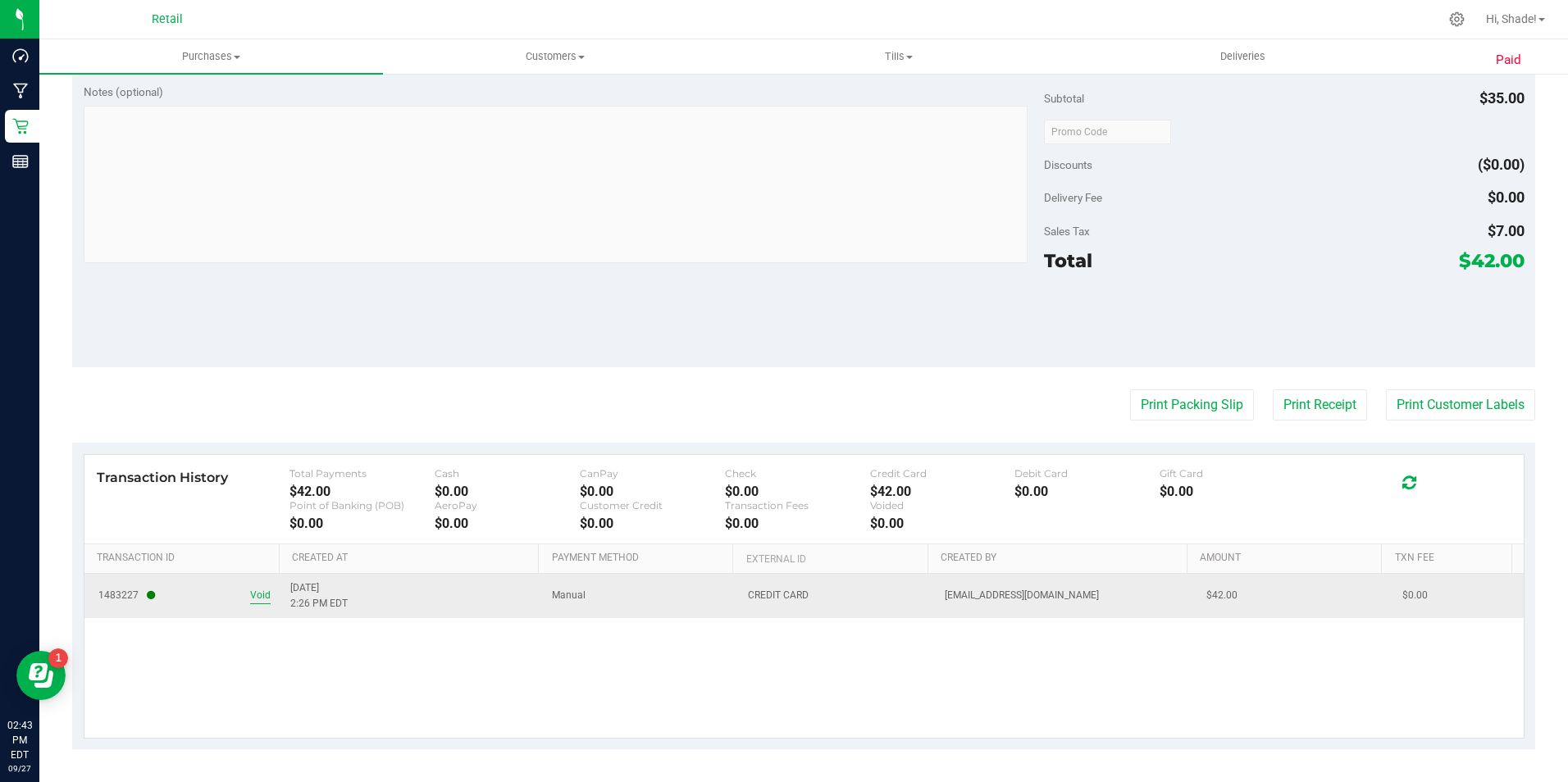
click at [259, 600] on span "Void" at bounding box center [260, 596] width 21 height 16
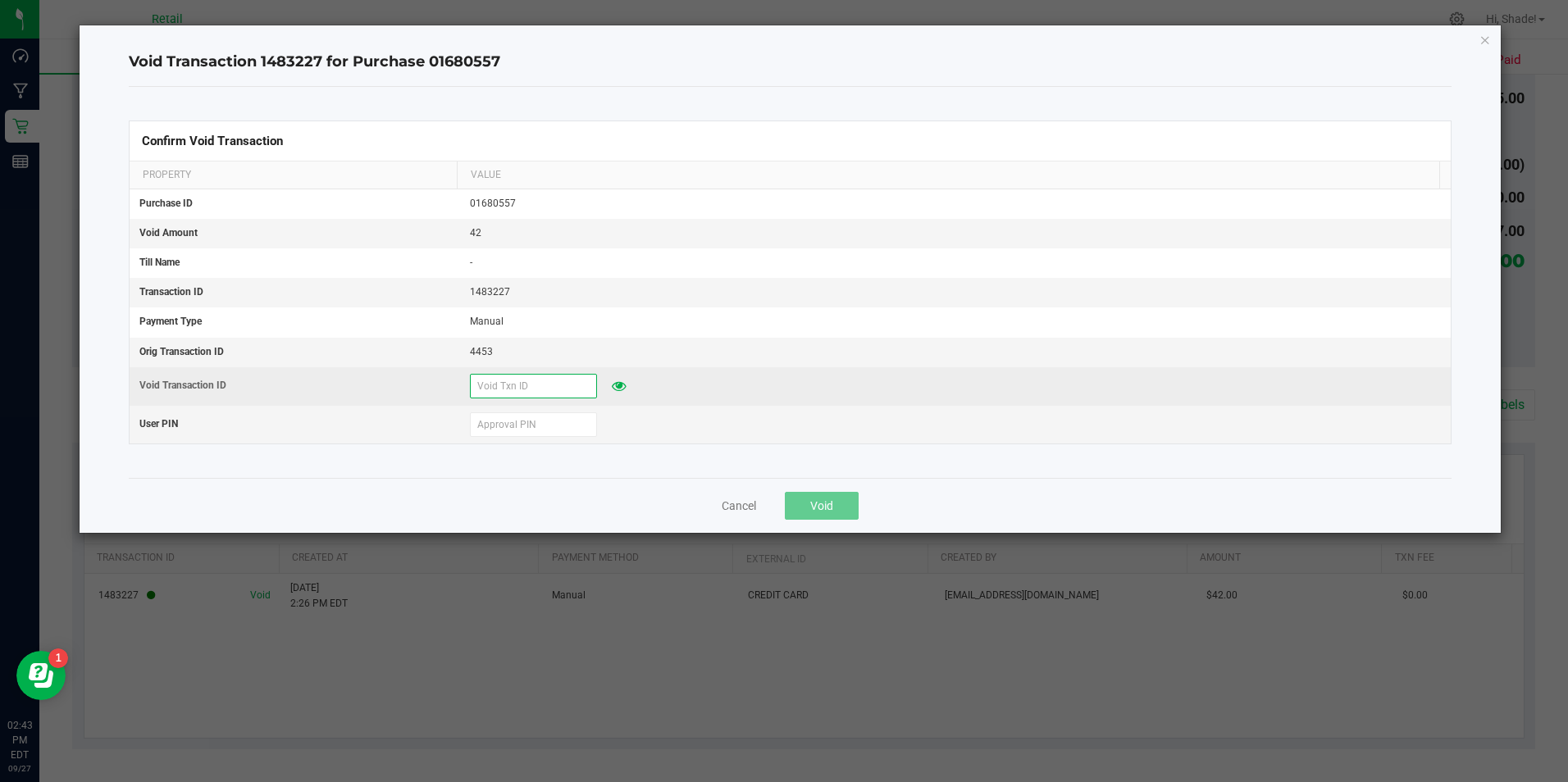
click at [548, 388] on input "text" at bounding box center [533, 386] width 127 height 24
type input "92725"
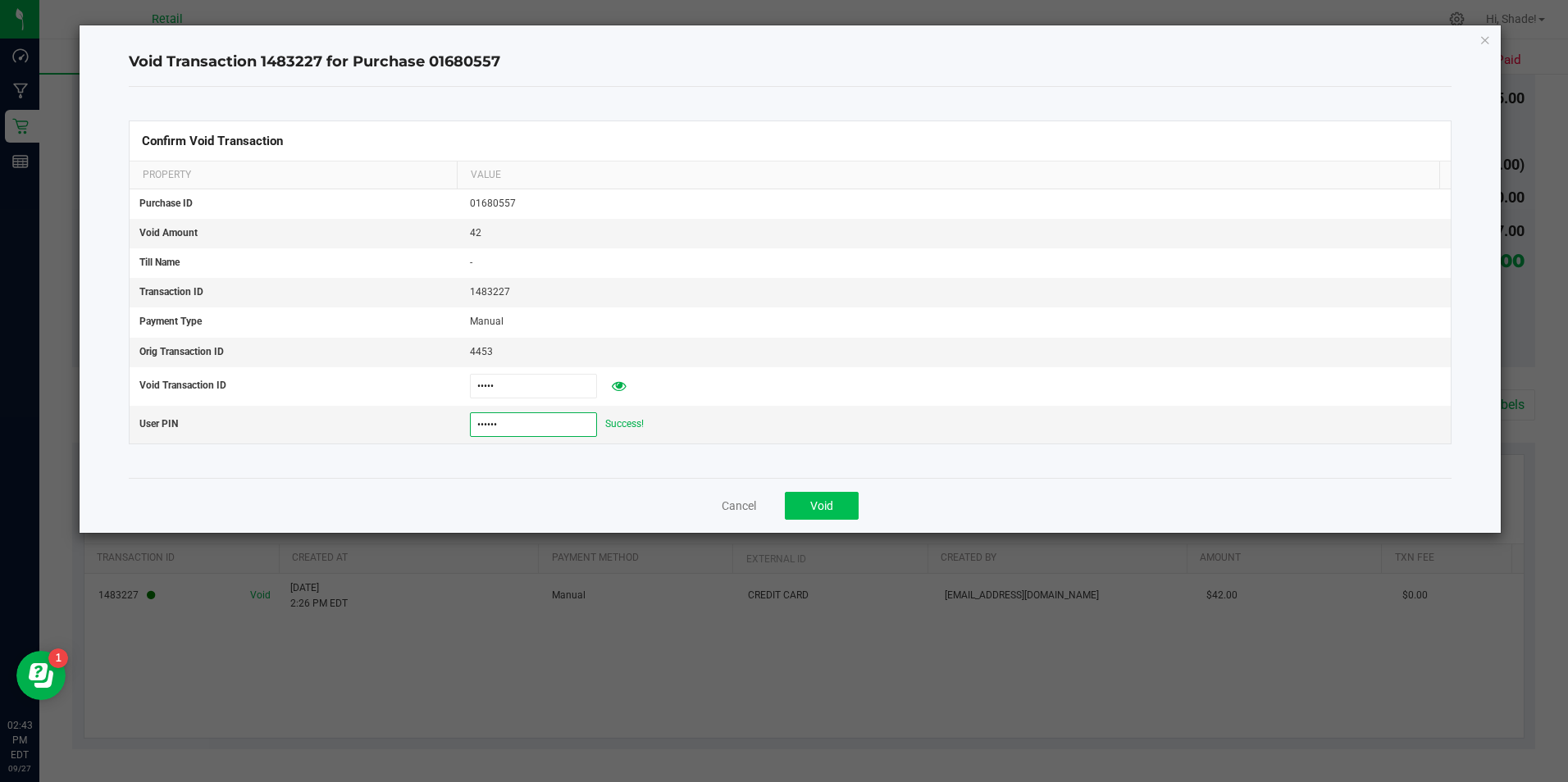
type input "532189"
click at [809, 506] on button "Void" at bounding box center [821, 505] width 74 height 28
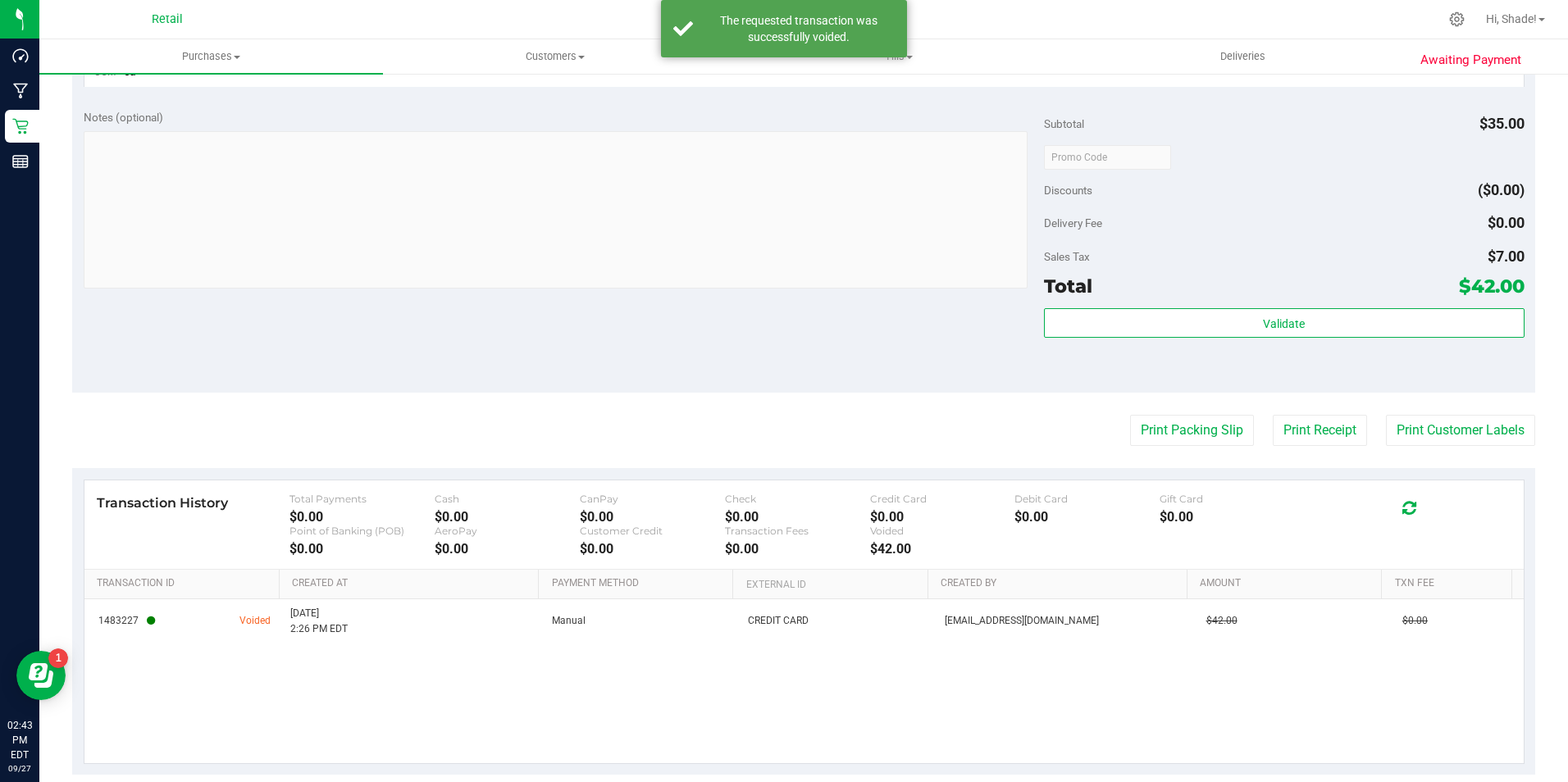
scroll to position [0, 0]
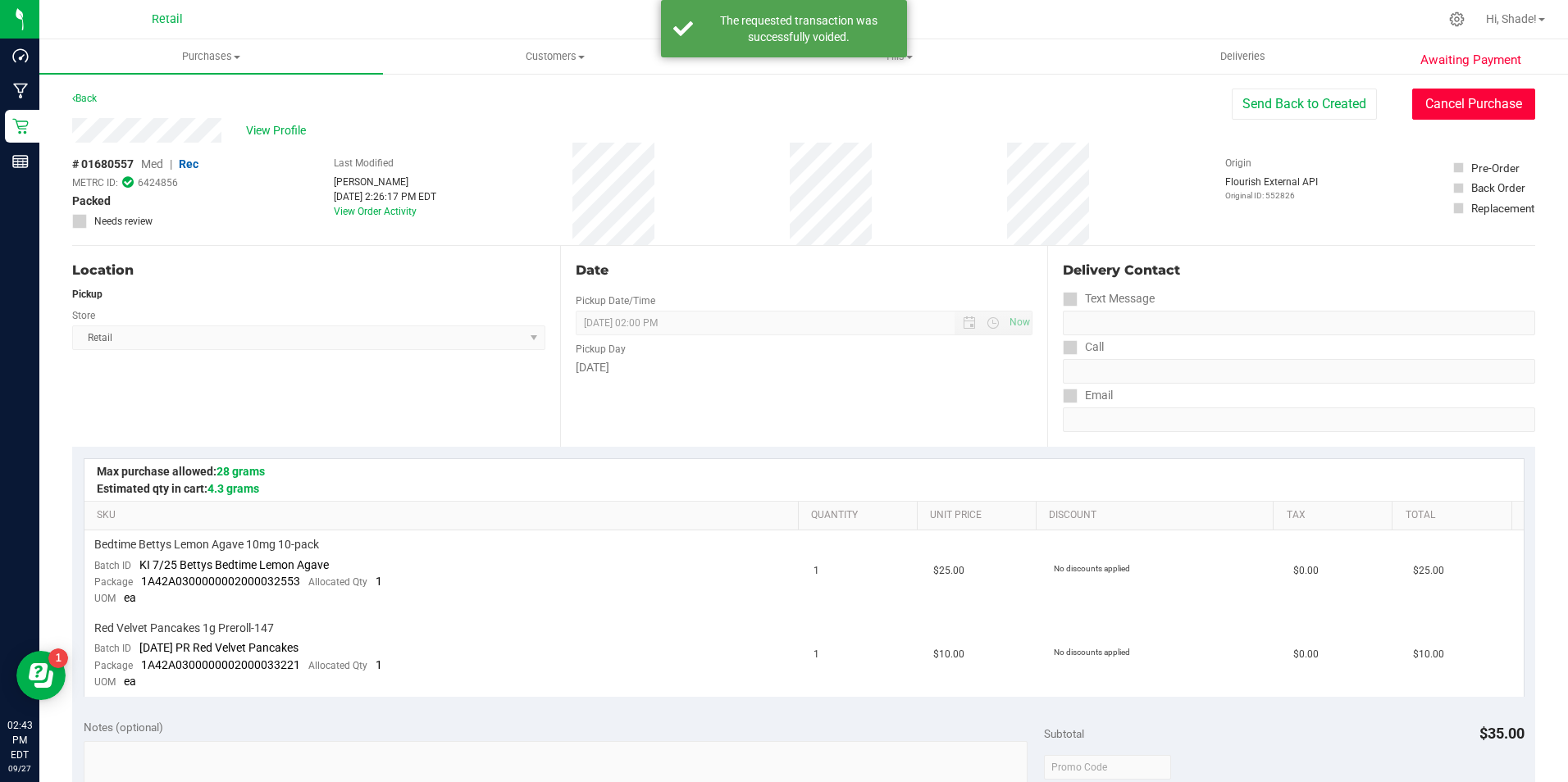
click at [1447, 94] on button "Cancel Purchase" at bounding box center [1474, 104] width 123 height 31
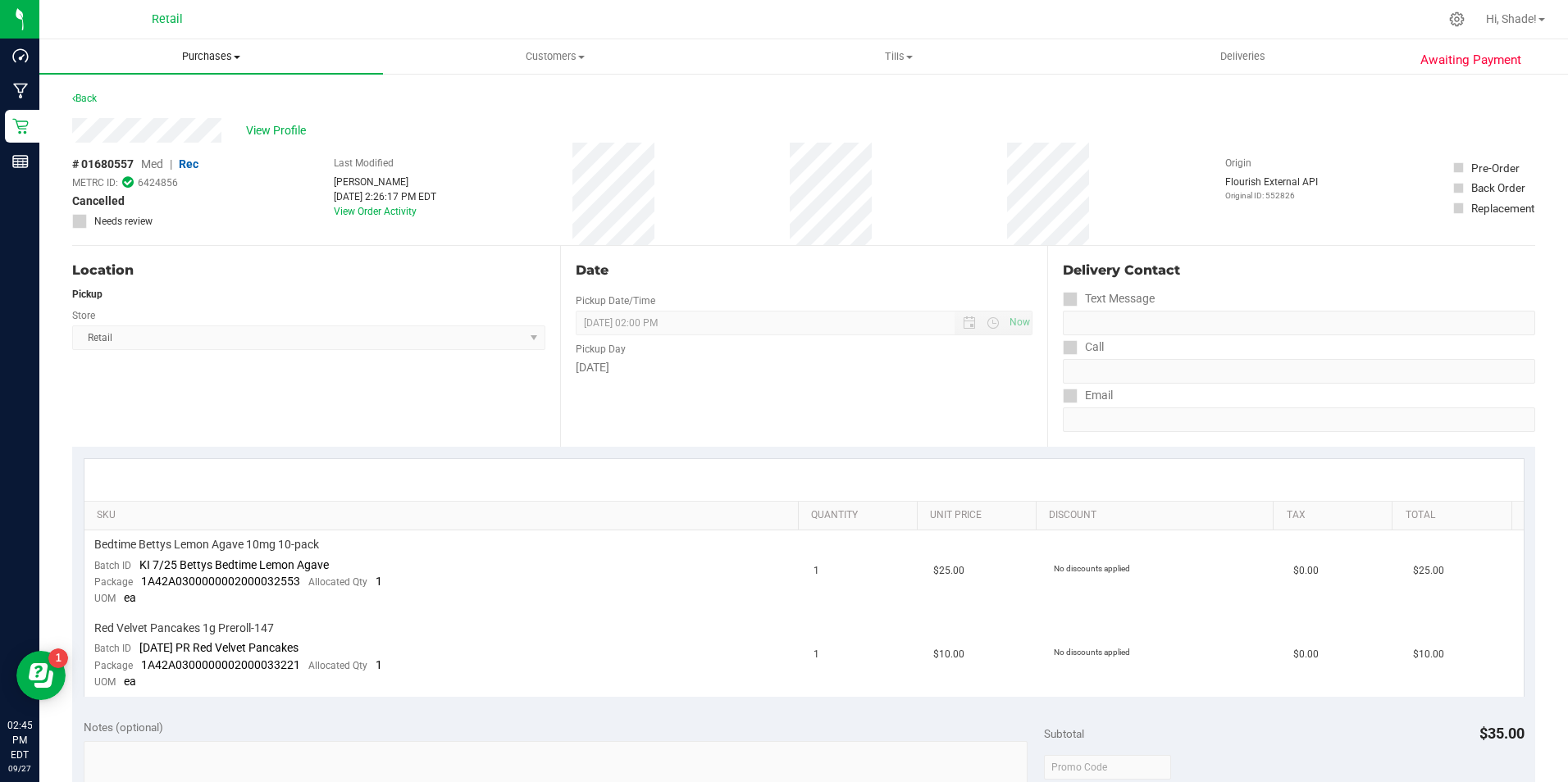
click at [243, 50] on span "Purchases" at bounding box center [211, 56] width 343 height 15
click at [107, 127] on li "Fulfillment" at bounding box center [211, 119] width 343 height 20
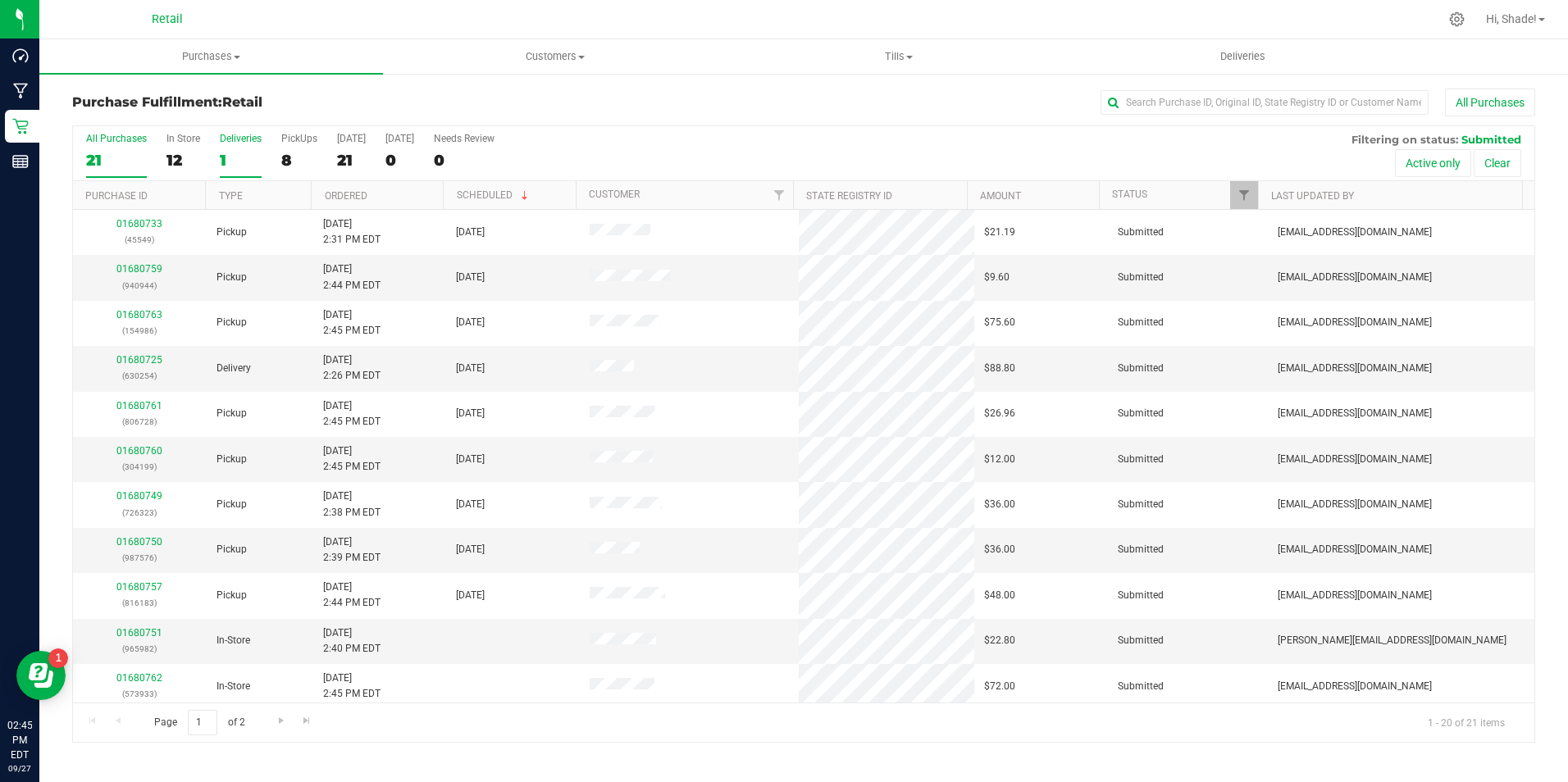
click at [229, 158] on div "1" at bounding box center [240, 160] width 42 height 19
click at [0, 0] on input "Deliveries 1" at bounding box center [0, 0] width 0 height 0
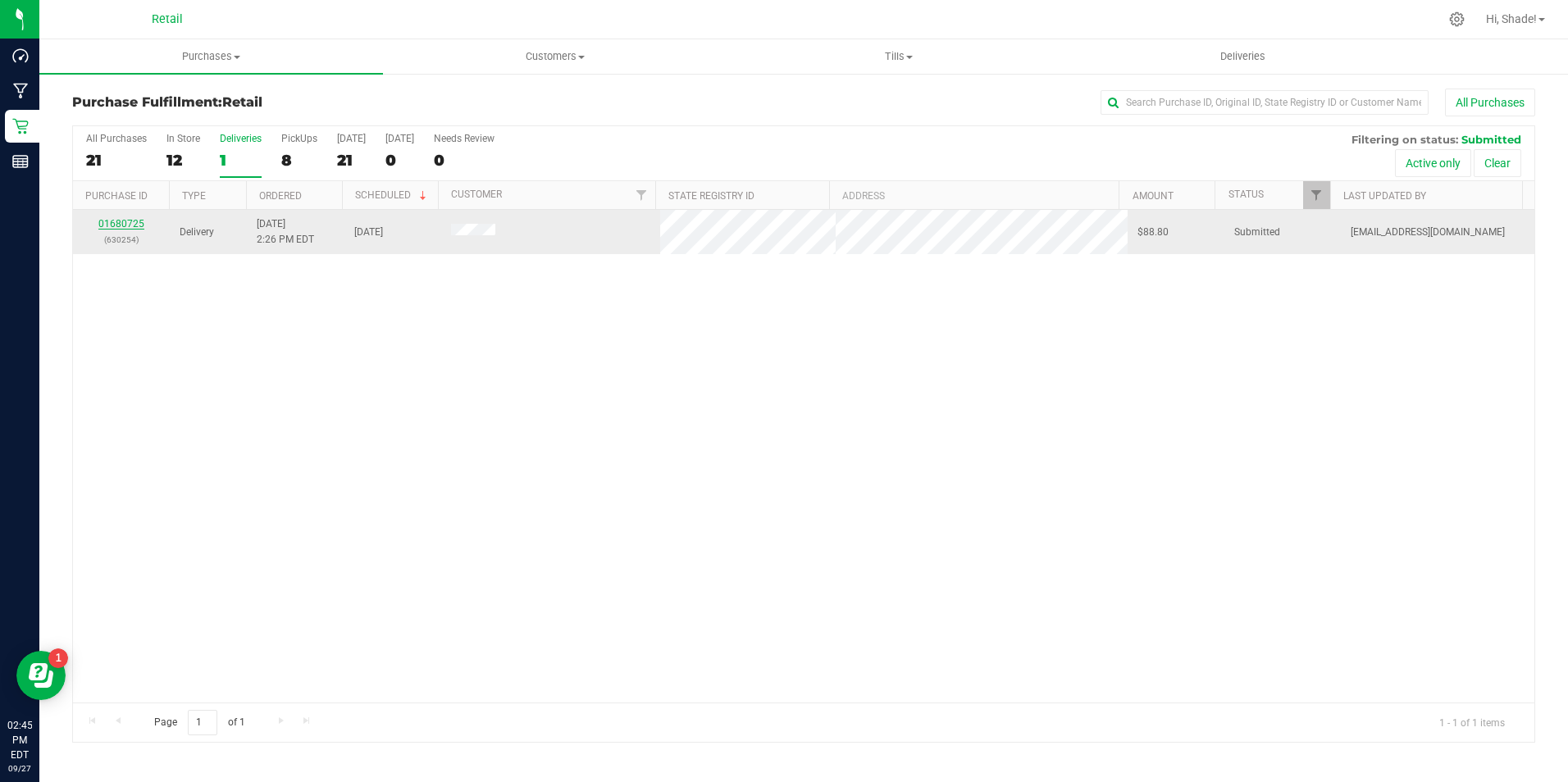
click at [134, 222] on link "01680725" at bounding box center [121, 224] width 46 height 11
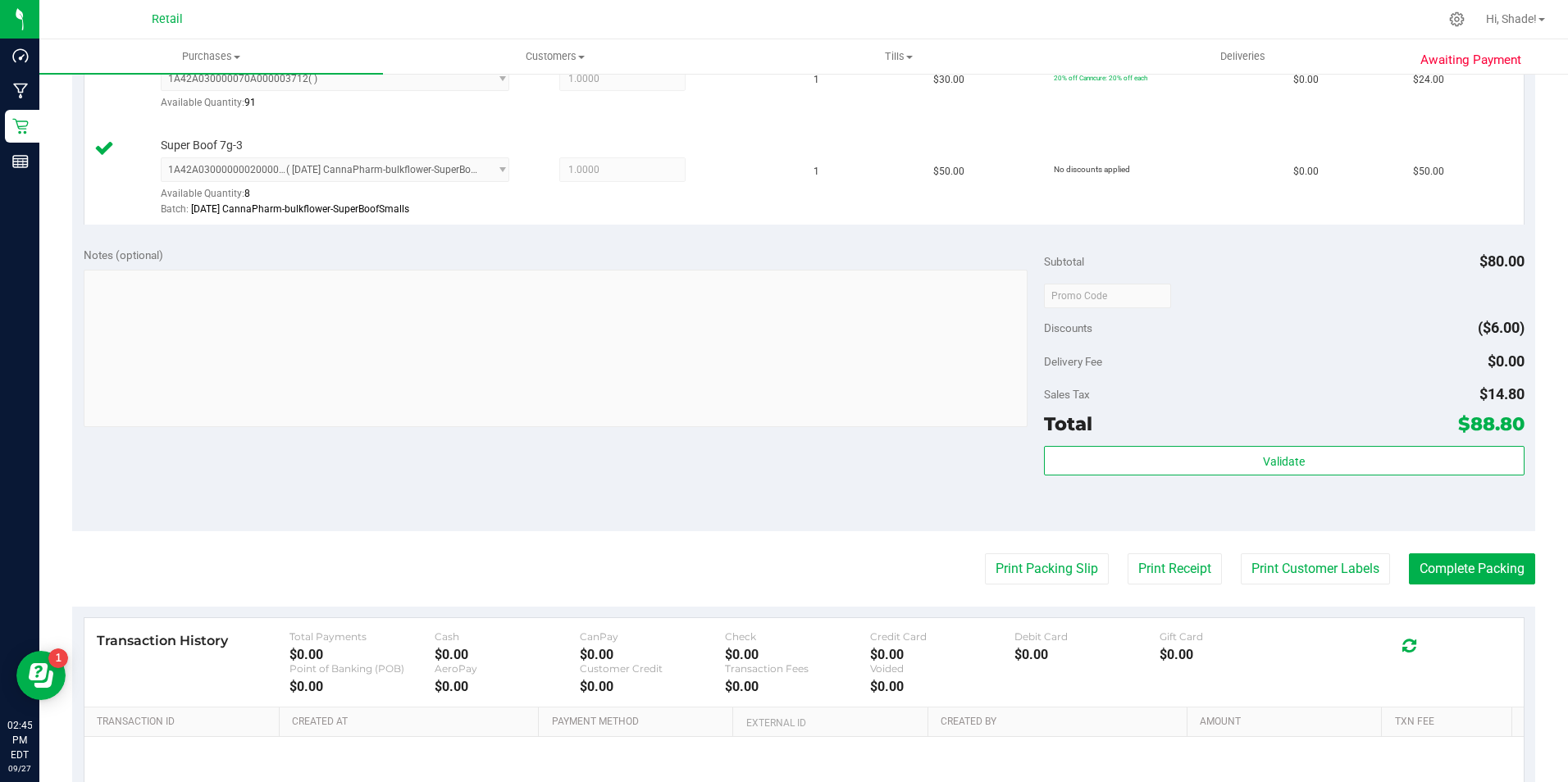
scroll to position [492, 0]
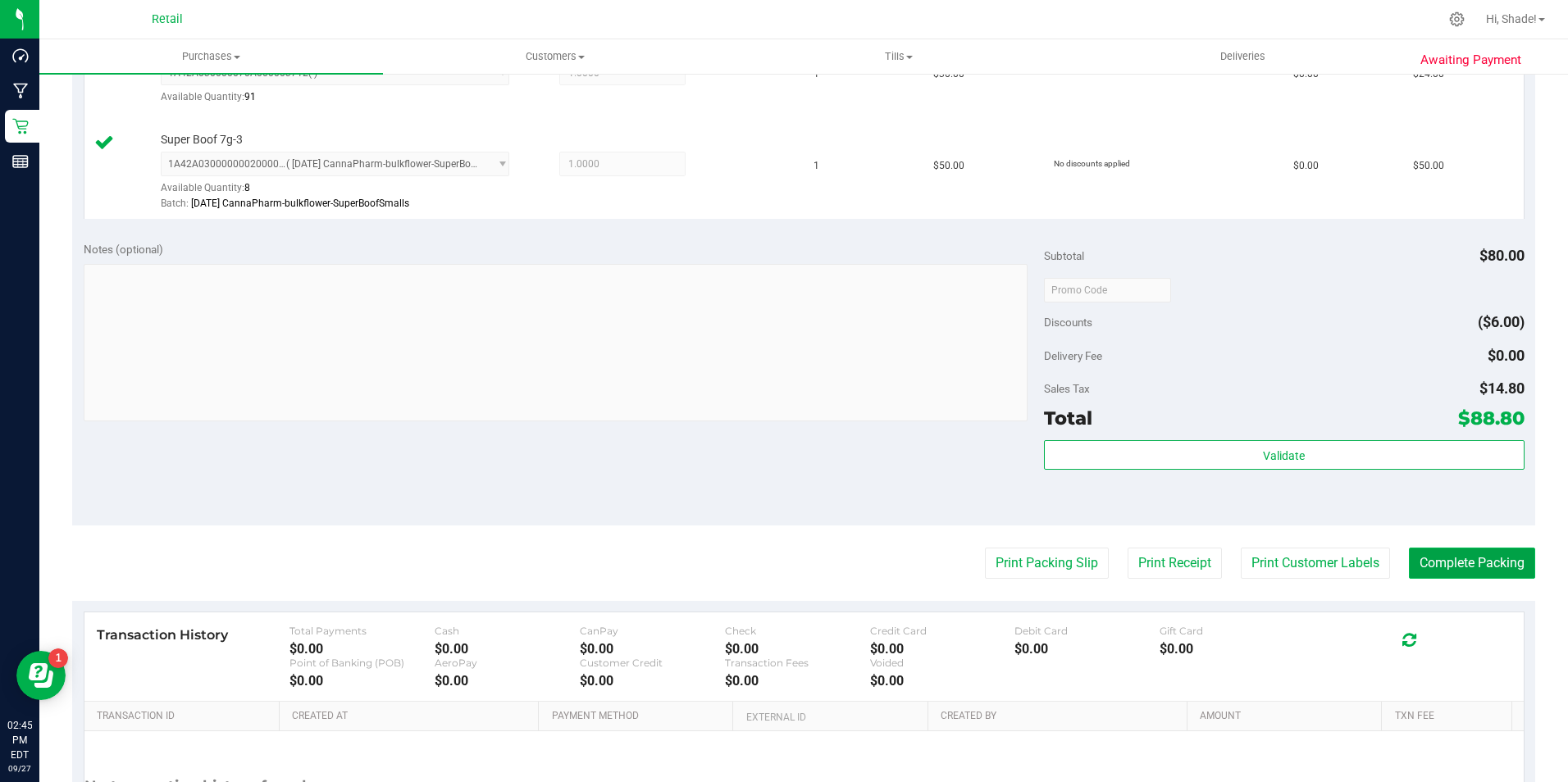
click at [1471, 566] on button "Complete Packing" at bounding box center [1473, 564] width 127 height 31
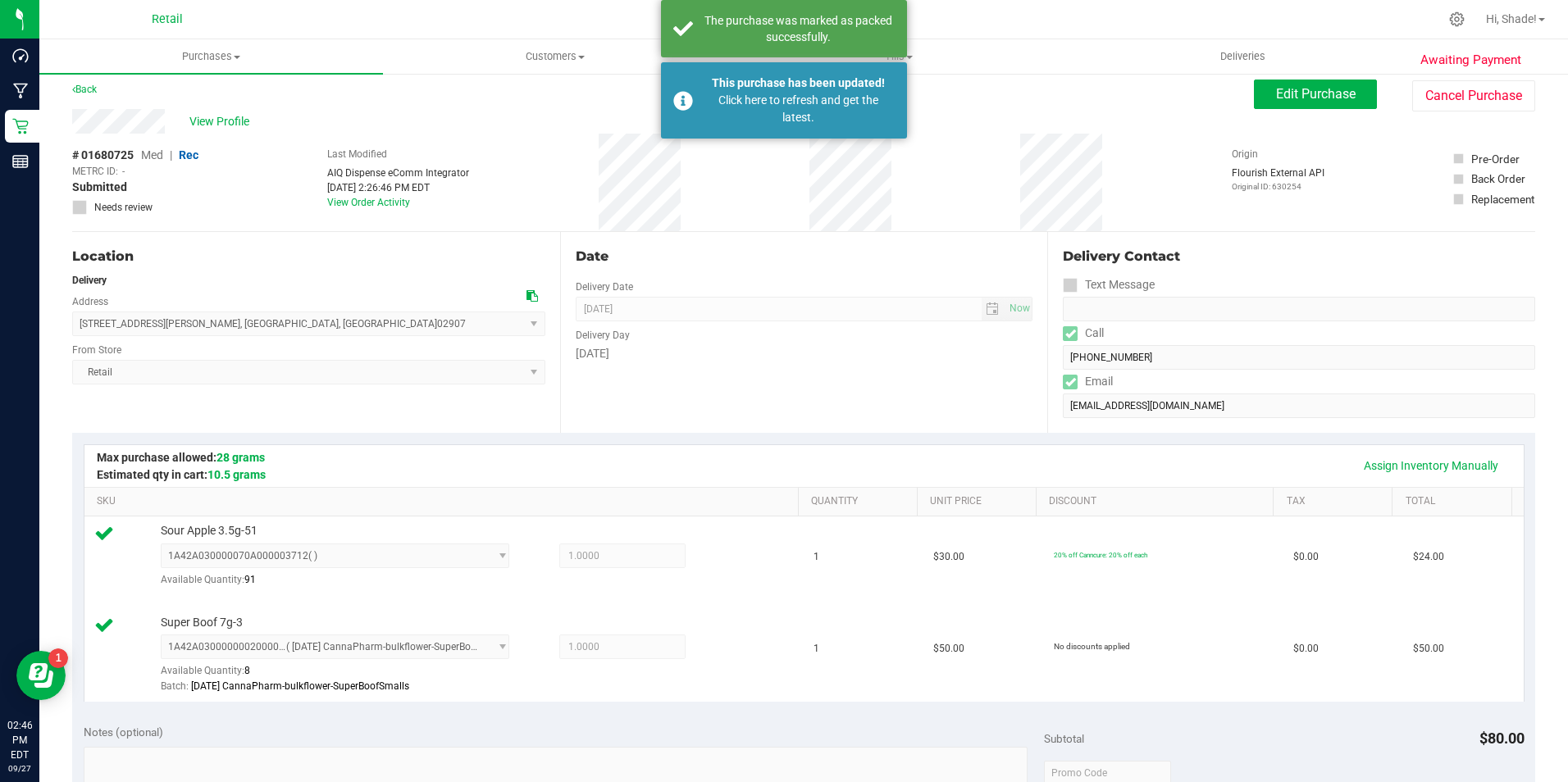
scroll to position [0, 0]
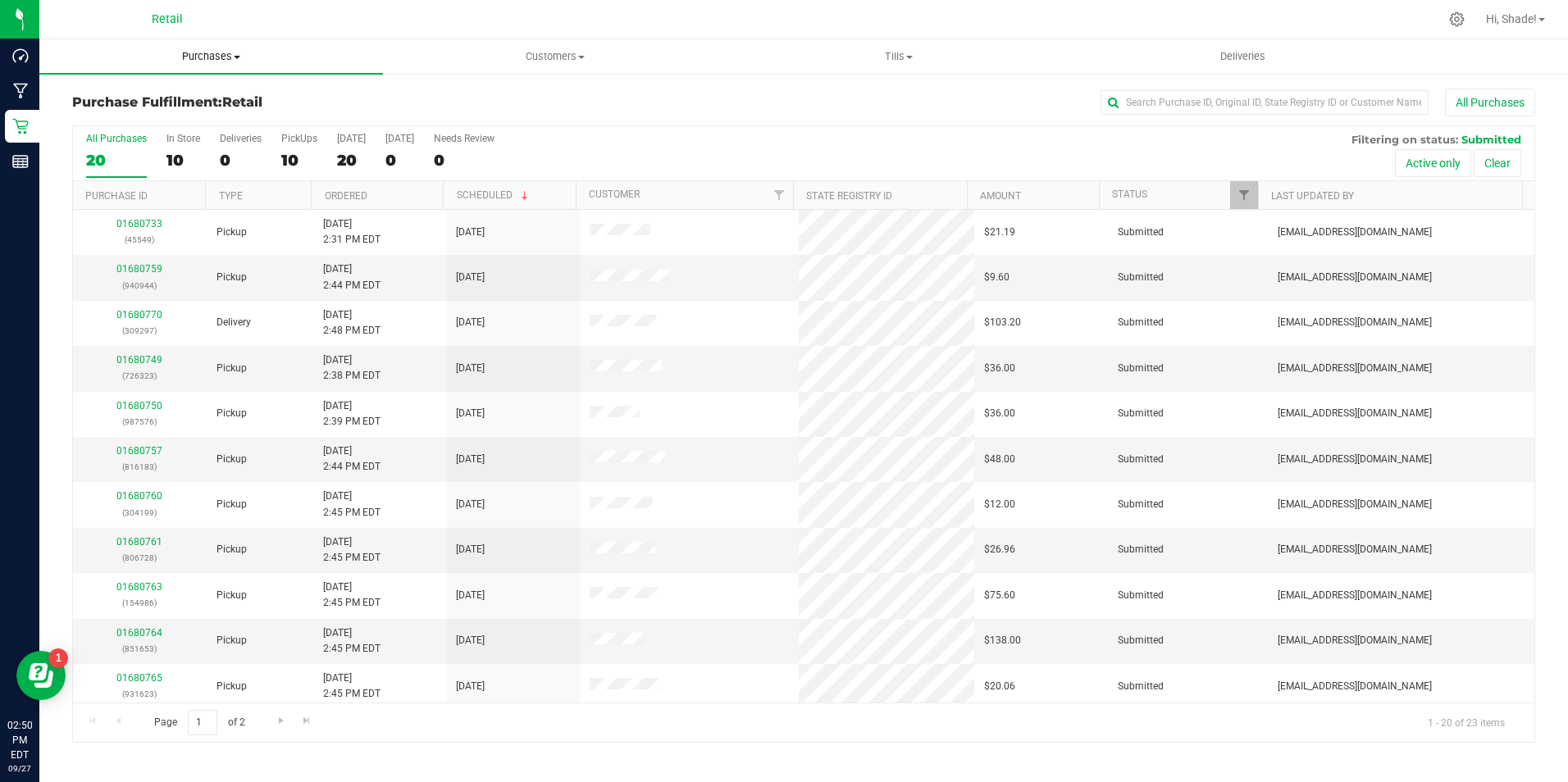
drag, startPoint x: 193, startPoint y: 53, endPoint x: 127, endPoint y: 110, distance: 87.2
click at [193, 53] on span "Purchases" at bounding box center [211, 56] width 343 height 15
click at [130, 97] on span "Summary of purchases" at bounding box center [123, 99] width 168 height 14
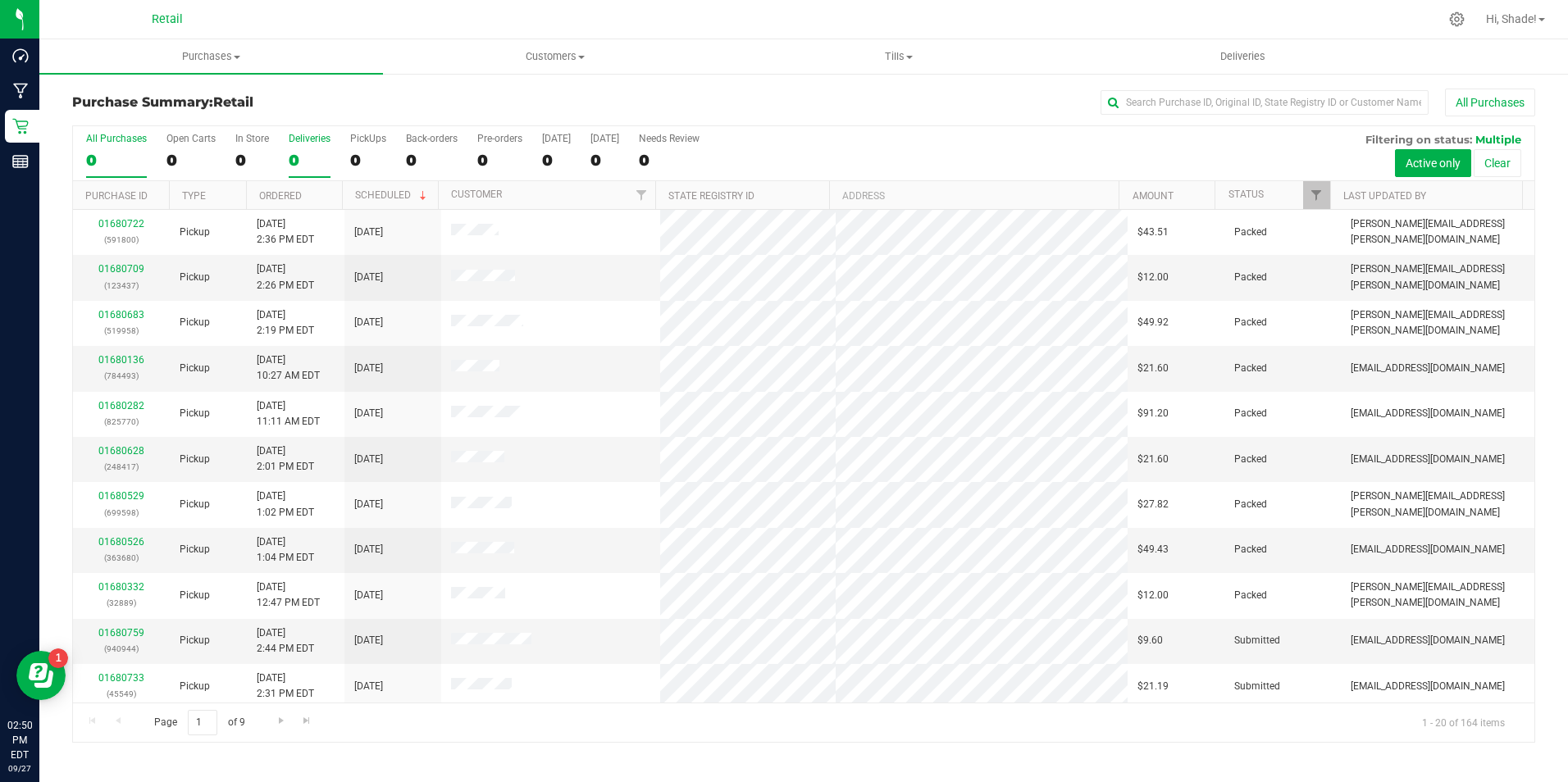
click at [299, 154] on div "0" at bounding box center [310, 160] width 42 height 19
click at [0, 0] on input "Deliveries 0" at bounding box center [0, 0] width 0 height 0
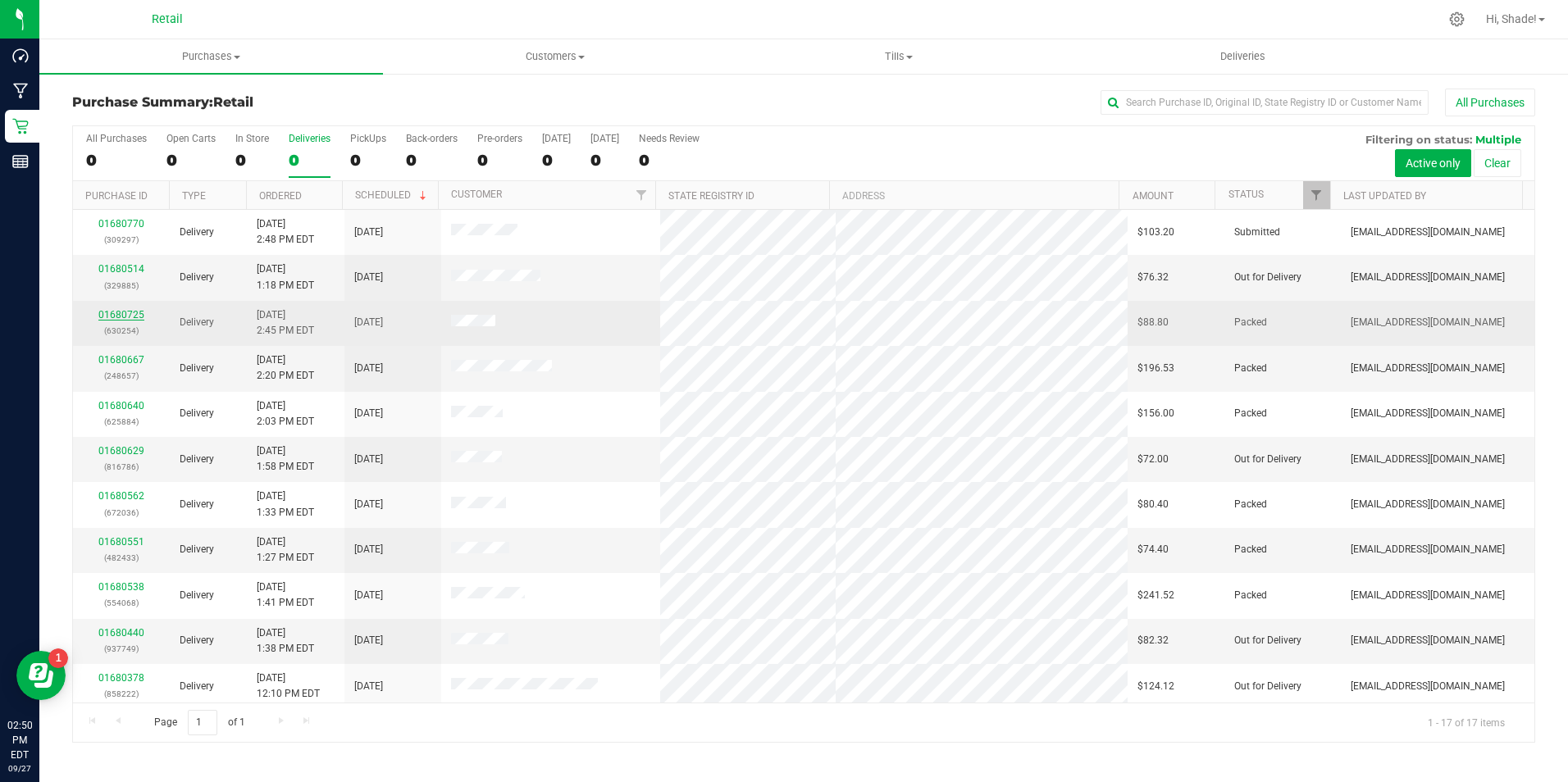
click at [127, 311] on link "01680725" at bounding box center [121, 315] width 46 height 11
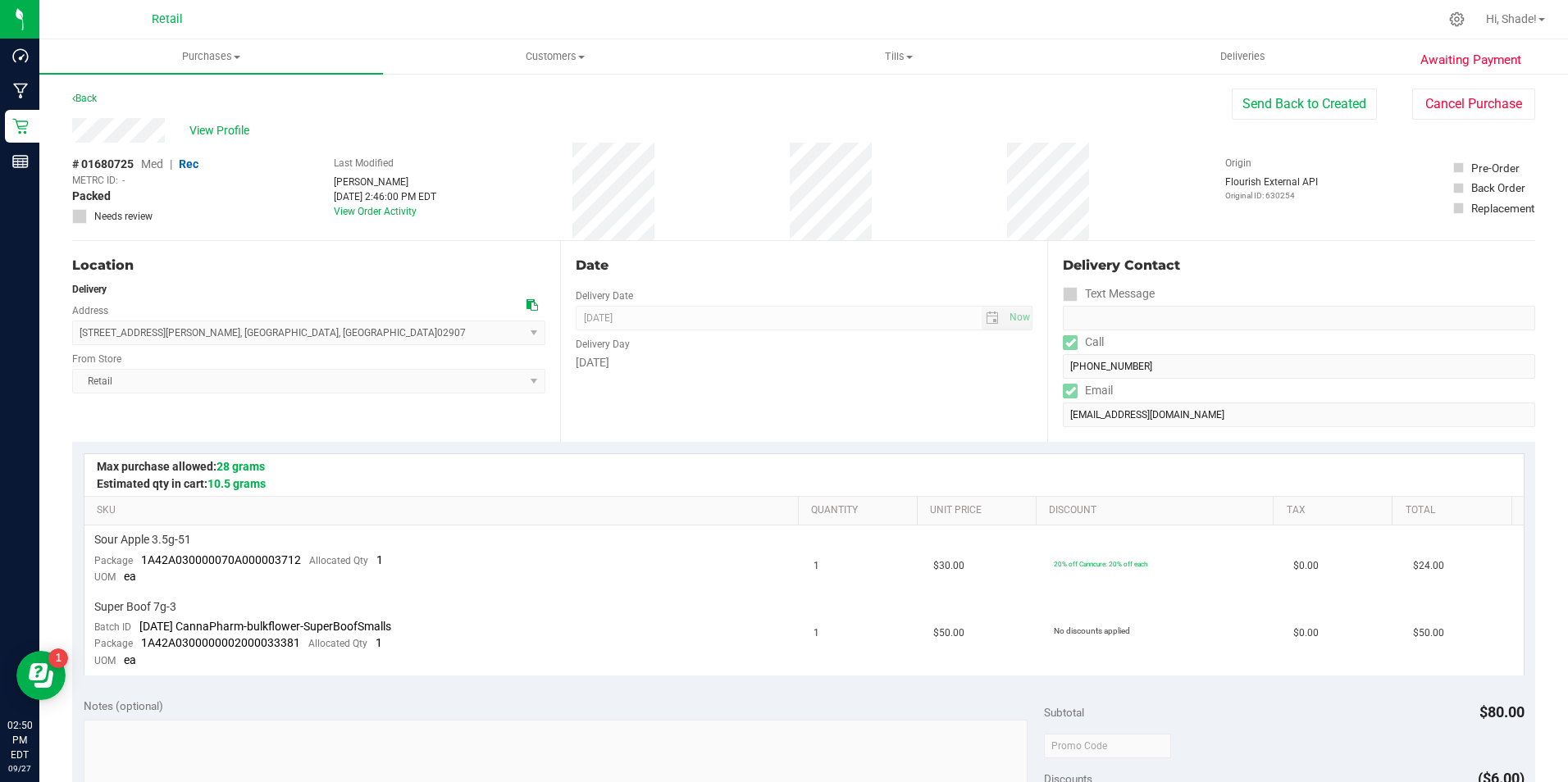
click at [1037, 370] on div "Location Delivery Address [STREET_ADDRESS][PERSON_NAME] , [GEOGRAPHIC_DATA] , […" at bounding box center [803, 342] width 1463 height 201
drag, startPoint x: 1138, startPoint y: 366, endPoint x: 997, endPoint y: 365, distance: 141.0
click at [933, 377] on div "Date Delivery Date [DATE] Now [DATE] 08:00 AM Now Delivery Day [DATE]" at bounding box center [804, 342] width 488 height 201
